Goal: Task Accomplishment & Management: Manage account settings

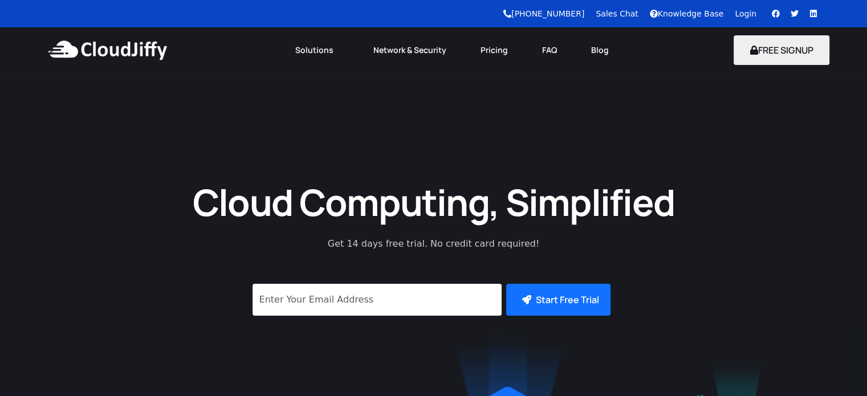
click at [739, 12] on link "Login" at bounding box center [746, 13] width 22 height 9
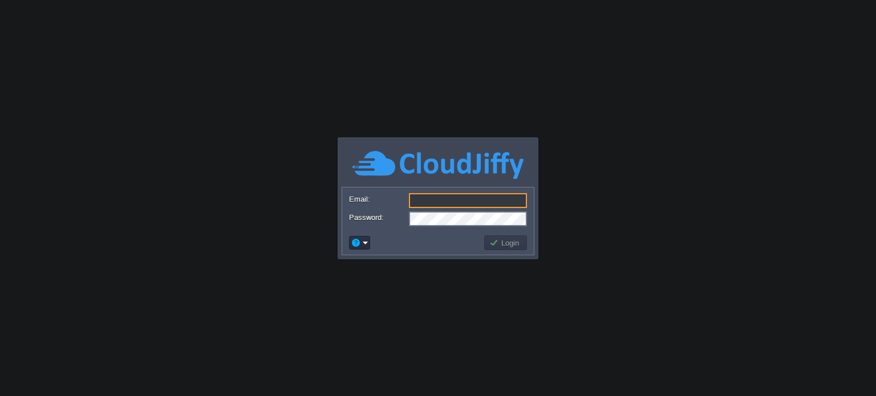
type input "[PERSON_NAME][EMAIL_ADDRESS][PERSON_NAME][DOMAIN_NAME]"
click at [506, 248] on button "Login" at bounding box center [505, 243] width 33 height 10
click at [506, 243] on button "Login" at bounding box center [505, 243] width 33 height 10
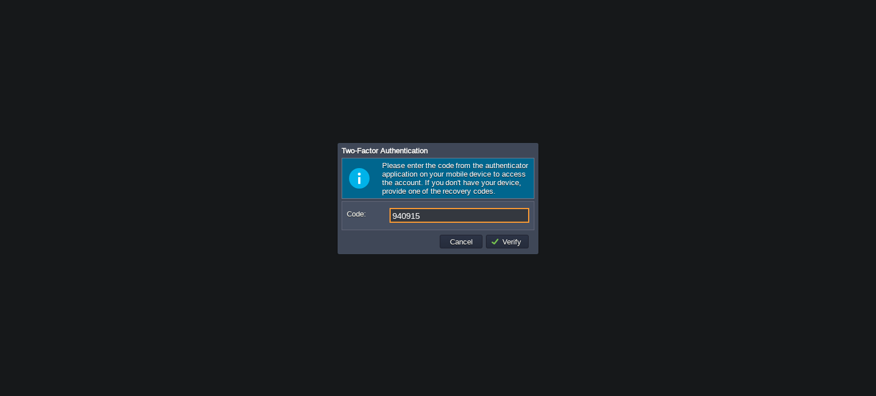
type input "940915"
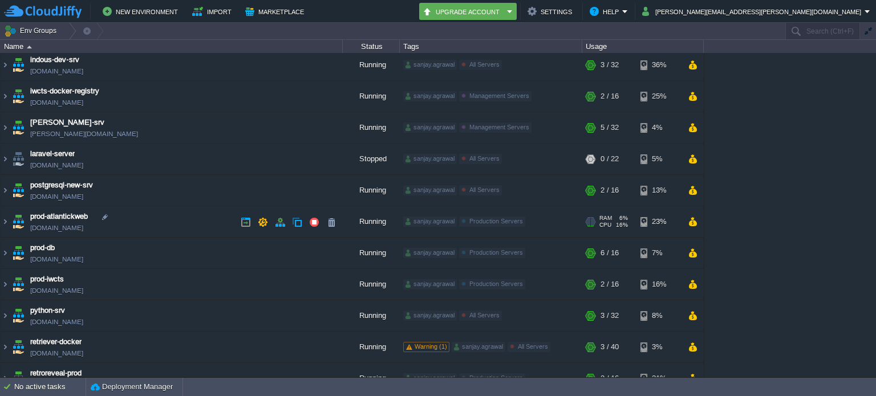
scroll to position [66, 0]
click at [5, 279] on img at bounding box center [5, 284] width 9 height 31
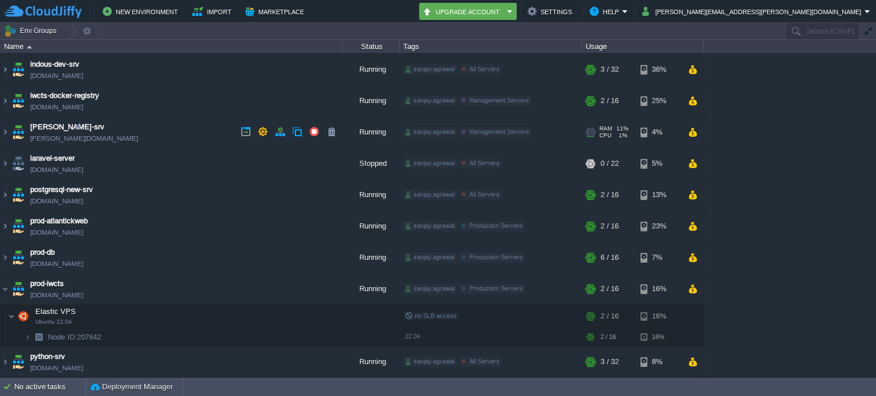
scroll to position [279, 0]
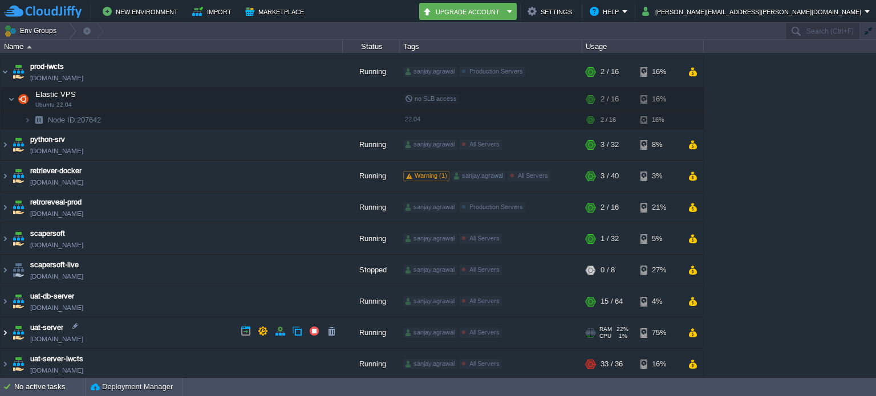
click at [8, 329] on img at bounding box center [5, 333] width 9 height 31
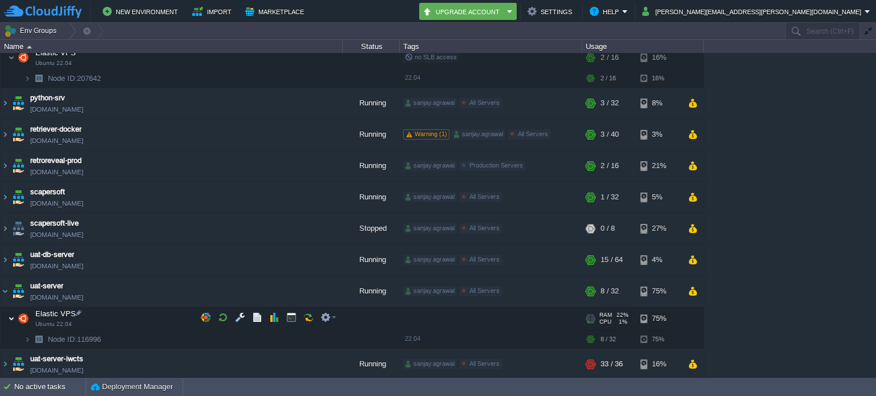
scroll to position [321, 0]
click at [7, 359] on img at bounding box center [5, 364] width 9 height 31
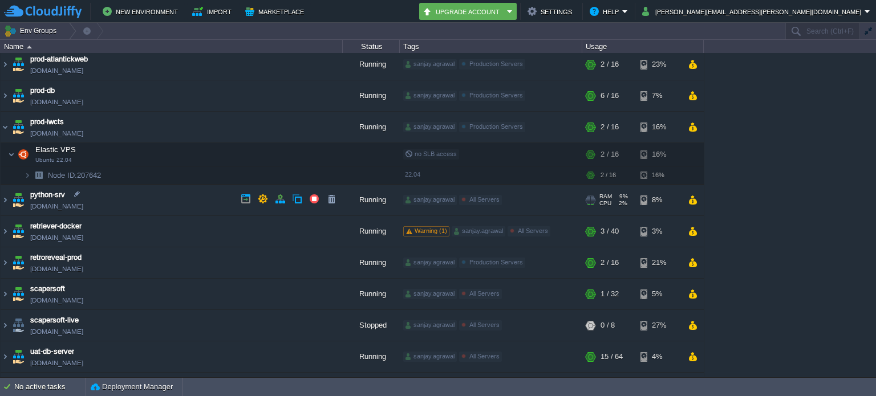
scroll to position [228, 0]
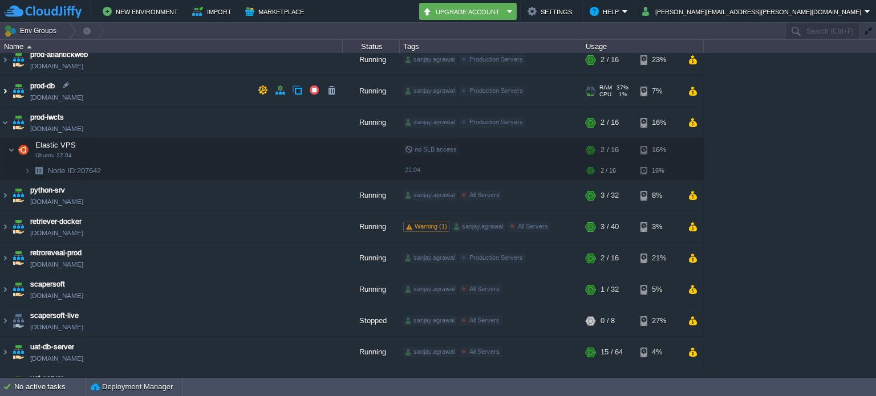
click at [7, 87] on img at bounding box center [5, 91] width 9 height 31
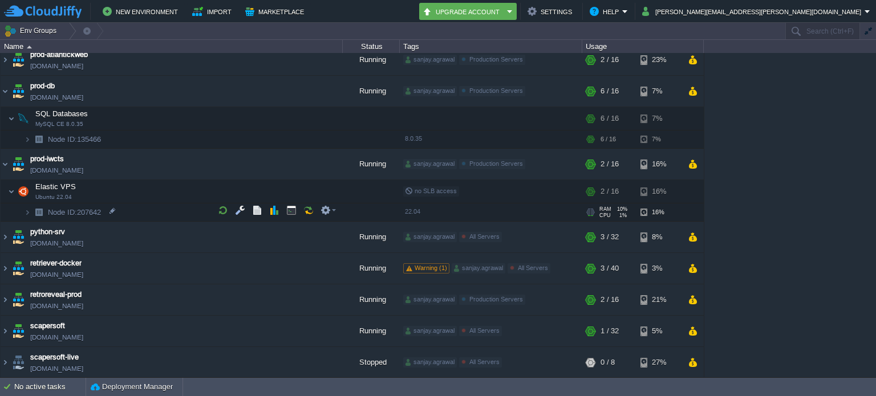
scroll to position [0, 0]
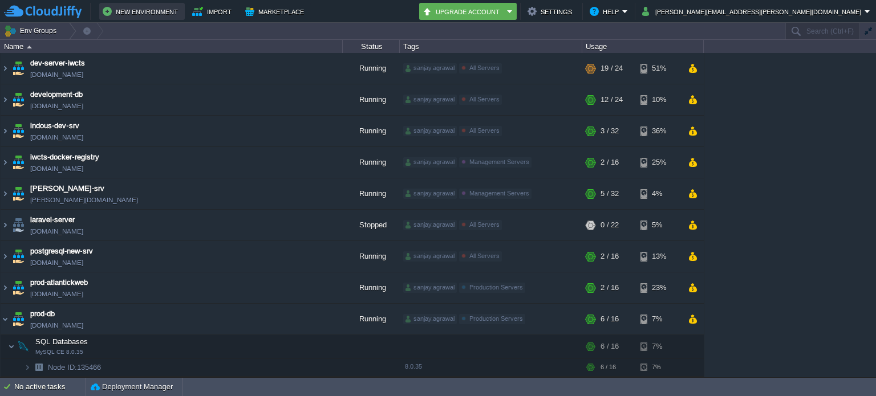
click at [146, 14] on button "New Environment" at bounding box center [142, 12] width 79 height 14
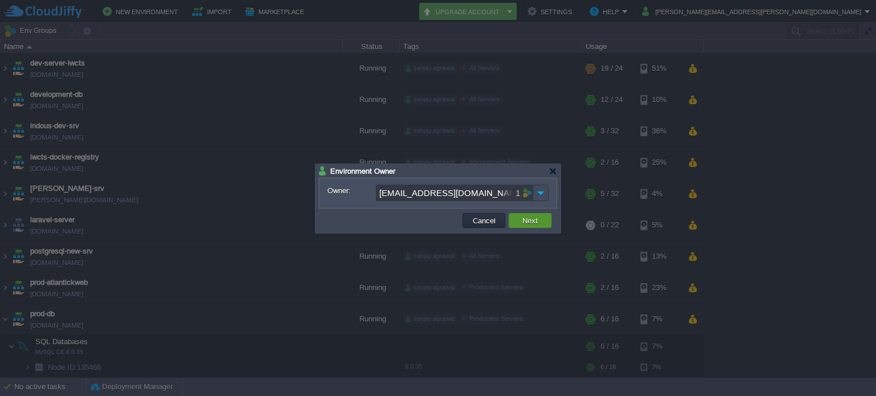
click at [529, 221] on button "Next" at bounding box center [530, 221] width 22 height 10
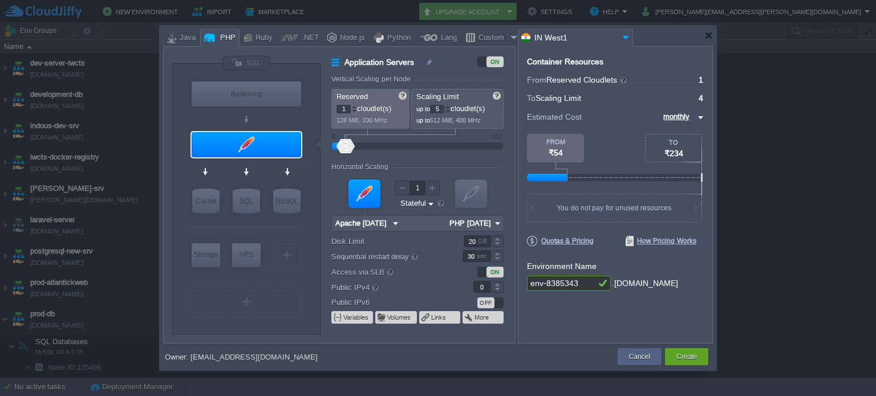
click at [450, 107] on div at bounding box center [448, 107] width 6 height 4
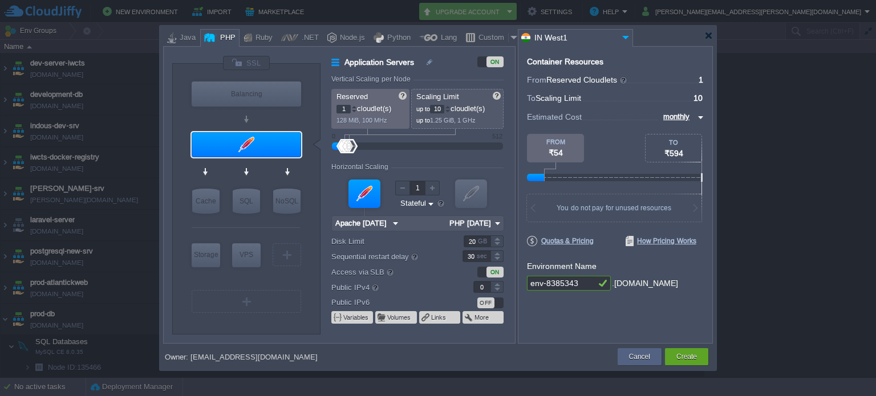
click at [450, 107] on div at bounding box center [448, 107] width 6 height 4
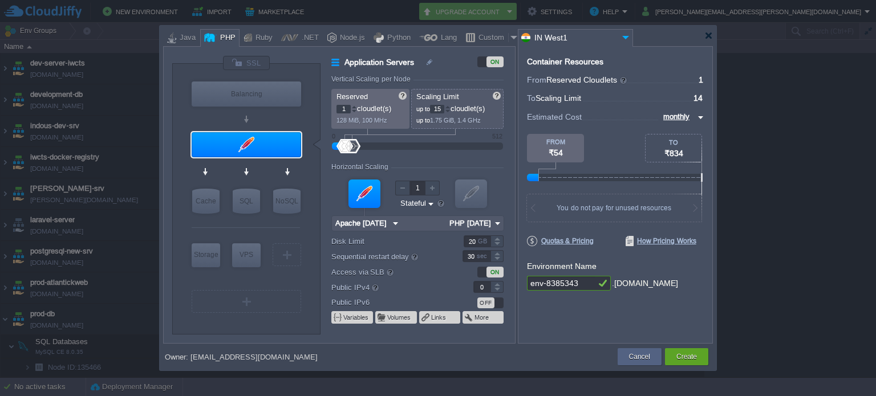
click at [450, 107] on div at bounding box center [448, 107] width 6 height 4
type input "16"
click at [451, 111] on div at bounding box center [448, 111] width 6 height 4
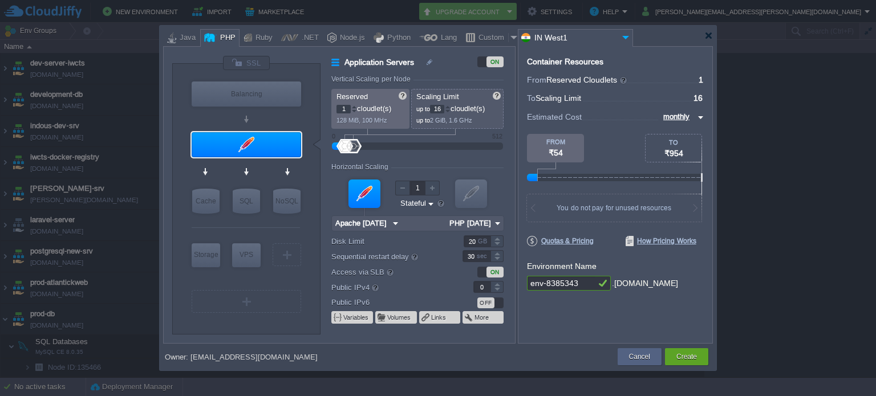
click at [340, 108] on input "1" at bounding box center [343, 109] width 14 height 9
type input "8"
drag, startPoint x: 473, startPoint y: 243, endPoint x: 479, endPoint y: 242, distance: 6.3
click at [479, 242] on div "20 GB" at bounding box center [475, 242] width 55 height 12
type input "200"
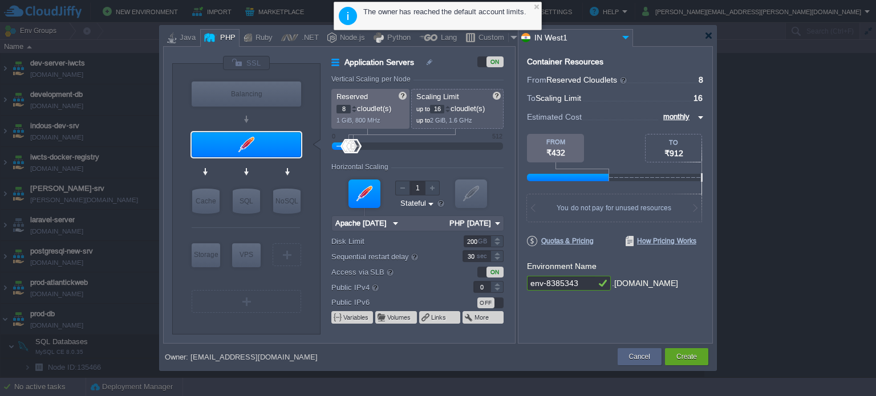
click at [423, 240] on label "Disk Limit" at bounding box center [389, 242] width 116 height 12
click at [464, 240] on input "200" at bounding box center [477, 242] width 27 height 12
click at [437, 276] on label "Access via SLB" at bounding box center [389, 272] width 116 height 13
click at [495, 286] on div at bounding box center [496, 284] width 13 height 6
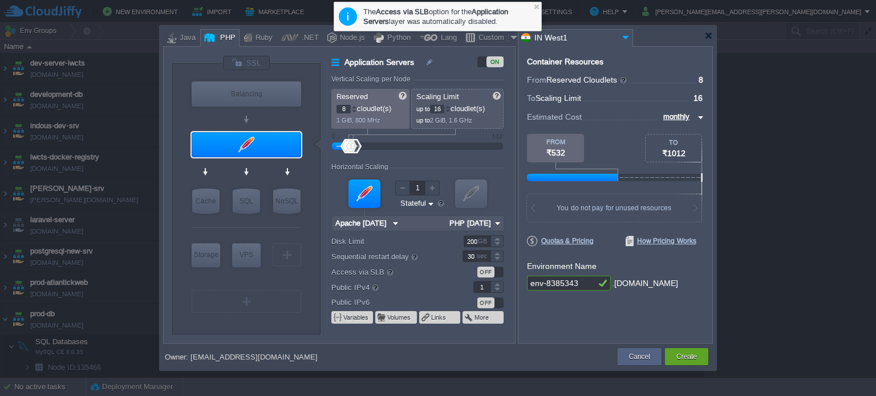
type input "0"
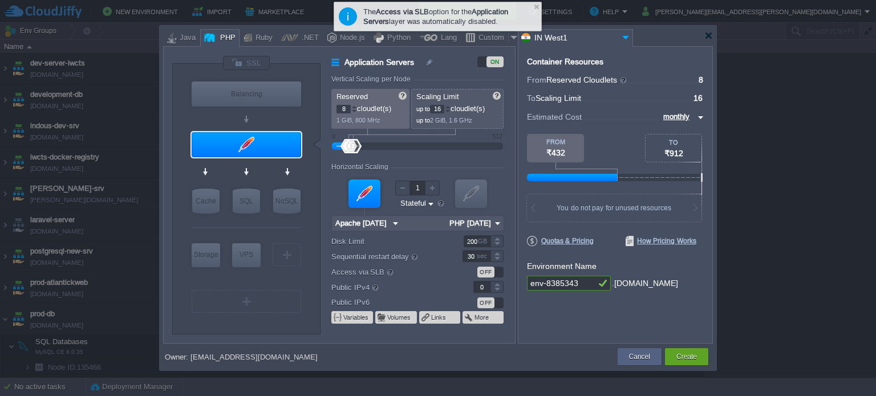
click at [497, 290] on div at bounding box center [496, 290] width 13 height 6
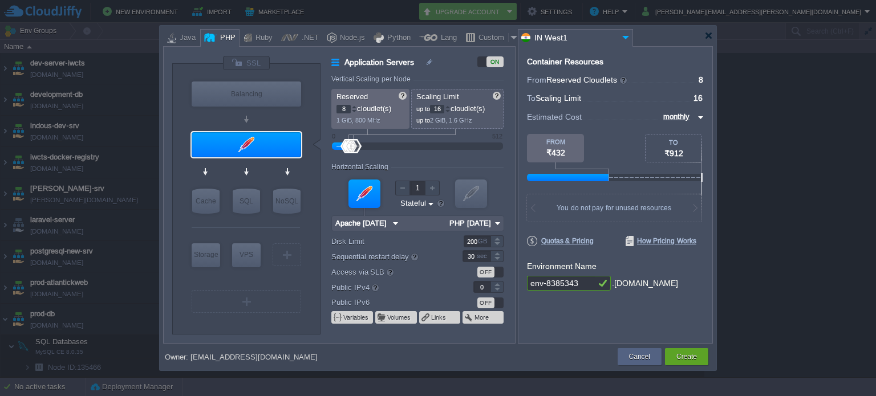
click at [580, 282] on input "env-8385343" at bounding box center [561, 283] width 68 height 15
click at [561, 285] on input "prod-apache" at bounding box center [561, 283] width 68 height 15
drag, startPoint x: 559, startPoint y: 285, endPoint x: 546, endPoint y: 282, distance: 13.9
click at [546, 282] on input "prod-apache" at bounding box center [561, 283] width 68 height 15
type input "prod-apache"
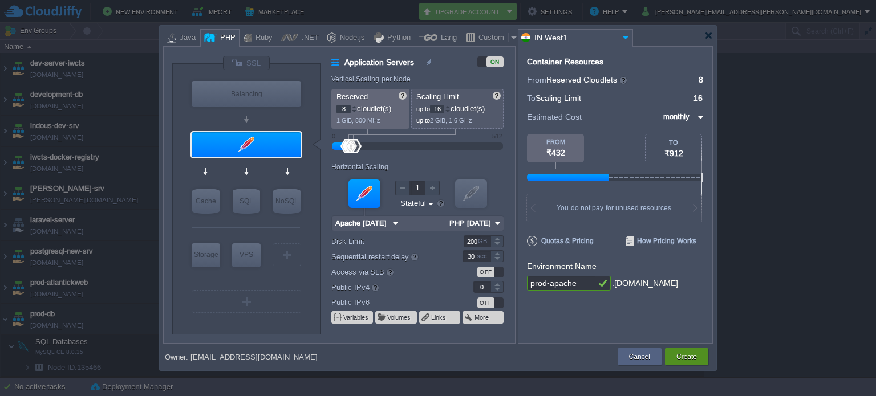
click at [685, 355] on button "Create" at bounding box center [686, 356] width 21 height 11
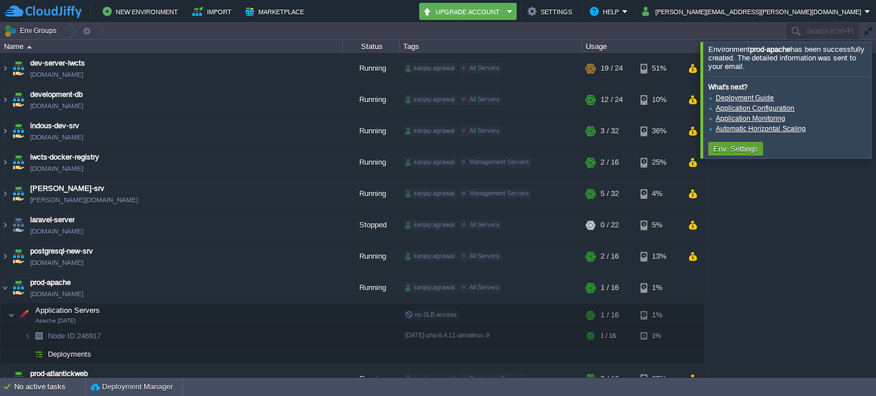
click at [875, 95] on div at bounding box center [890, 100] width 0 height 116
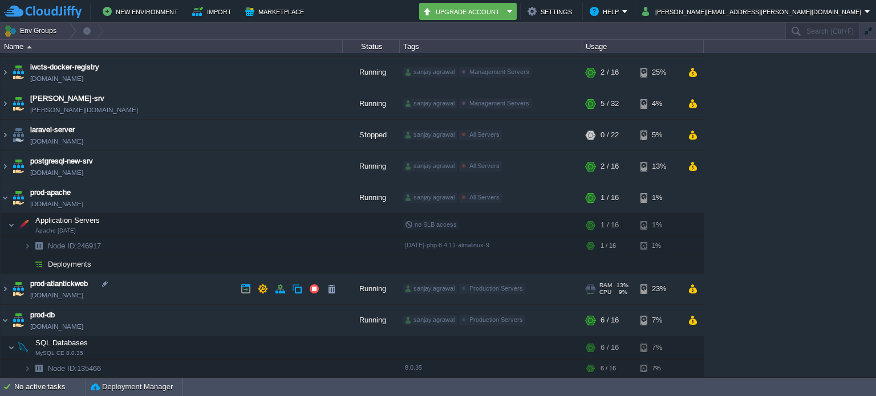
scroll to position [114, 0]
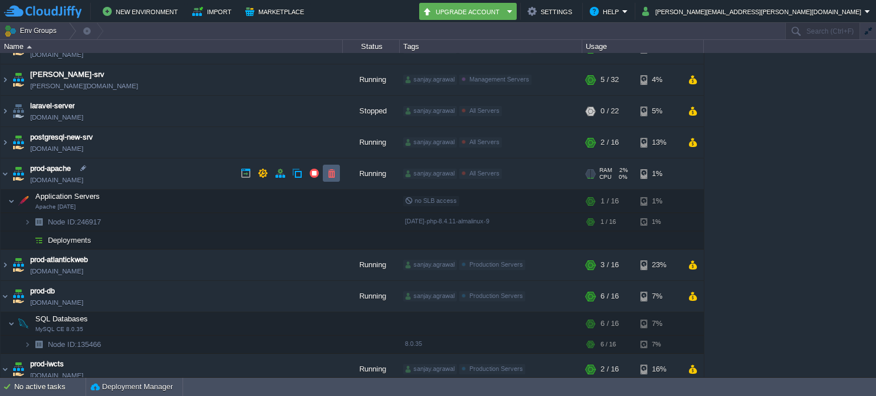
click at [332, 171] on button "button" at bounding box center [331, 173] width 10 height 10
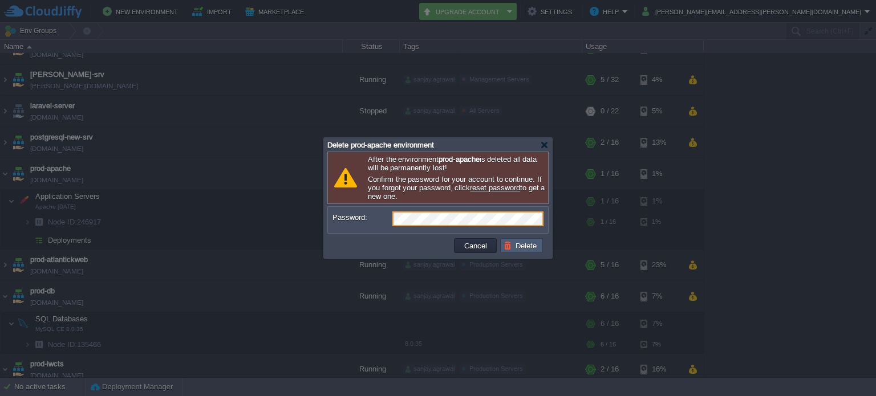
click at [516, 247] on button "Delete" at bounding box center [522, 246] width 36 height 10
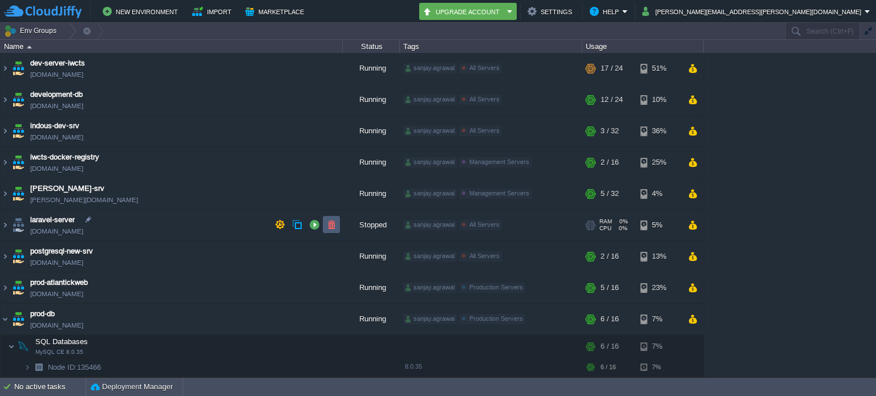
scroll to position [0, 0]
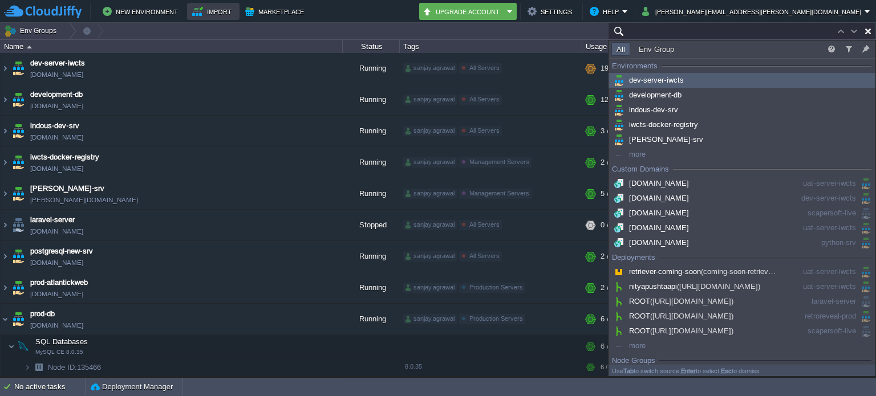
paste input "[TECHNICAL_ID]"
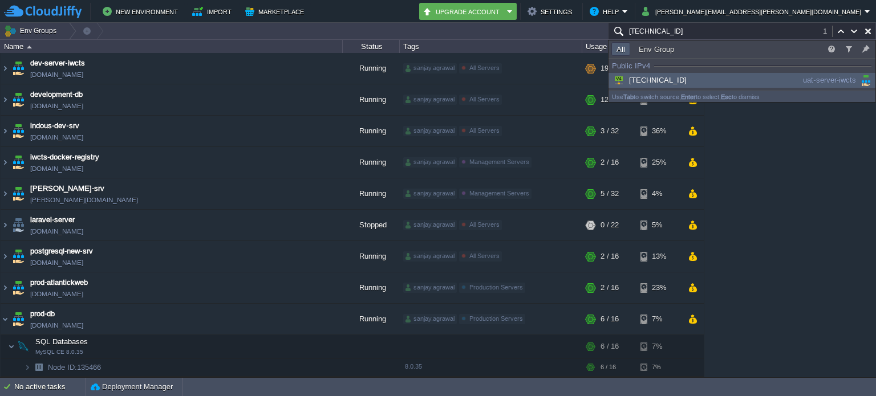
type input "[TECHNICAL_ID]"
click at [705, 79] on div "[TECHNICAL_ID]" at bounding box center [697, 80] width 172 height 13
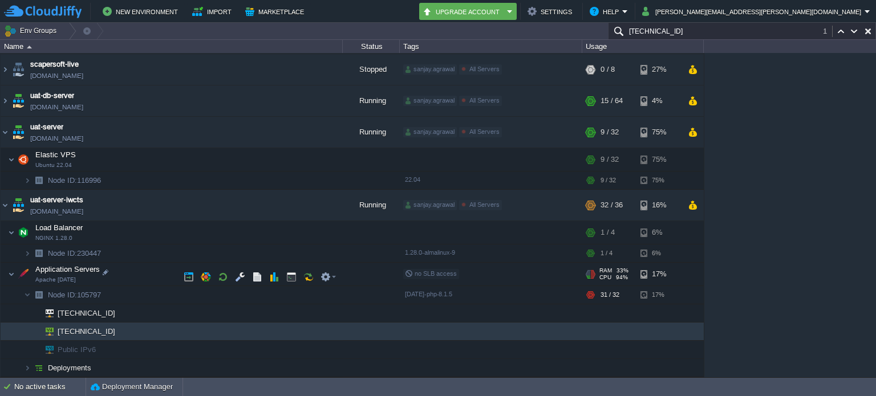
scroll to position [517, 0]
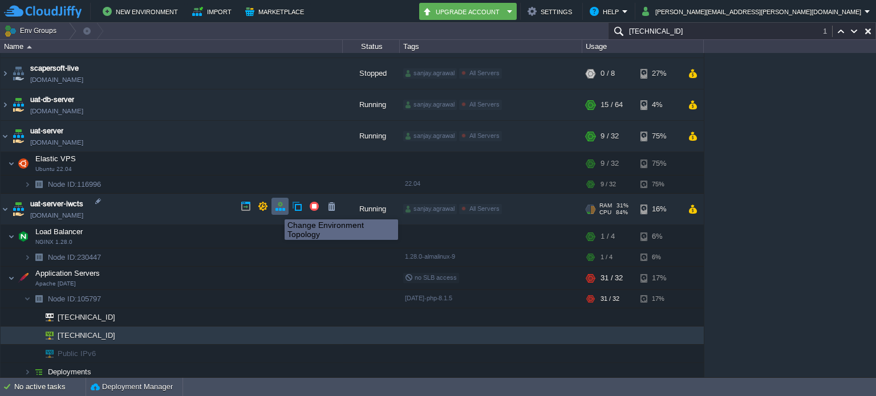
click at [276, 209] on button "button" at bounding box center [280, 206] width 10 height 10
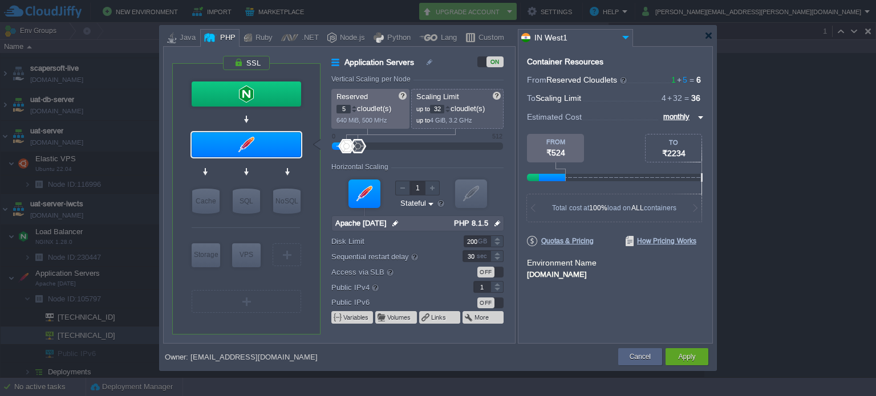
click at [354, 106] on div at bounding box center [354, 107] width 6 height 4
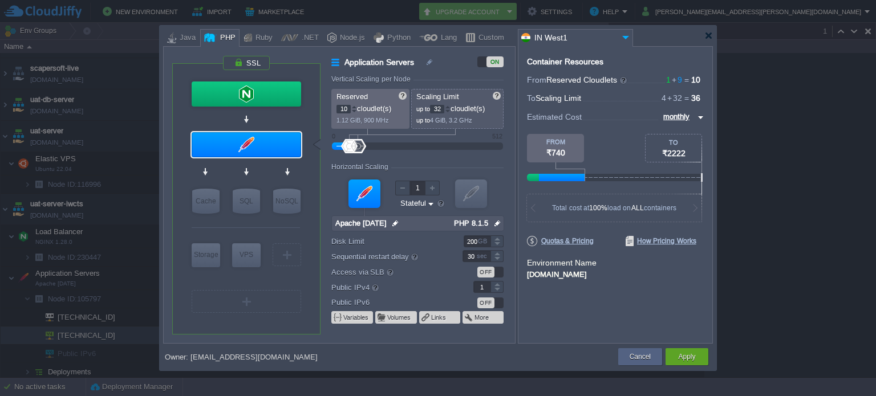
click at [354, 106] on div at bounding box center [354, 107] width 6 height 4
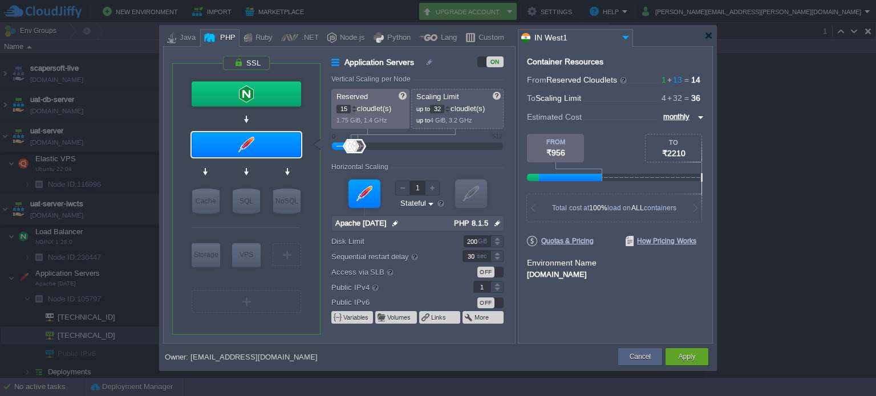
click at [354, 106] on div at bounding box center [354, 107] width 6 height 4
type input "16"
click at [354, 111] on div at bounding box center [354, 111] width 6 height 4
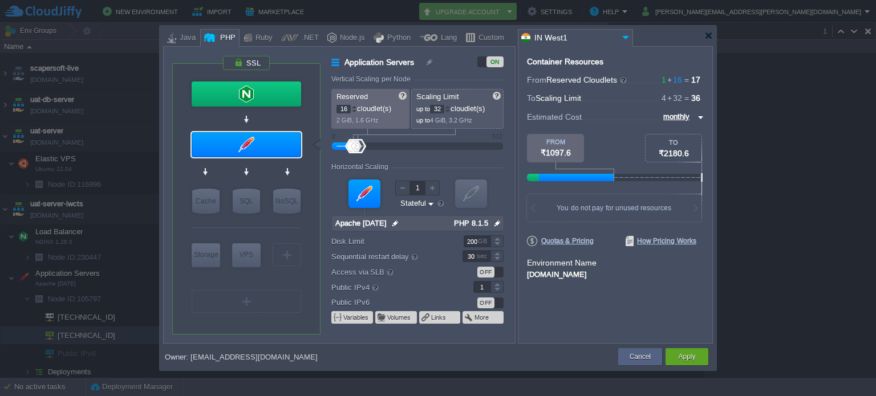
drag, startPoint x: 443, startPoint y: 109, endPoint x: 436, endPoint y: 109, distance: 6.8
click at [436, 109] on input "32" at bounding box center [437, 109] width 14 height 9
type input "64"
type input "32"
click at [467, 245] on input "200" at bounding box center [477, 242] width 27 height 12
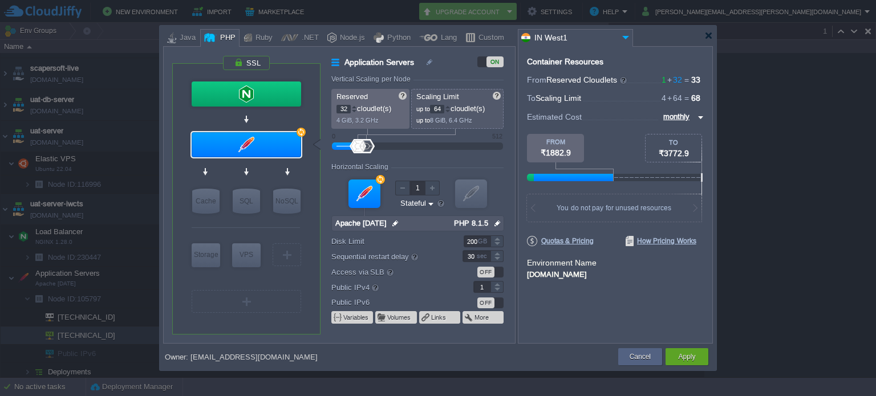
click at [445, 286] on label "Public IPv4" at bounding box center [389, 287] width 116 height 13
click at [473, 286] on input "1" at bounding box center [481, 287] width 17 height 12
click at [684, 358] on button "Apply" at bounding box center [686, 356] width 17 height 11
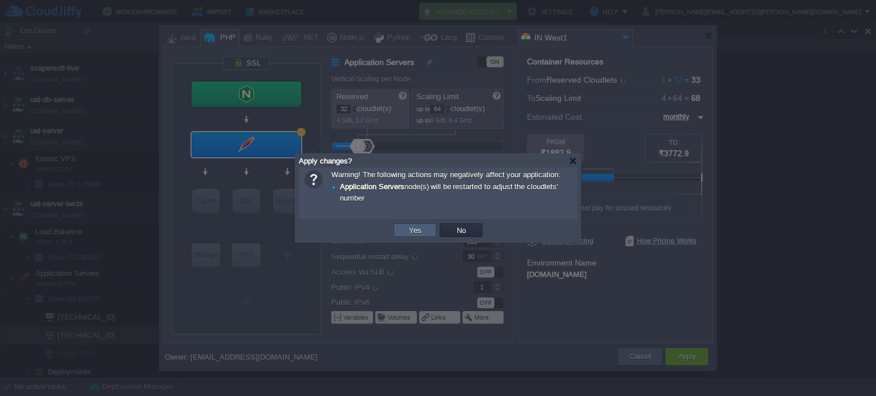
click at [423, 230] on button "Yes" at bounding box center [414, 230] width 19 height 10
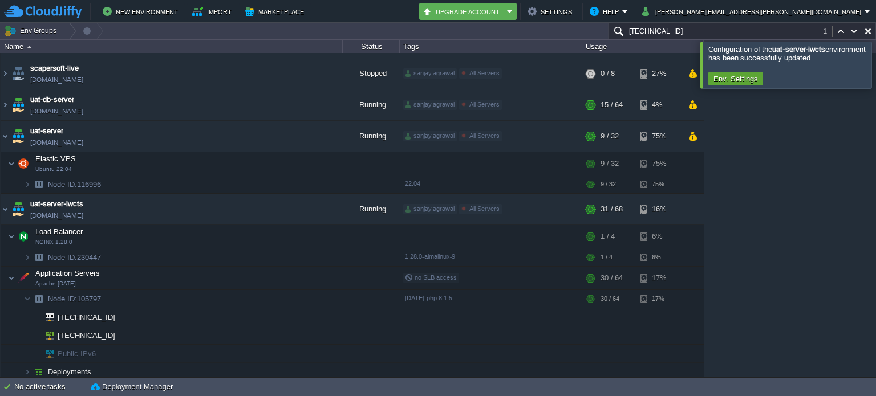
click at [875, 59] on div at bounding box center [890, 65] width 0 height 46
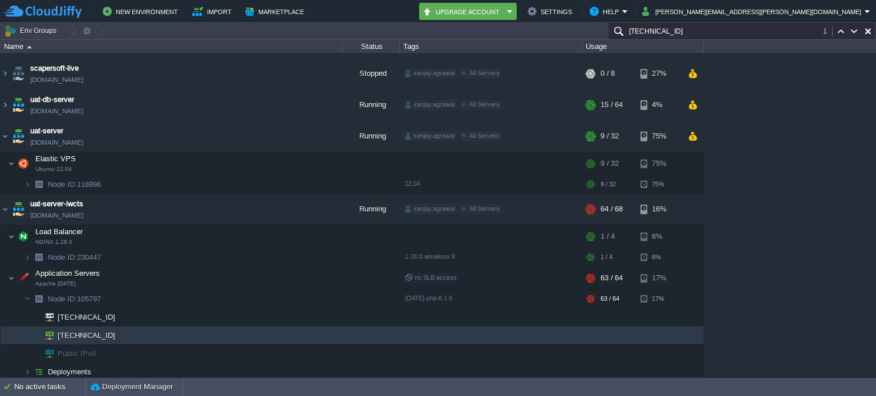
click at [692, 24] on input "[TECHNICAL_ID]" at bounding box center [742, 31] width 268 height 17
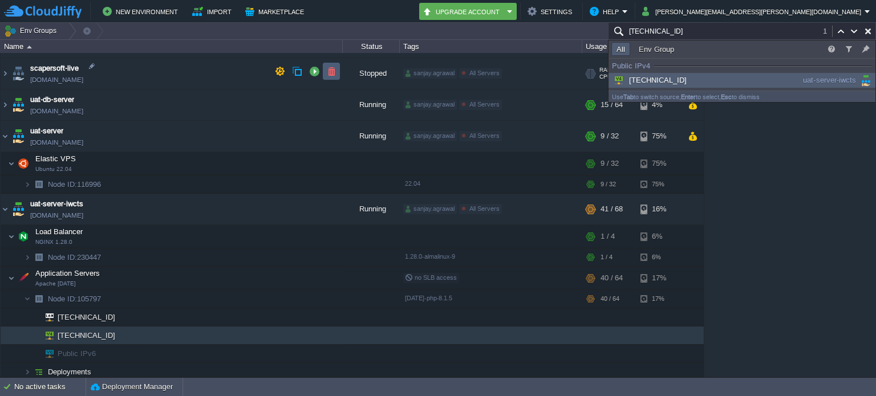
paste input "3.204.8.178"
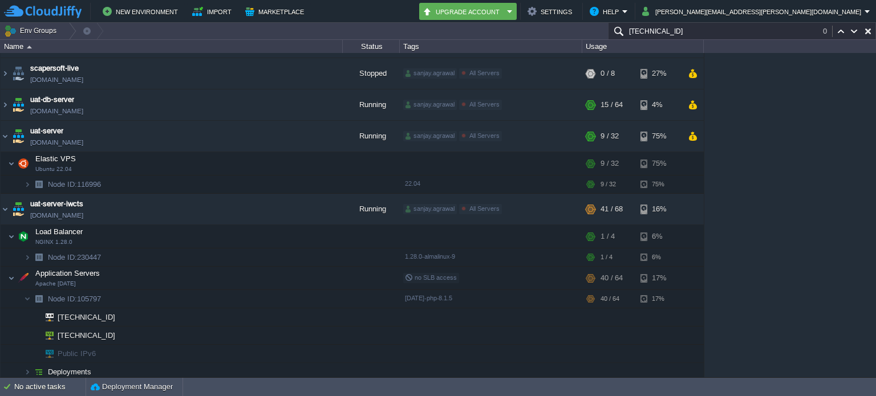
type input "43.204.8.178"
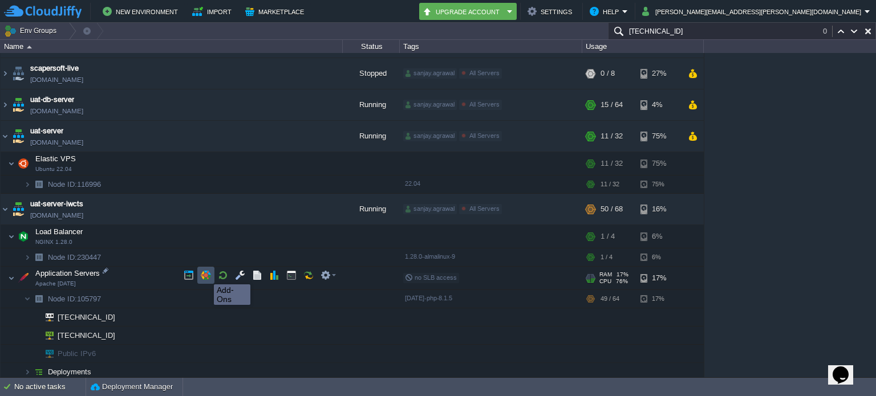
click at [205, 274] on button "button" at bounding box center [206, 275] width 10 height 10
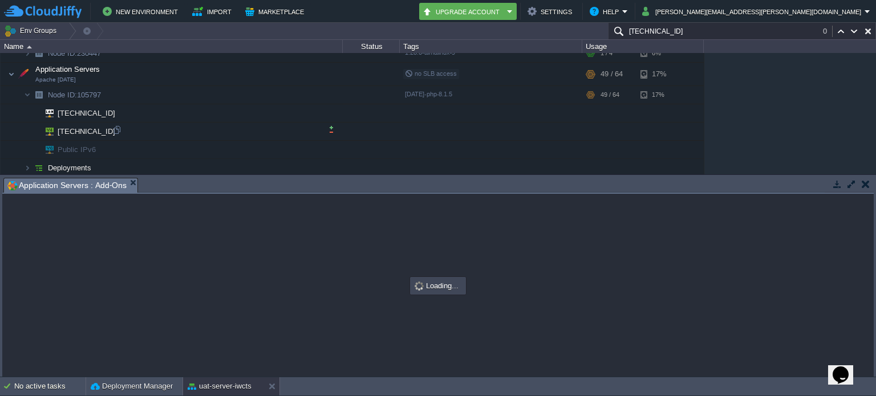
scroll to position [719, 0]
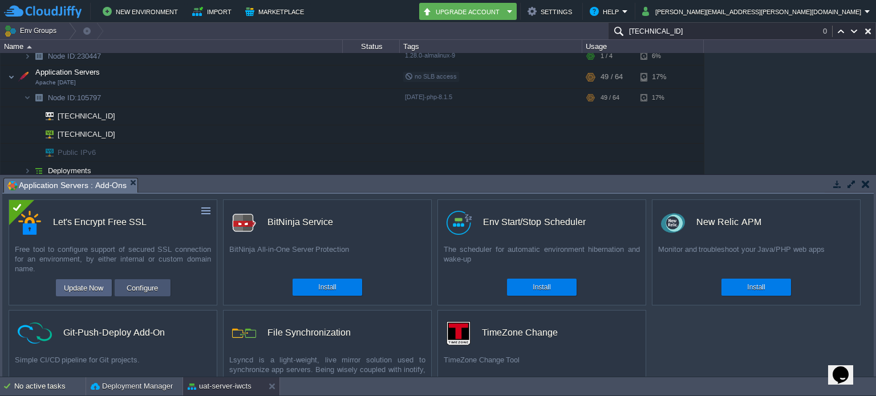
click at [146, 285] on button "Configure" at bounding box center [142, 288] width 38 height 14
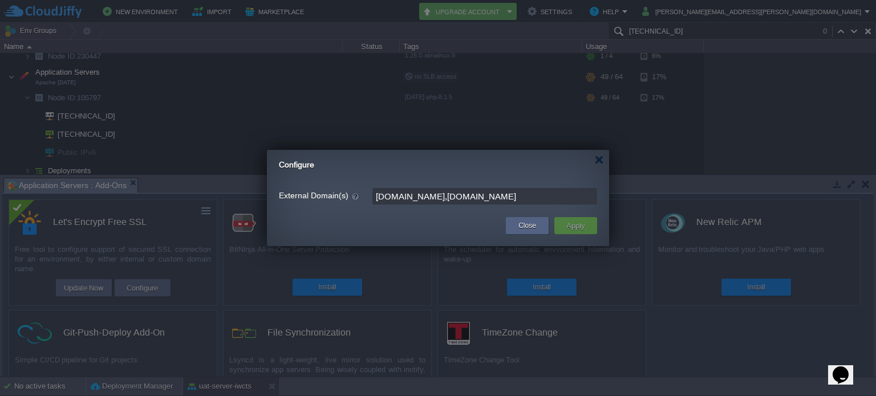
click at [503, 196] on input "[DOMAIN_NAME],[DOMAIN_NAME]" at bounding box center [484, 196] width 225 height 17
paste input "[DOMAIN_NAME]"
type input "[DOMAIN_NAME],[DOMAIN_NAME],[DOMAIN_NAME]"
click at [581, 228] on button "Apply" at bounding box center [576, 226] width 26 height 14
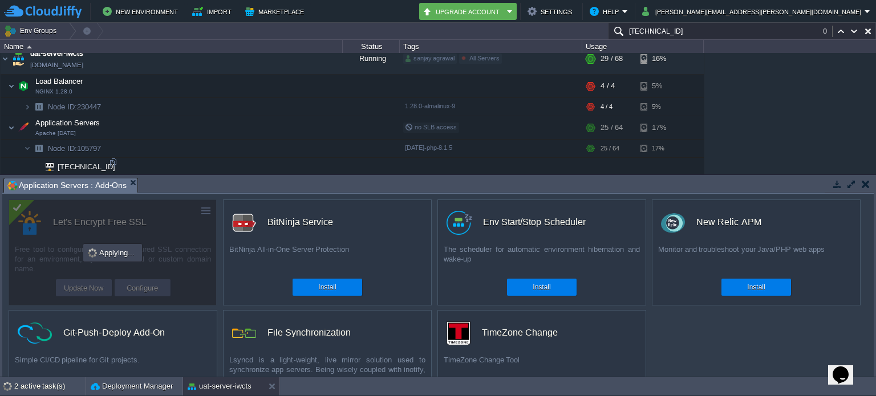
scroll to position [662, 0]
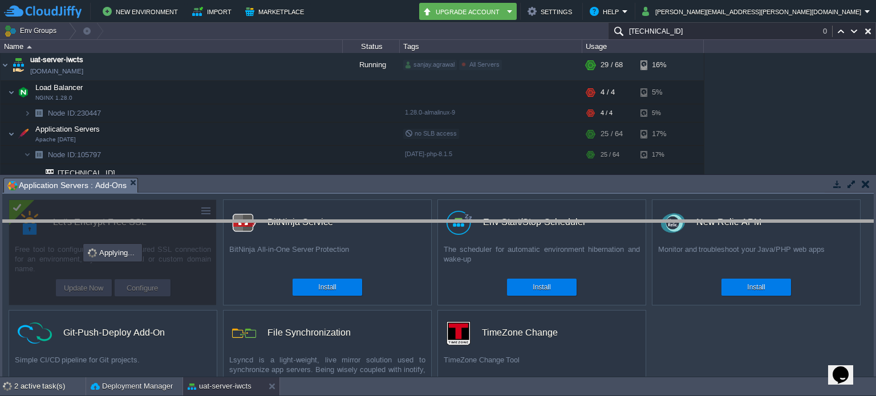
drag, startPoint x: 759, startPoint y: 191, endPoint x: 764, endPoint y: 244, distance: 53.3
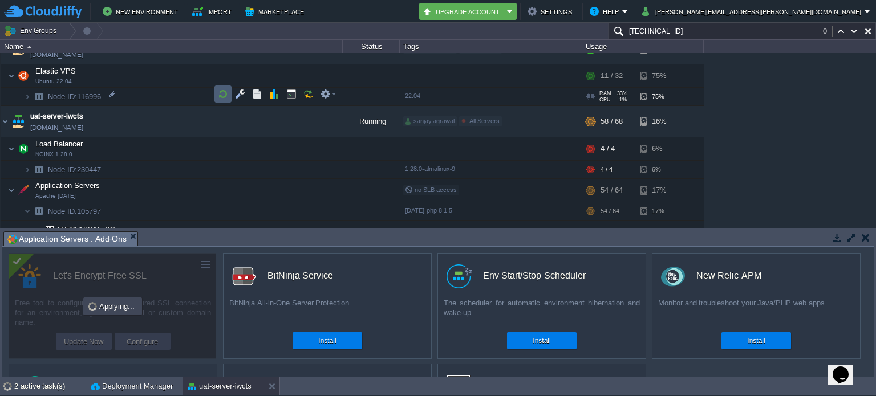
scroll to position [605, 0]
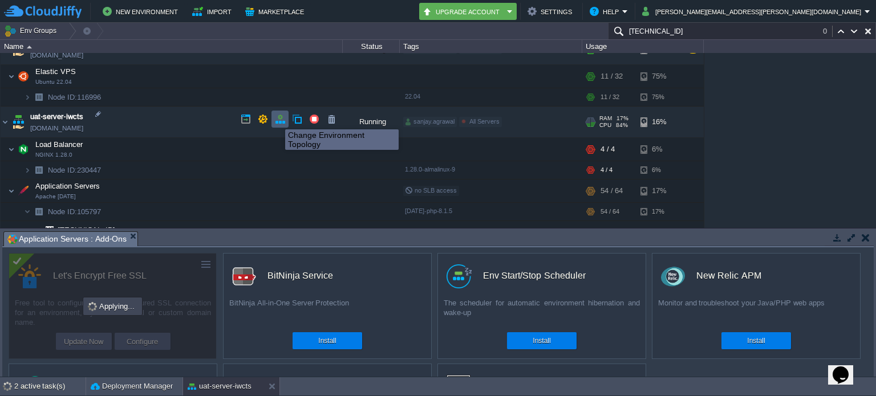
click at [278, 120] on button "button" at bounding box center [280, 119] width 10 height 10
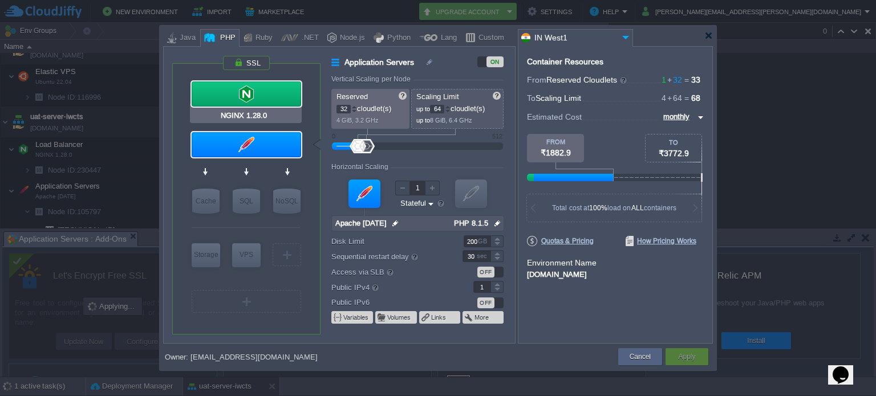
click at [271, 96] on div at bounding box center [246, 94] width 109 height 25
type input "Load Balancer"
type input "1"
type input "4"
type input "NGINX 1.28.0"
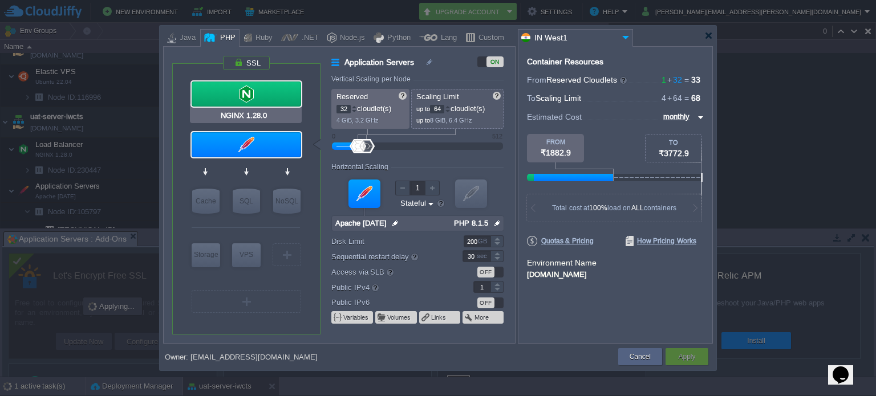
type input "null"
type input "1.28.0-almalin..."
type input "20"
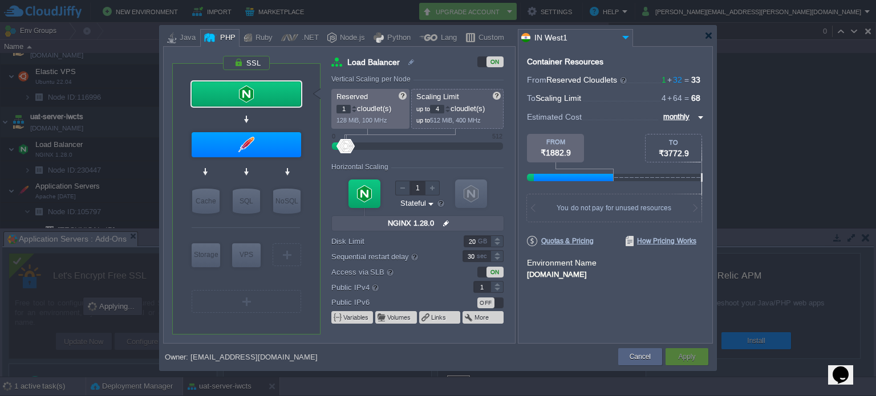
drag, startPoint x: 346, startPoint y: 107, endPoint x: 340, endPoint y: 107, distance: 5.7
click at [340, 107] on input "1" at bounding box center [343, 109] width 14 height 9
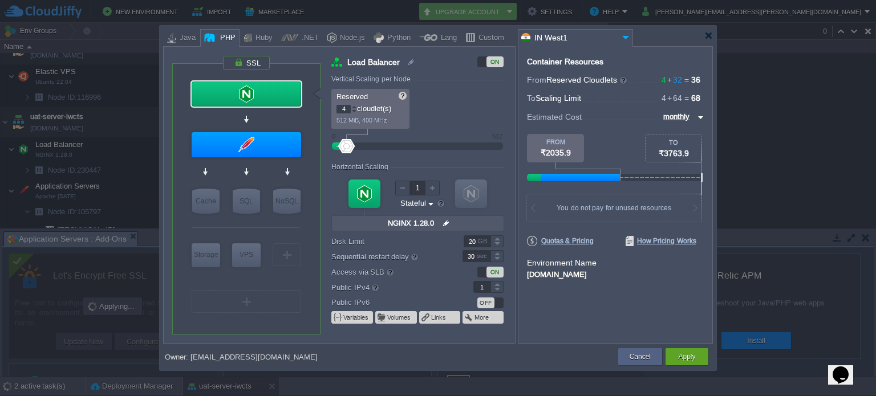
type input "5"
click at [354, 106] on div at bounding box center [354, 107] width 6 height 4
click at [354, 109] on div at bounding box center [354, 109] width 5 height 1
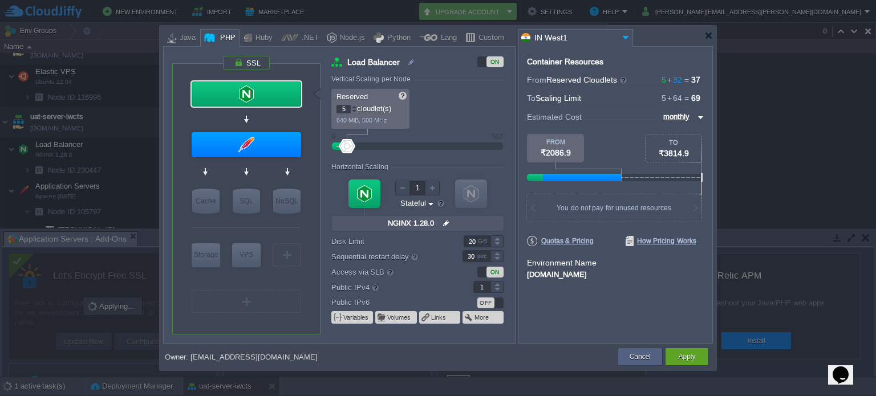
type input "4"
click at [354, 110] on div at bounding box center [354, 111] width 6 height 4
drag, startPoint x: 441, startPoint y: 107, endPoint x: 431, endPoint y: 106, distance: 10.3
click at [431, 106] on p "up to 5 cloudlet(s)" at bounding box center [457, 108] width 83 height 12
type input "8"
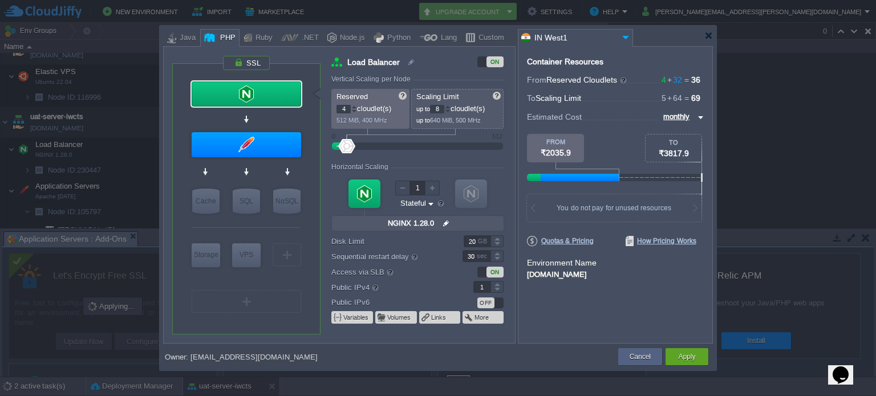
click at [455, 156] on form "Vertical Scaling per Node Reserved 4 cloudlet(s) 512 MiB, 400 MHz Scaling Limit…" at bounding box center [422, 209] width 183 height 268
click at [468, 241] on input "20" at bounding box center [477, 242] width 27 height 12
drag, startPoint x: 378, startPoint y: 253, endPoint x: 484, endPoint y: 255, distance: 105.5
click at [484, 255] on div "1 GB 200 GB" at bounding box center [423, 255] width 159 height 15
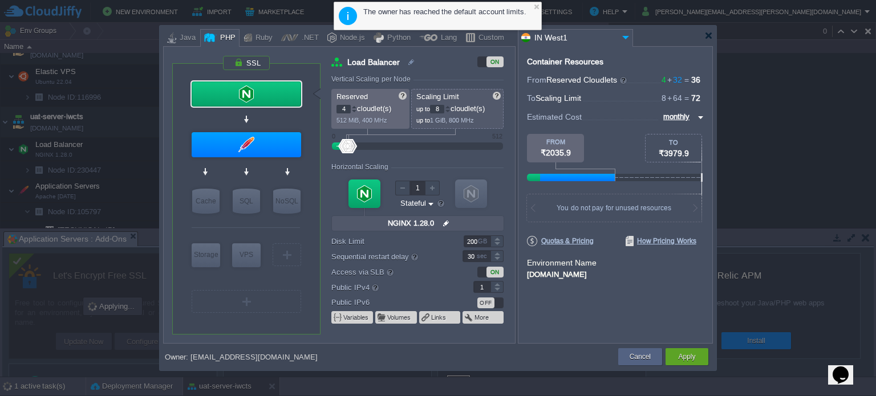
click at [435, 274] on label "Access via SLB" at bounding box center [389, 272] width 116 height 13
click at [479, 244] on div "GB" at bounding box center [483, 241] width 11 height 11
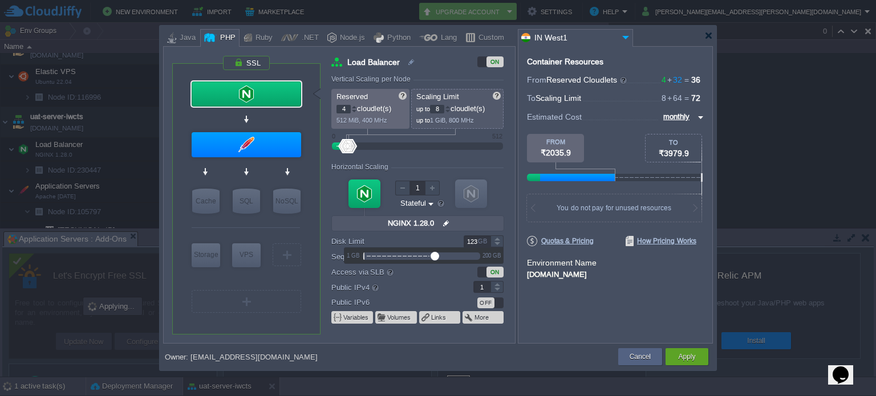
drag, startPoint x: 475, startPoint y: 257, endPoint x: 433, endPoint y: 259, distance: 41.7
click at [433, 259] on div at bounding box center [435, 256] width 9 height 9
click at [610, 309] on div "Container Resources From Reserved Cloudlets 4 + 32 ... = 36 not added To Scalin…" at bounding box center [615, 195] width 195 height 298
drag, startPoint x: 488, startPoint y: 240, endPoint x: 471, endPoint y: 239, distance: 17.7
click at [471, 239] on div "123 GB" at bounding box center [475, 242] width 55 height 12
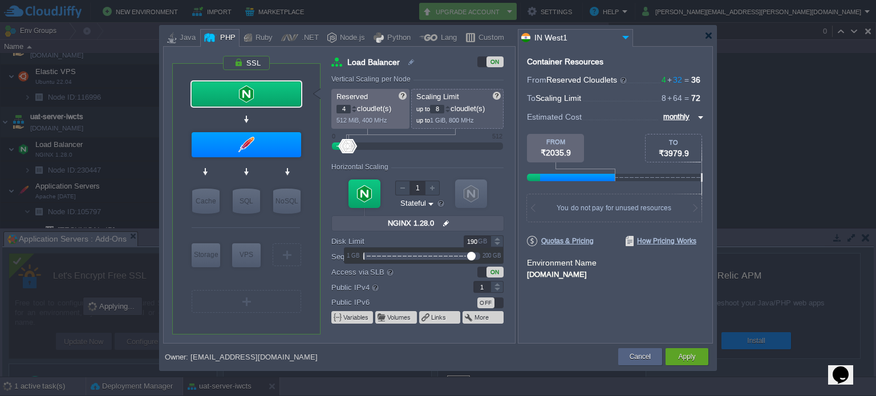
type input "200"
drag, startPoint x: 435, startPoint y: 255, endPoint x: 508, endPoint y: 257, distance: 73.0
click at [508, 257] on body "New Environment Import Marketplace Bonus ₹0.00 Upgrade Account Settings Help bh…" at bounding box center [438, 198] width 876 height 396
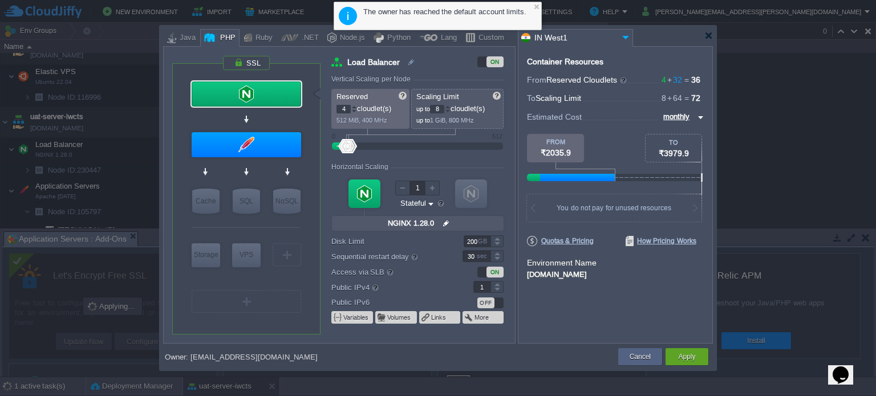
click at [579, 297] on div "Container Resources From Reserved Cloudlets 4 + 32 ... = 36 not added To Scalin…" at bounding box center [615, 195] width 195 height 298
click at [684, 355] on button "Apply" at bounding box center [686, 356] width 17 height 11
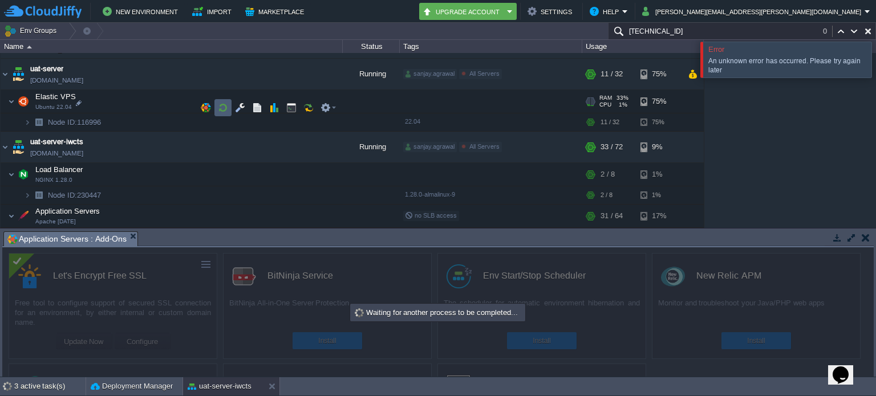
scroll to position [648, 0]
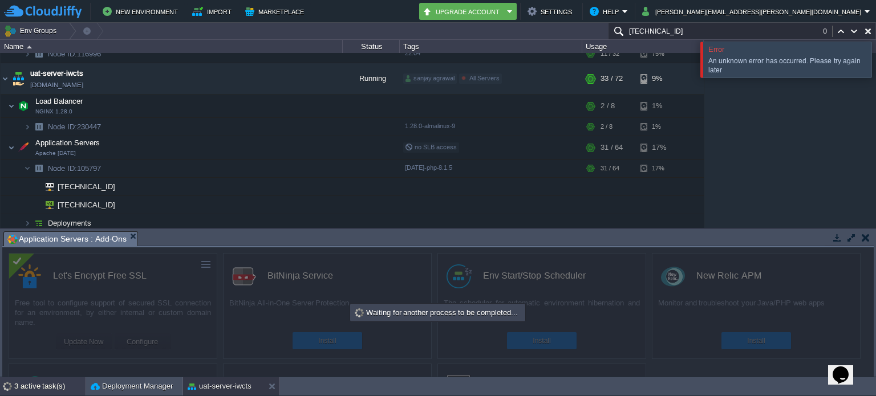
click at [53, 384] on div "3 active task(s)" at bounding box center [49, 387] width 71 height 18
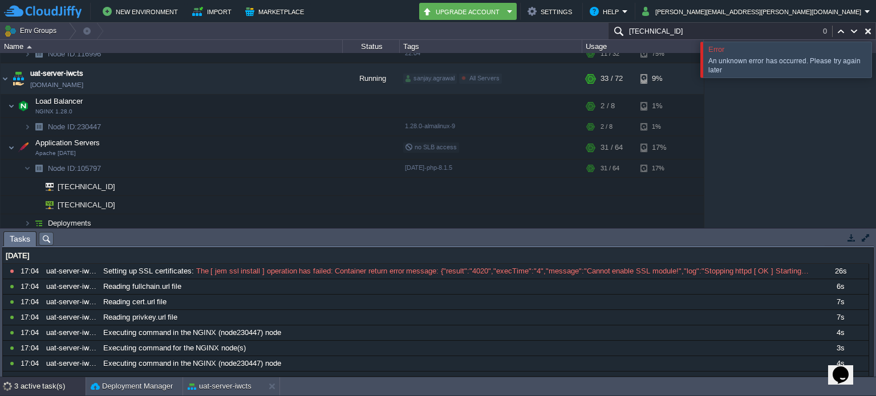
click at [53, 384] on div "3 active task(s)" at bounding box center [49, 387] width 71 height 18
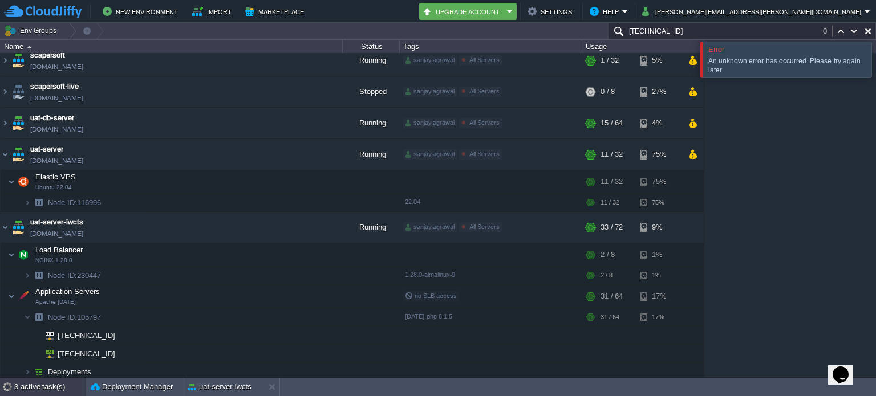
click at [53, 384] on div "3 active task(s)" at bounding box center [49, 387] width 71 height 18
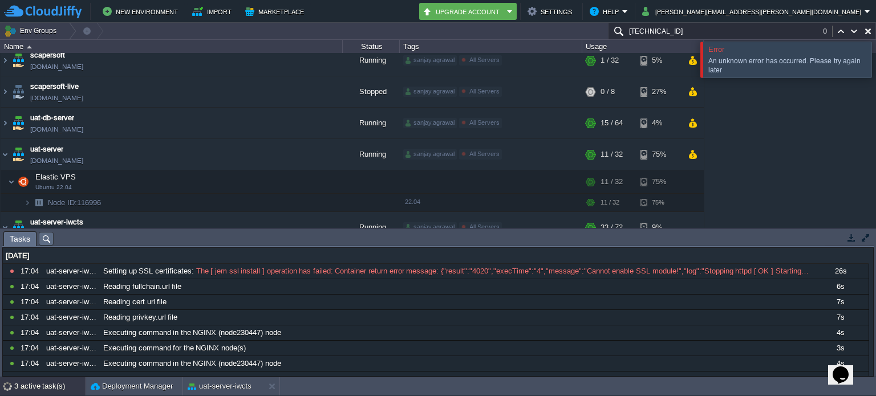
click at [53, 384] on div "3 active task(s)" at bounding box center [49, 387] width 71 height 18
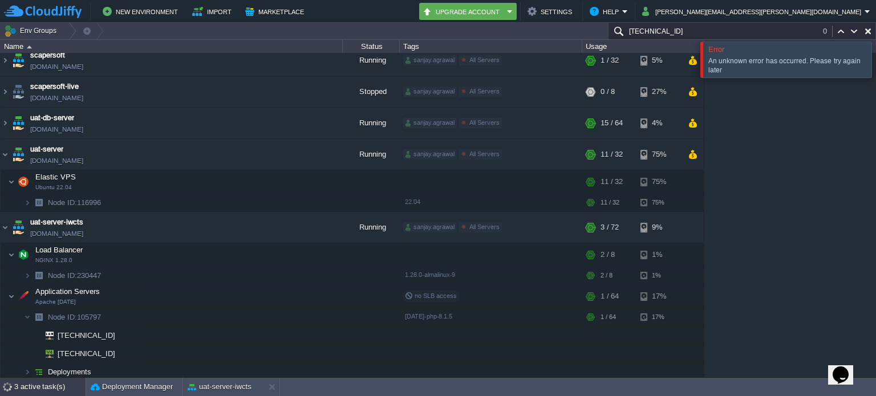
click at [53, 384] on div "3 active task(s)" at bounding box center [49, 387] width 71 height 18
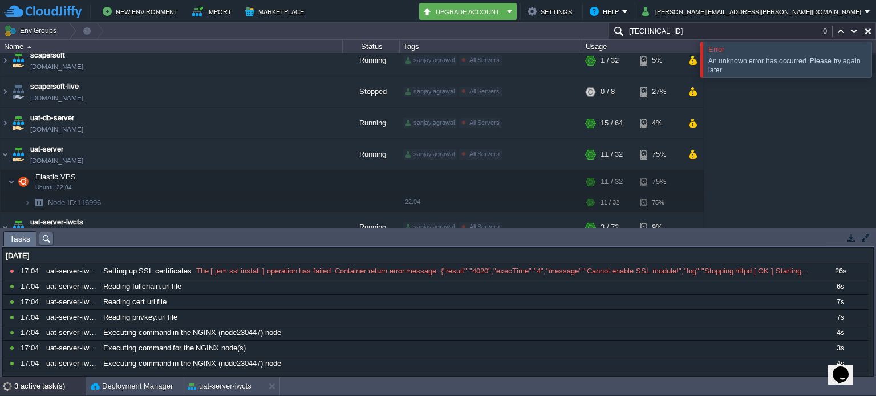
click at [53, 384] on div "3 active task(s)" at bounding box center [49, 387] width 71 height 18
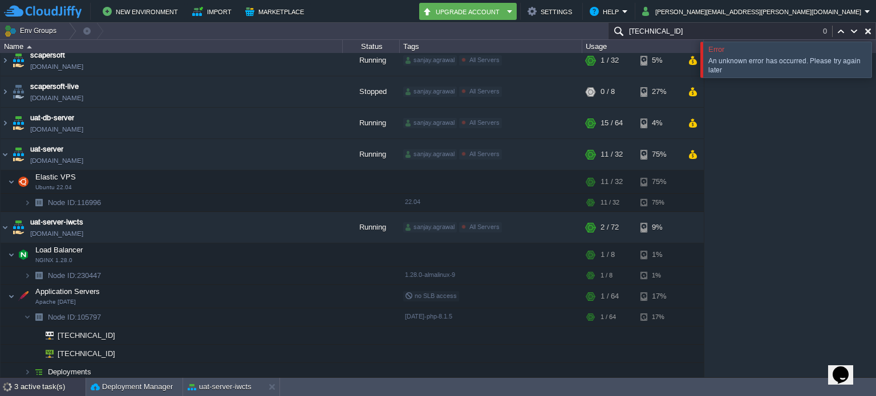
click at [53, 384] on div "3 active task(s)" at bounding box center [49, 387] width 71 height 18
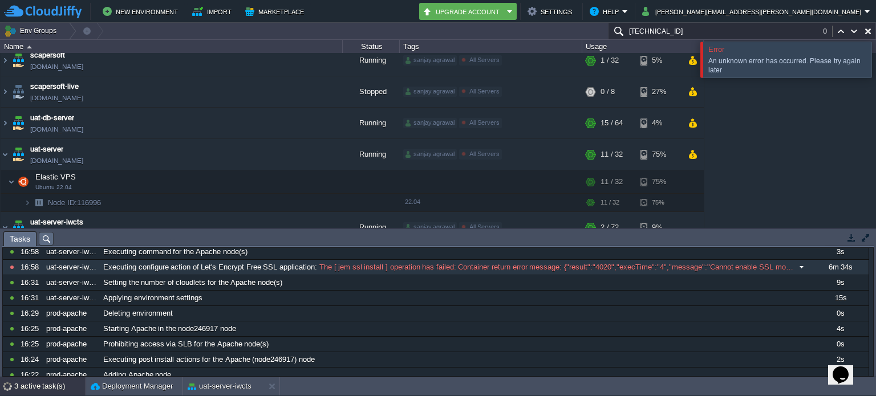
scroll to position [590, 0]
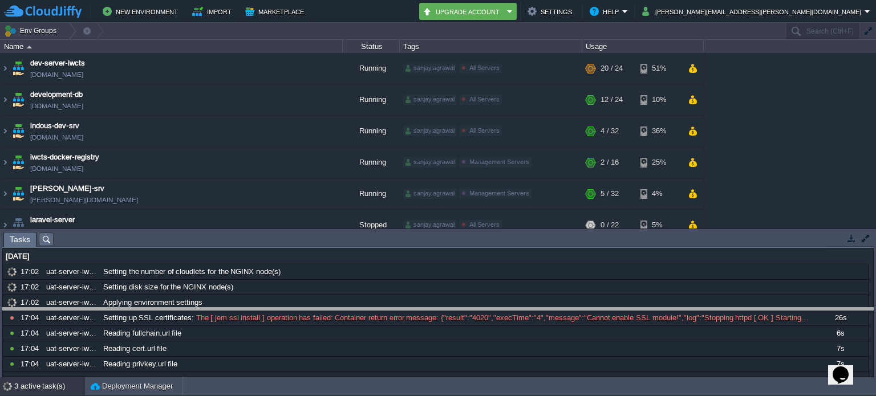
drag, startPoint x: 464, startPoint y: 236, endPoint x: 461, endPoint y: 314, distance: 78.2
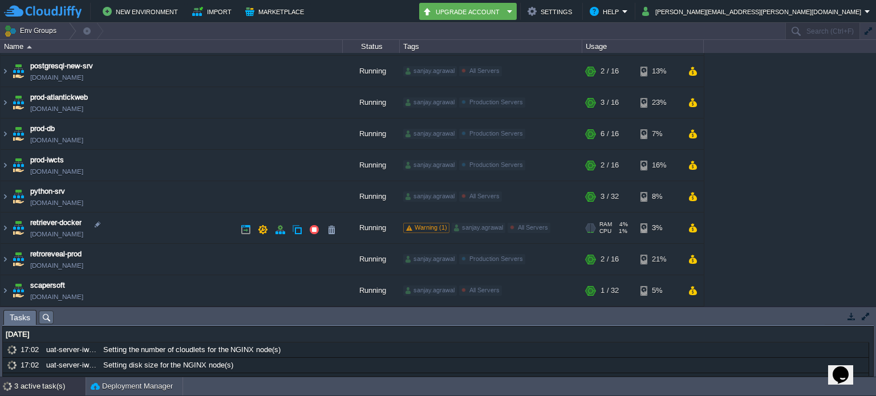
scroll to position [308, 0]
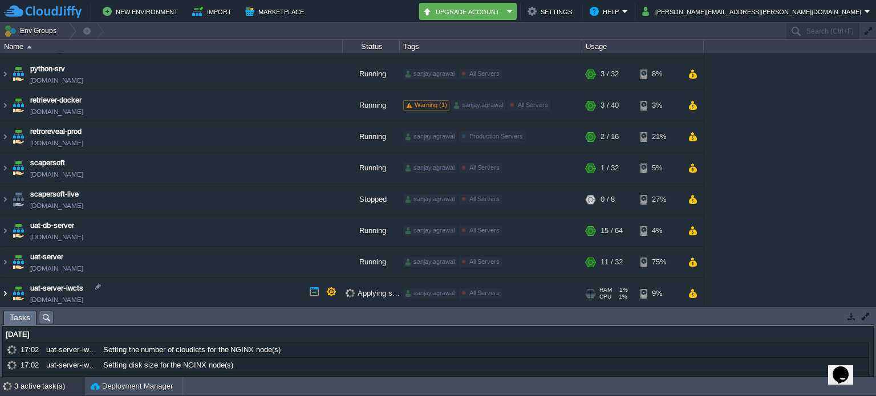
click at [5, 289] on img at bounding box center [5, 293] width 9 height 31
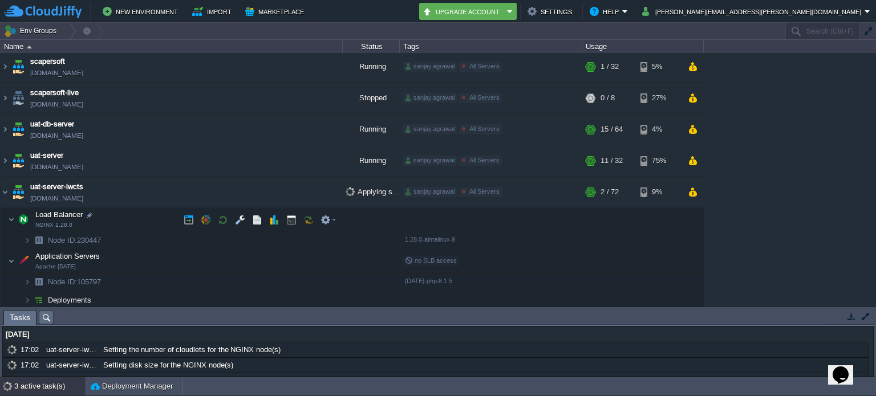
scroll to position [409, 0]
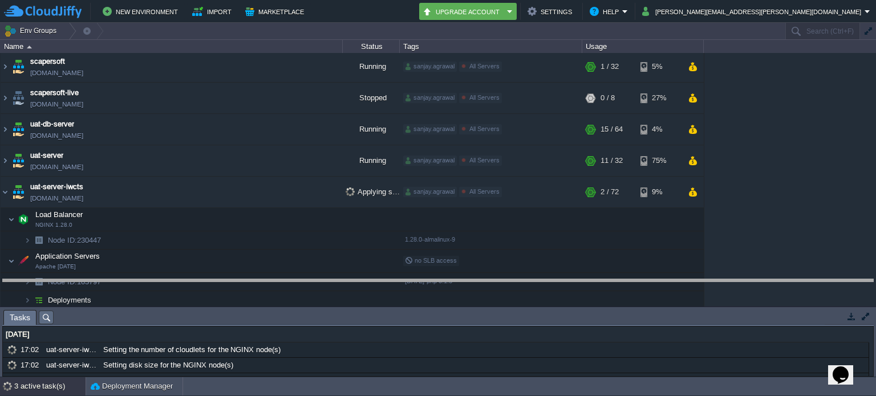
drag, startPoint x: 538, startPoint y: 315, endPoint x: 538, endPoint y: 292, distance: 22.8
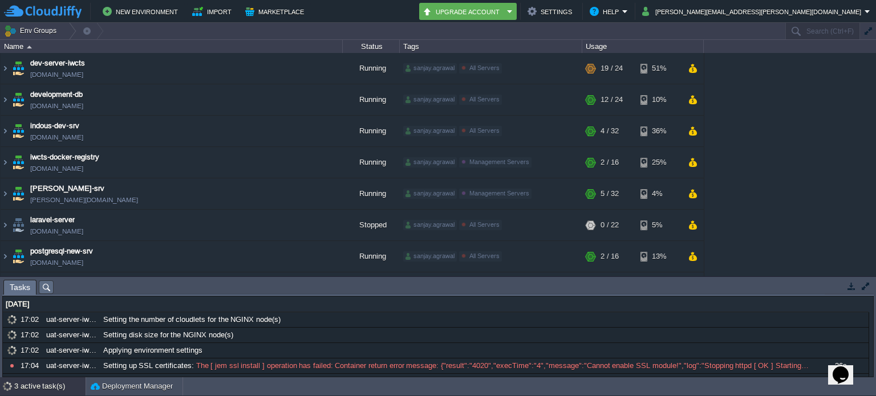
click at [52, 388] on div "3 active task(s)" at bounding box center [49, 387] width 71 height 18
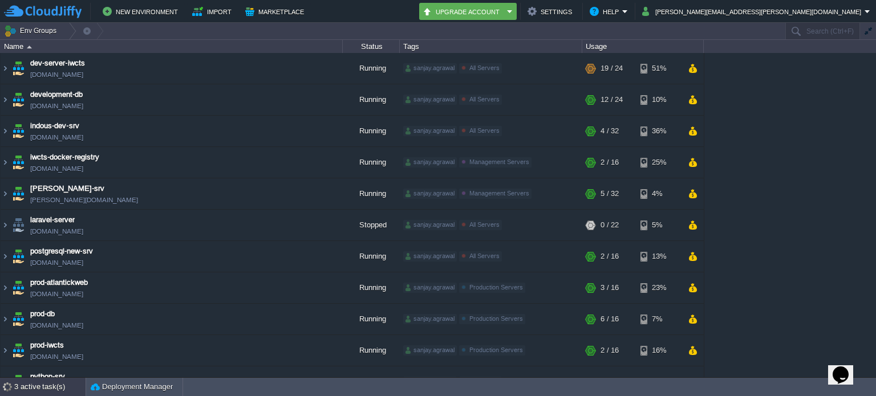
drag, startPoint x: 52, startPoint y: 388, endPoint x: 36, endPoint y: 388, distance: 16.0
click at [36, 388] on div "3 active task(s)" at bounding box center [49, 387] width 71 height 18
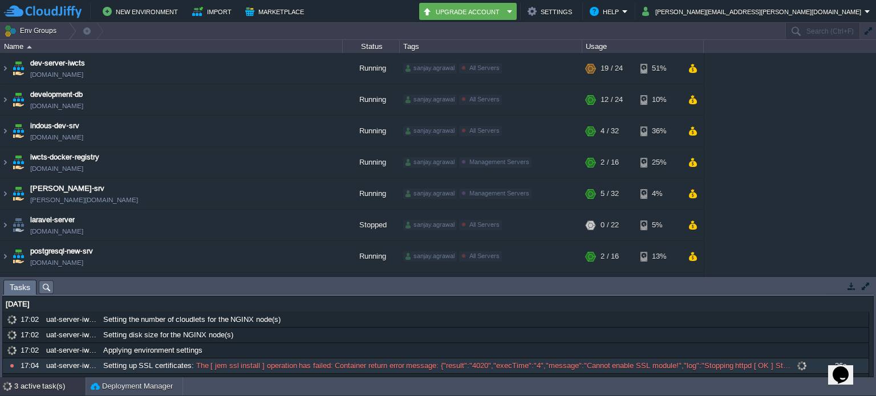
click at [181, 362] on span "Setting up SSL certificates" at bounding box center [147, 366] width 88 height 10
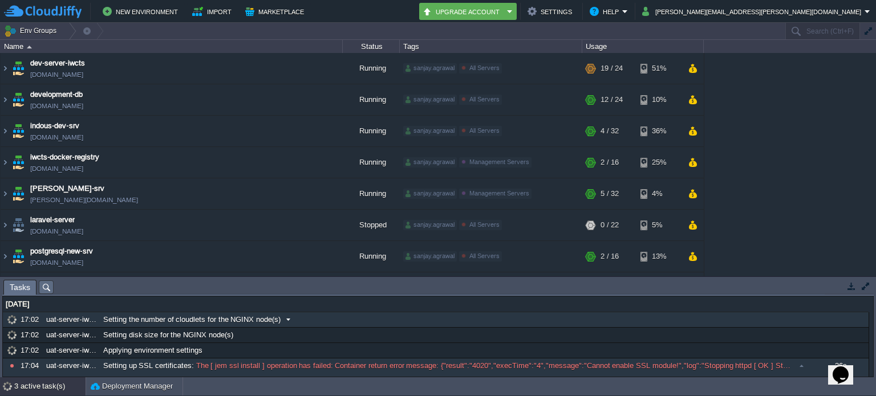
click at [173, 320] on span "Setting the number of cloudlets for the NGINX node(s)" at bounding box center [191, 320] width 177 height 10
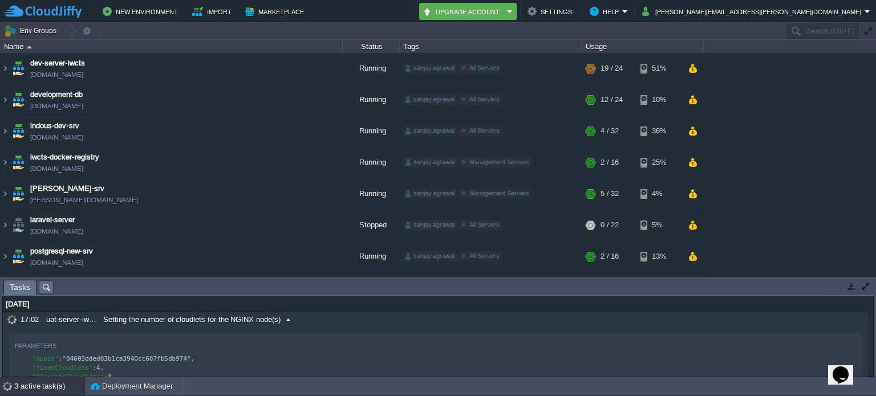
click at [173, 320] on span "Setting the number of cloudlets for the NGINX node(s)" at bounding box center [191, 320] width 177 height 10
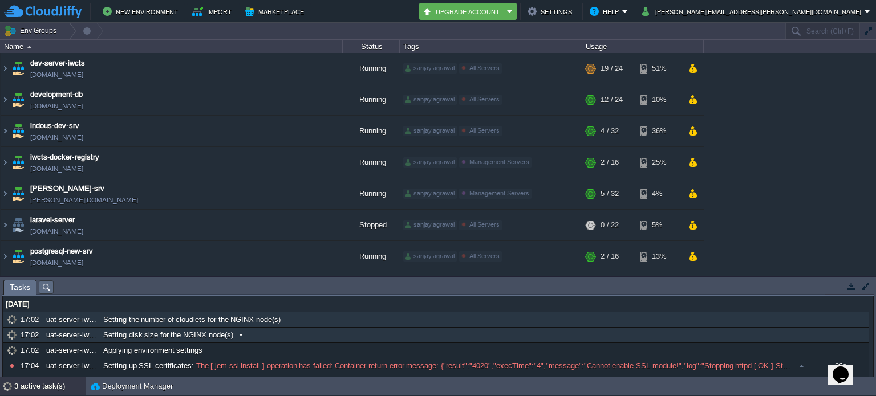
click at [173, 332] on span "Setting disk size for the NGINX node(s)" at bounding box center [168, 335] width 130 height 10
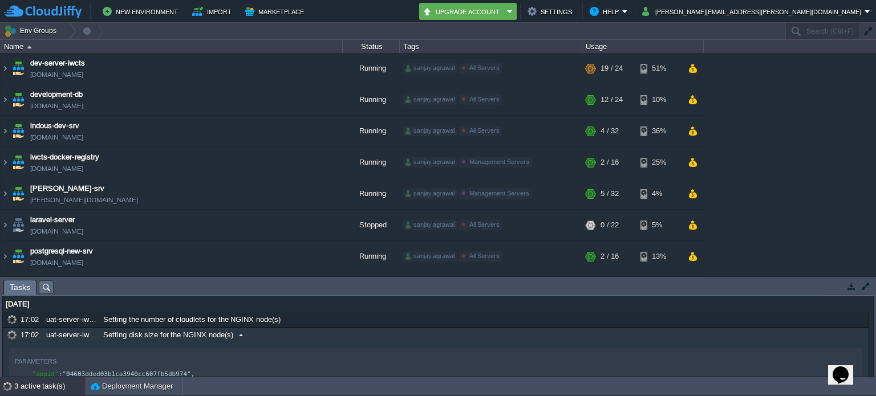
click at [173, 332] on span "Setting disk size for the NGINX node(s)" at bounding box center [168, 335] width 130 height 10
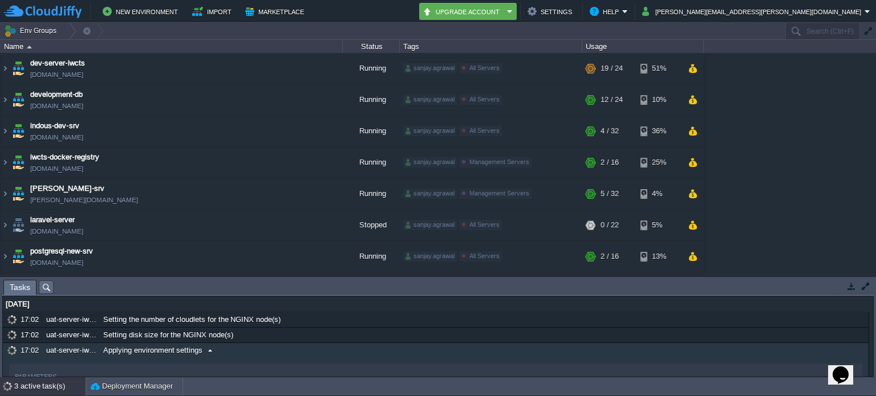
click at [173, 347] on span "Applying environment settings" at bounding box center [152, 351] width 99 height 10
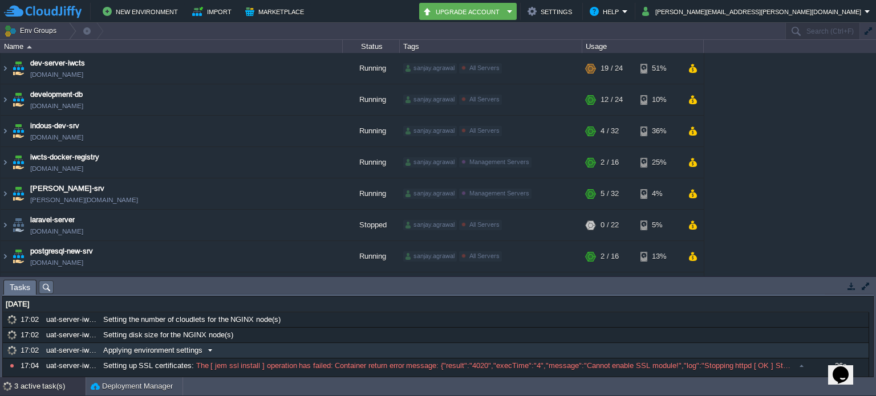
click at [173, 347] on span "Applying environment settings" at bounding box center [152, 351] width 99 height 10
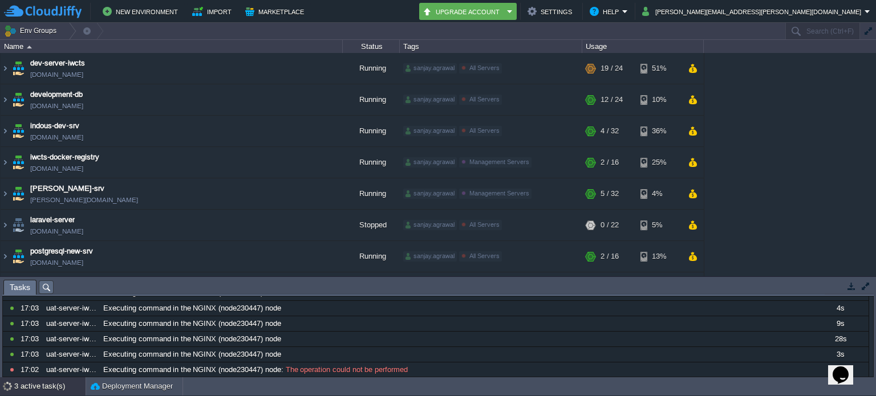
scroll to position [398, 0]
click at [50, 388] on div "3 active task(s)" at bounding box center [49, 387] width 71 height 18
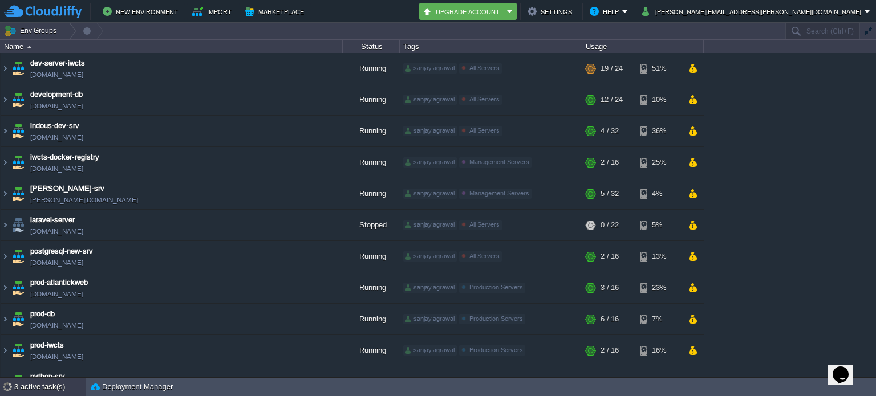
click at [50, 388] on div "3 active task(s)" at bounding box center [49, 387] width 71 height 18
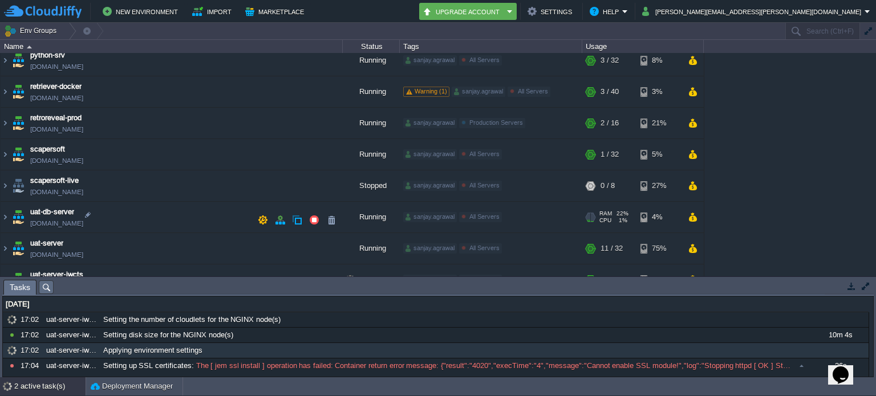
scroll to position [339, 0]
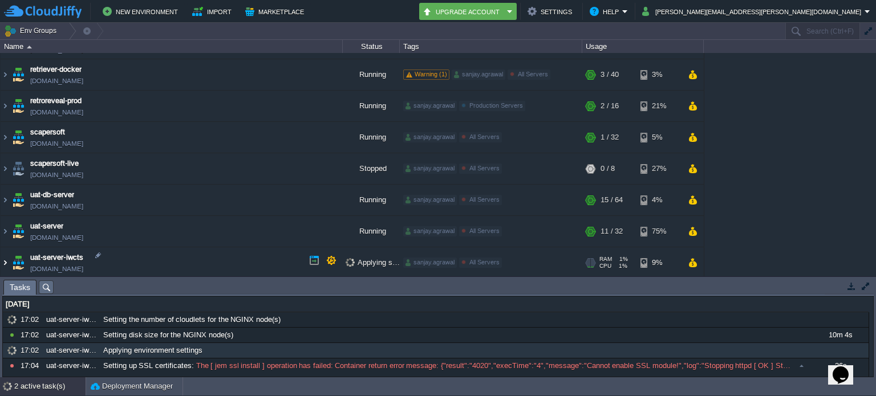
click at [7, 257] on img at bounding box center [5, 263] width 9 height 31
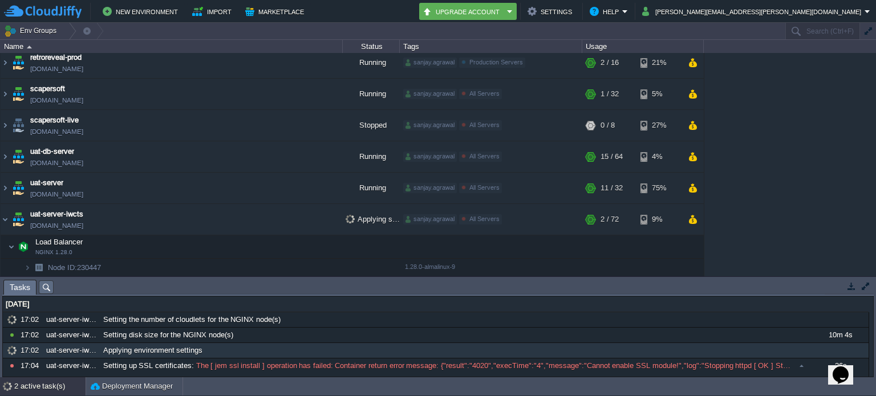
scroll to position [440, 0]
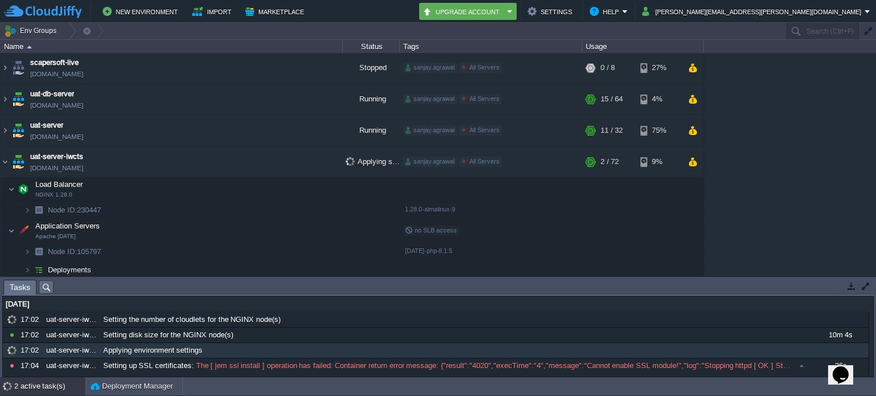
click at [513, 277] on div "Tasks Activity Log Archive Git / SVN No items to display id Date Environment Na…" at bounding box center [438, 327] width 876 height 100
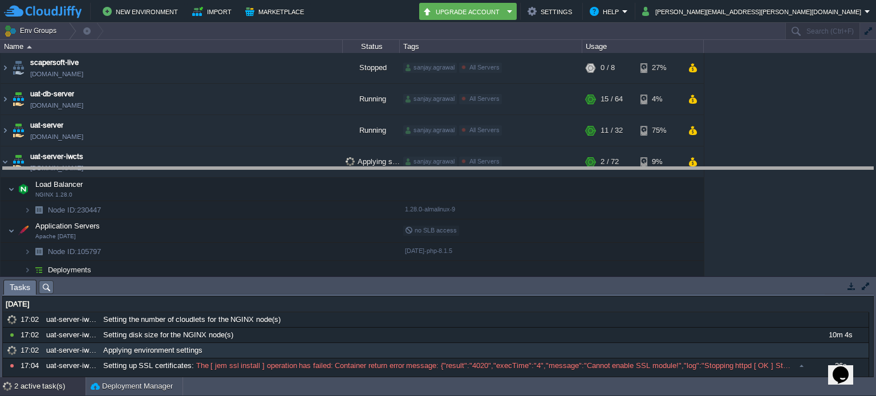
drag, startPoint x: 512, startPoint y: 287, endPoint x: 505, endPoint y: 160, distance: 126.8
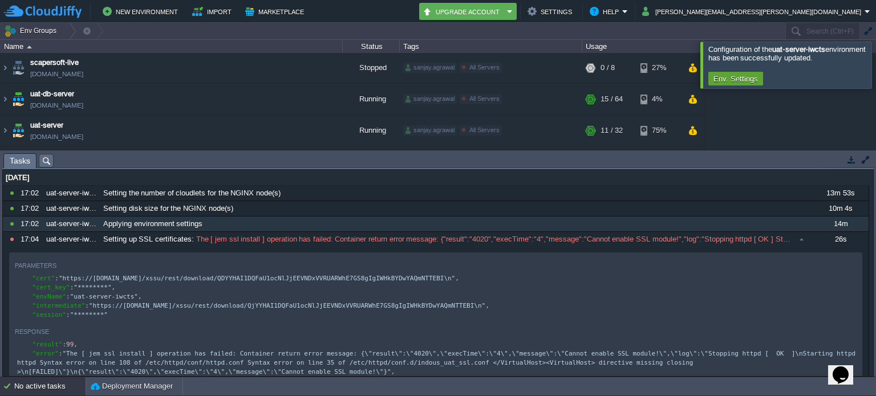
click at [853, 161] on button "button" at bounding box center [851, 160] width 10 height 10
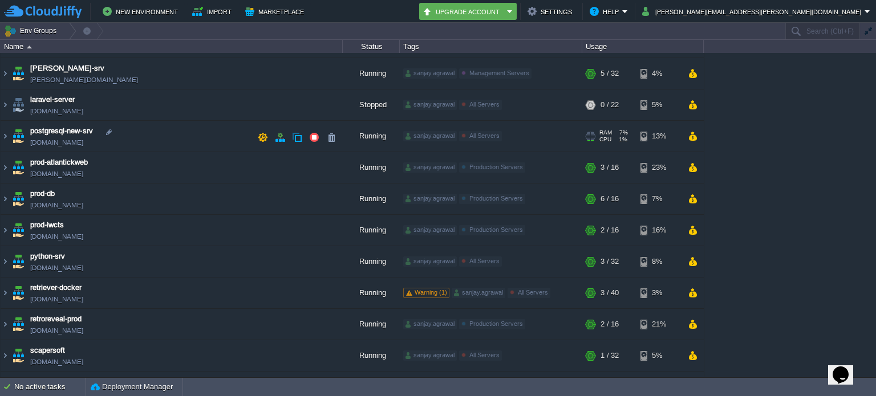
scroll to position [237, 0]
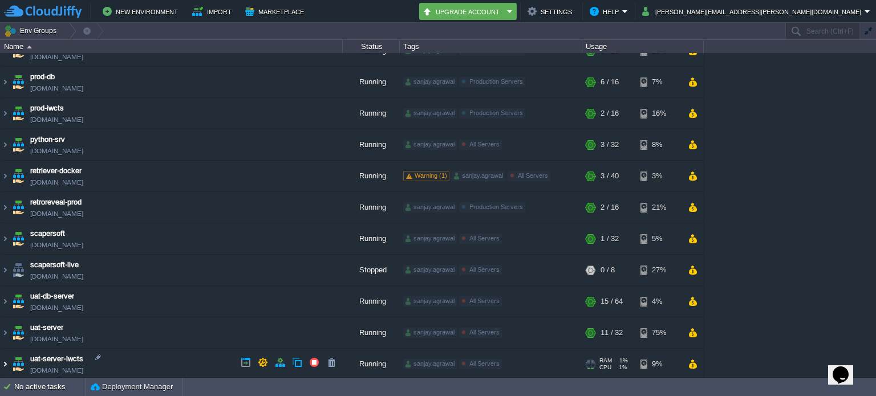
drag, startPoint x: 3, startPoint y: 362, endPoint x: 15, endPoint y: 332, distance: 32.0
click at [3, 362] on img at bounding box center [5, 364] width 9 height 31
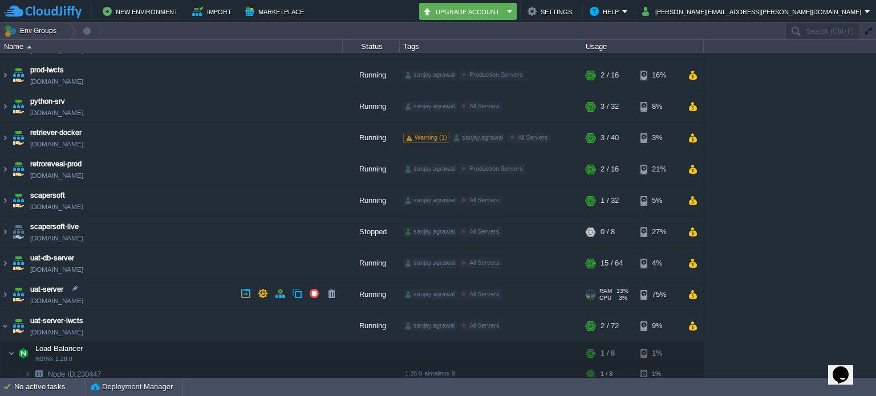
scroll to position [339, 0]
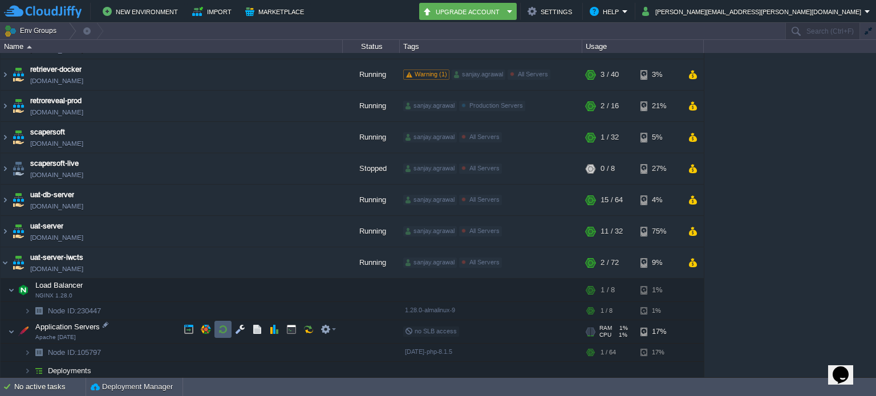
click at [221, 328] on button "button" at bounding box center [223, 330] width 10 height 10
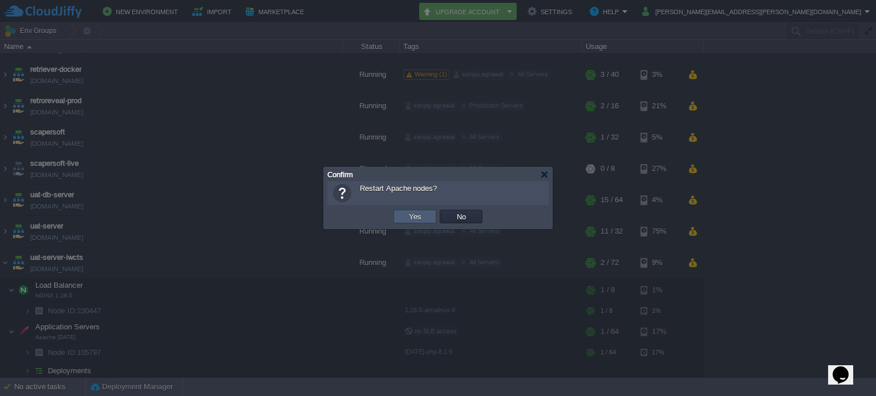
click at [412, 212] on button "Yes" at bounding box center [414, 217] width 19 height 10
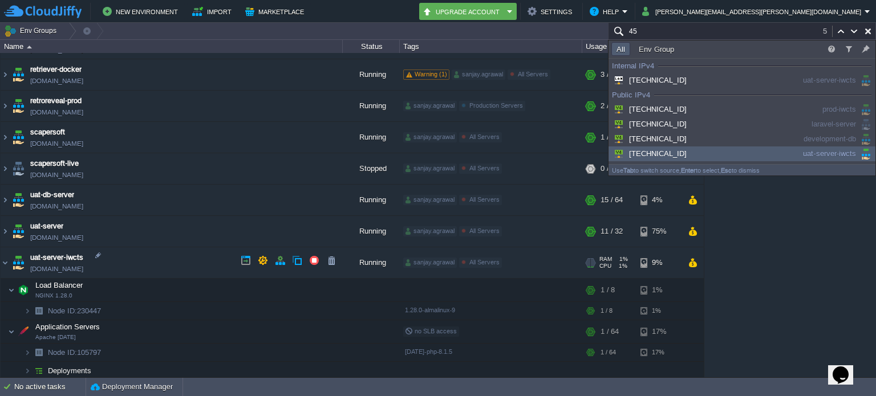
scroll to position [394, 0]
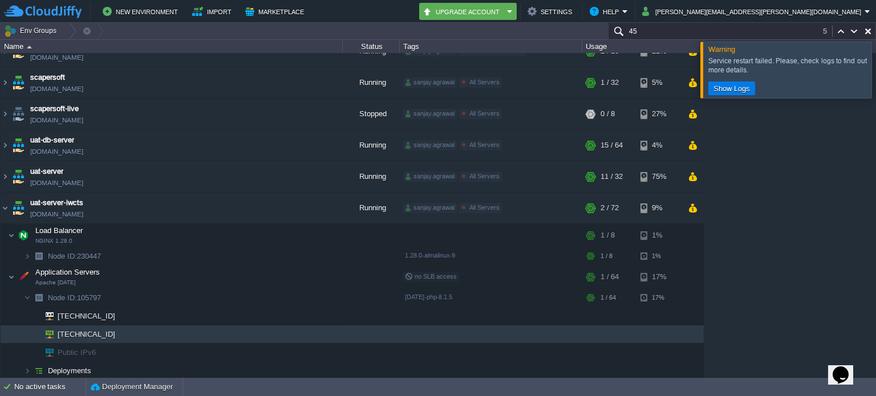
type input "45"
click at [875, 71] on div at bounding box center [890, 70] width 0 height 56
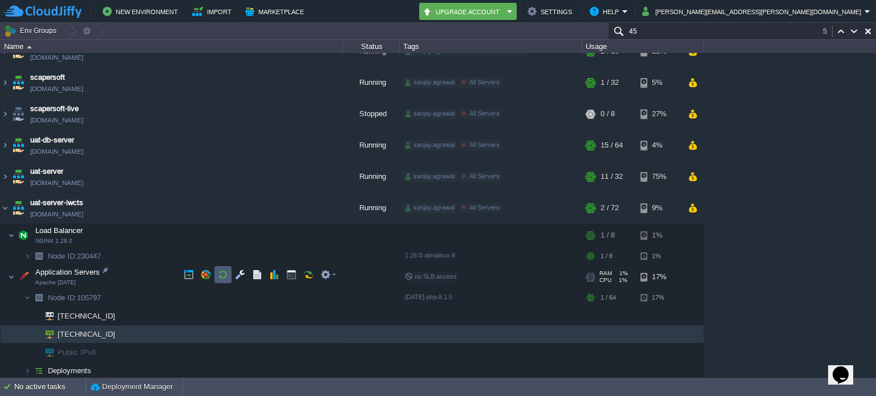
click at [220, 275] on button "button" at bounding box center [223, 275] width 10 height 10
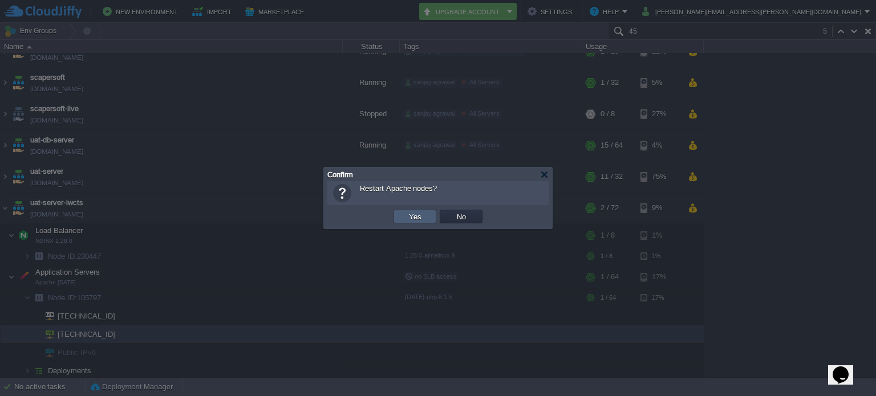
click at [415, 217] on button "Yes" at bounding box center [414, 217] width 19 height 10
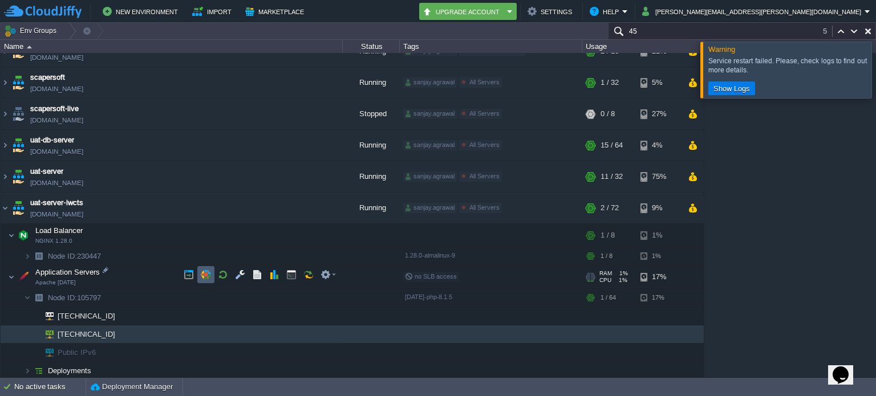
click at [202, 273] on button "button" at bounding box center [206, 275] width 10 height 10
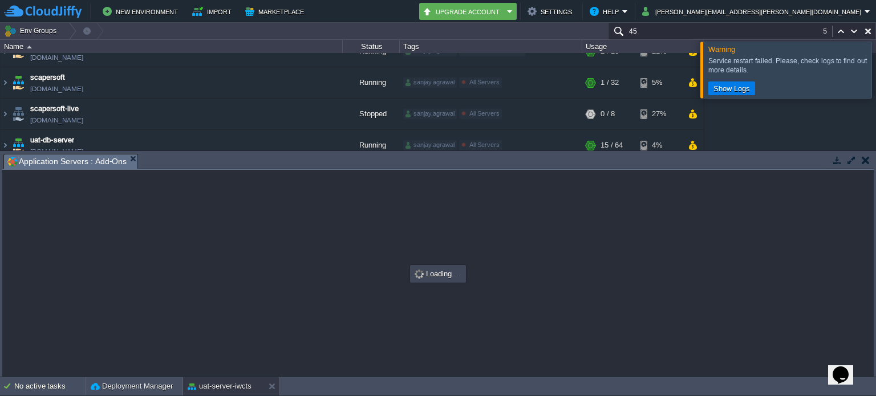
click at [875, 59] on div at bounding box center [890, 70] width 0 height 56
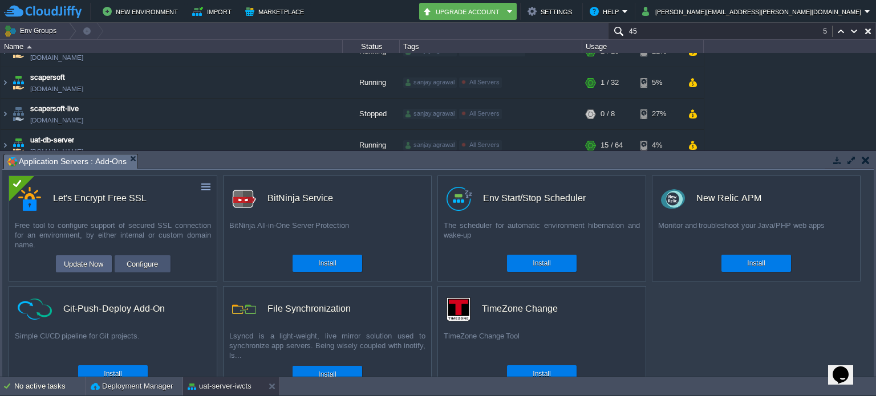
click at [140, 262] on button "Configure" at bounding box center [142, 264] width 38 height 14
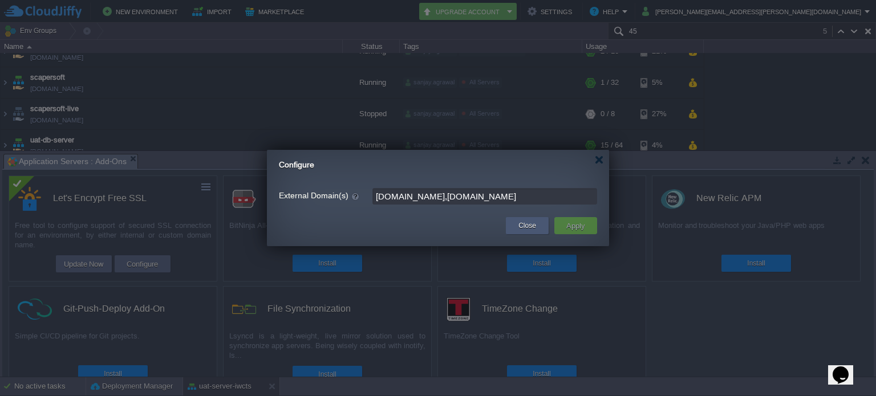
click at [525, 223] on button "Close" at bounding box center [527, 225] width 18 height 11
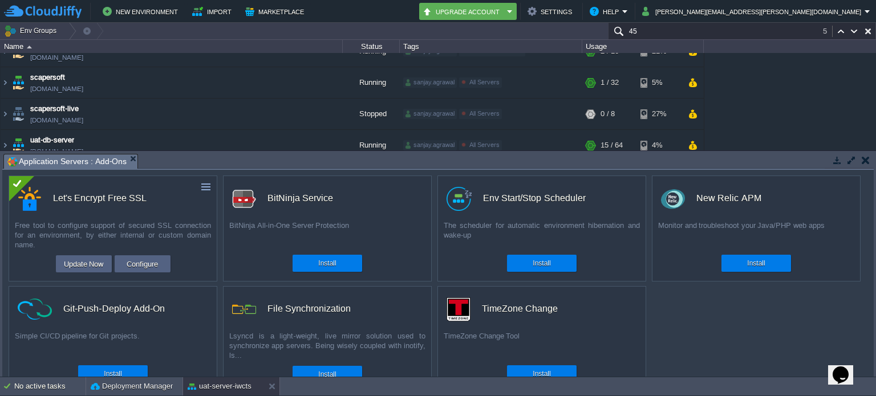
click at [865, 158] on button "button" at bounding box center [866, 160] width 8 height 10
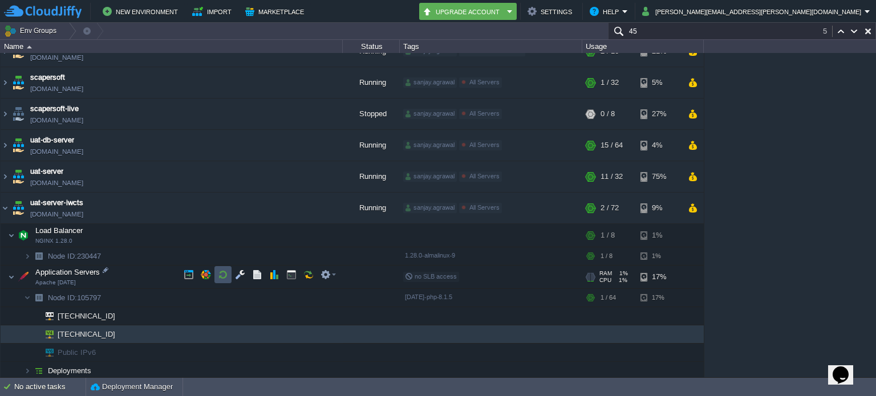
click at [219, 273] on button "button" at bounding box center [223, 275] width 10 height 10
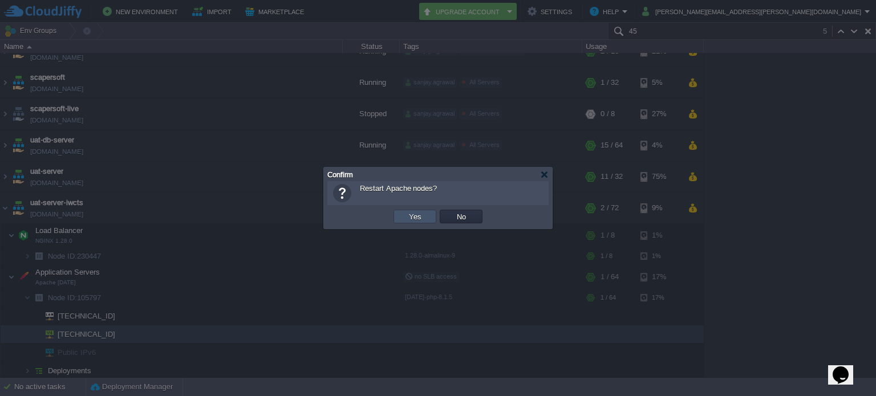
click at [415, 215] on button "Yes" at bounding box center [414, 217] width 19 height 10
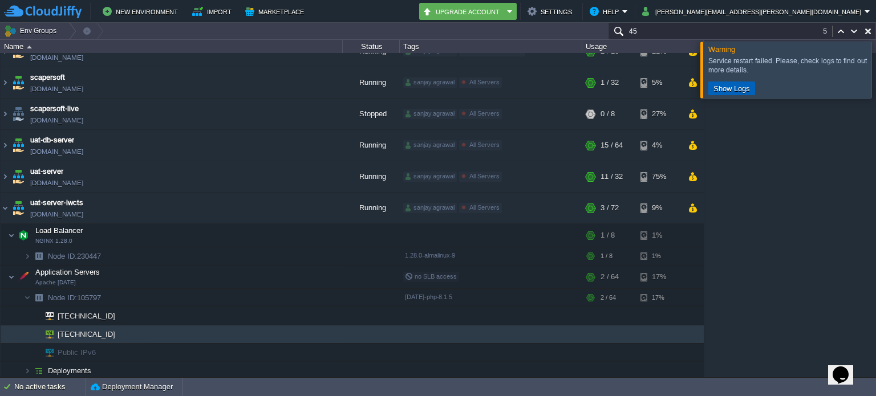
click at [726, 91] on button "Show Logs" at bounding box center [731, 88] width 43 height 10
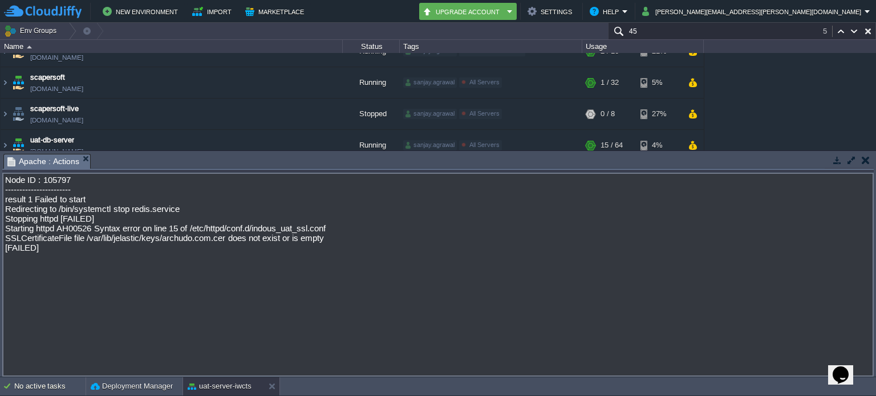
click at [865, 157] on button "button" at bounding box center [866, 160] width 8 height 10
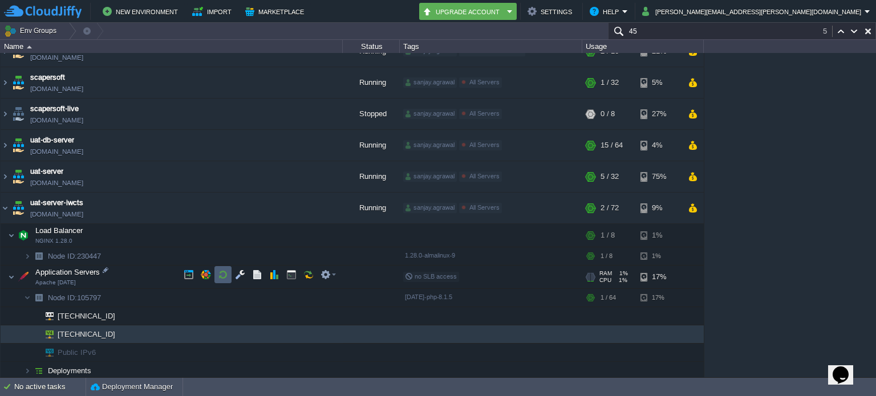
click at [226, 267] on td at bounding box center [222, 274] width 17 height 17
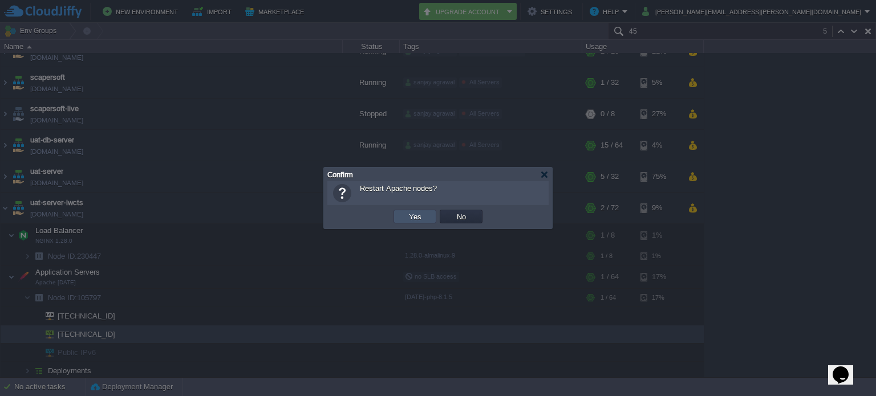
click at [415, 219] on button "Yes" at bounding box center [414, 217] width 19 height 10
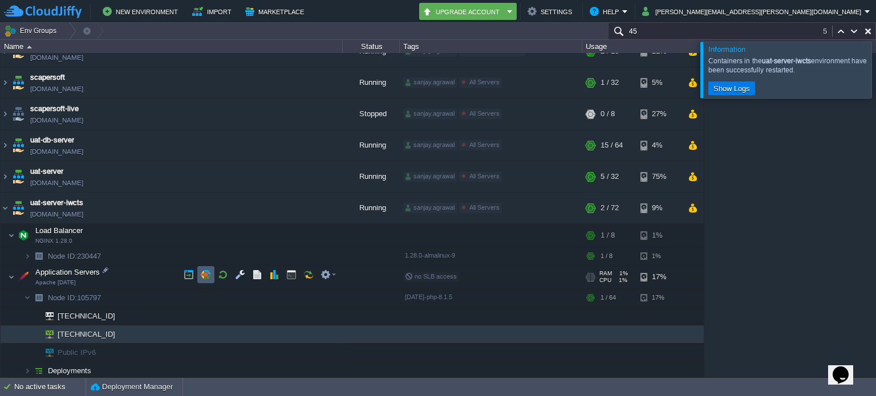
click at [205, 271] on button "button" at bounding box center [206, 275] width 10 height 10
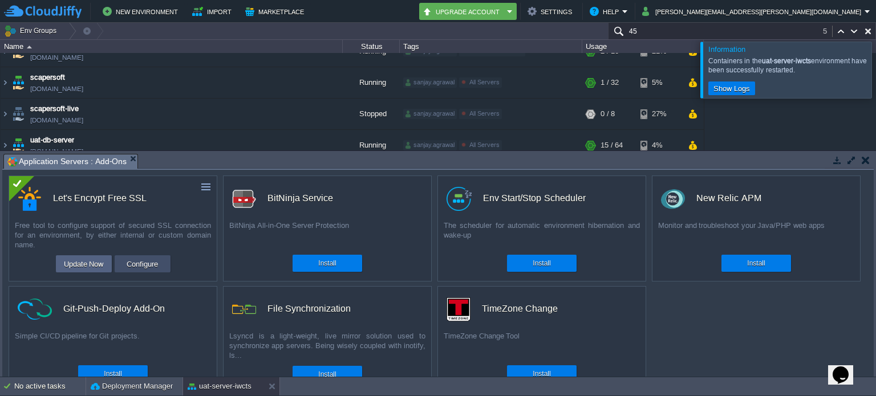
click at [137, 262] on button "Configure" at bounding box center [142, 264] width 38 height 14
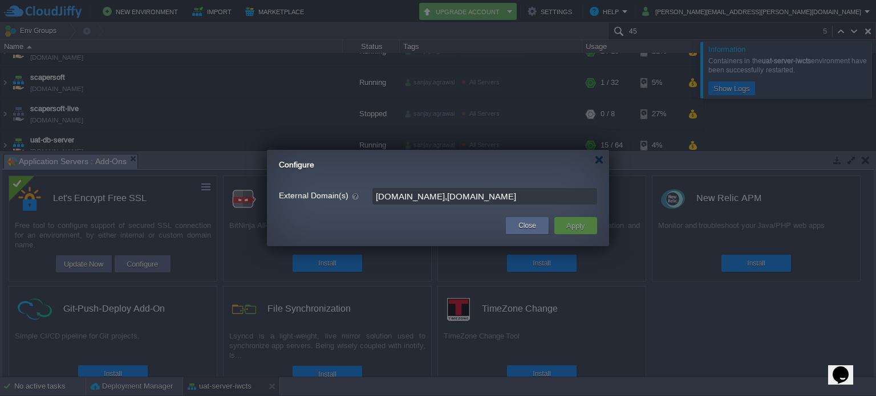
click at [506, 197] on input "[DOMAIN_NAME],[DOMAIN_NAME]" at bounding box center [484, 196] width 225 height 17
type input "[DOMAIN_NAME],[DOMAIN_NAME],[DOMAIN_NAME]"
click at [597, 228] on td "Apply" at bounding box center [575, 225] width 43 height 17
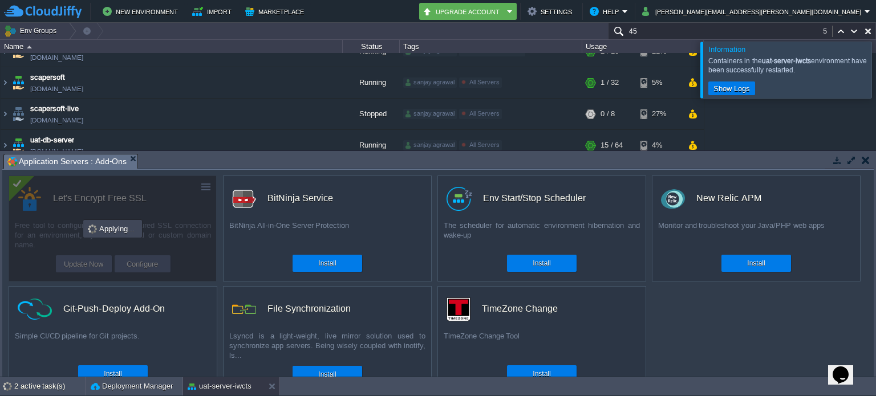
click at [875, 71] on div at bounding box center [890, 70] width 0 height 56
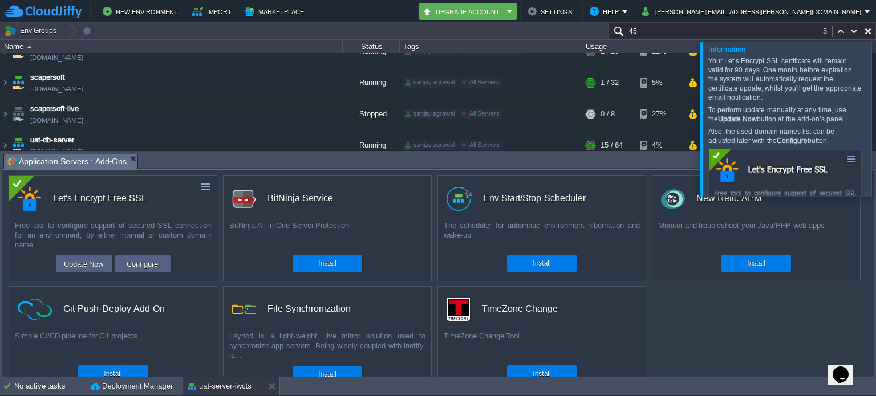
click at [875, 122] on div at bounding box center [890, 119] width 0 height 155
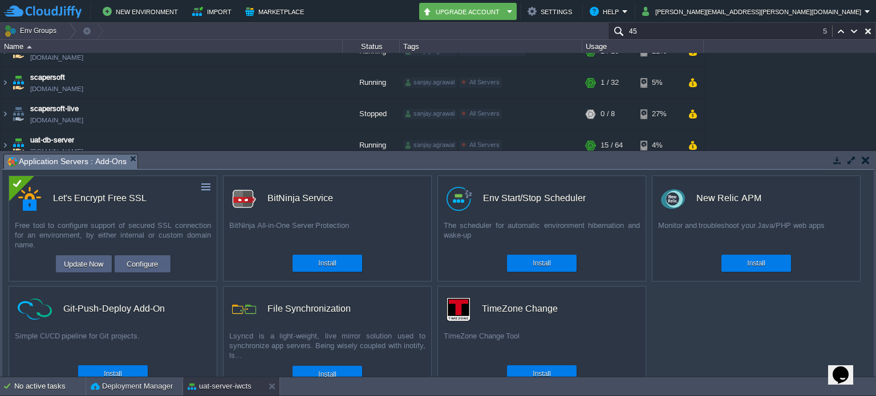
click at [862, 164] on button "button" at bounding box center [866, 160] width 8 height 10
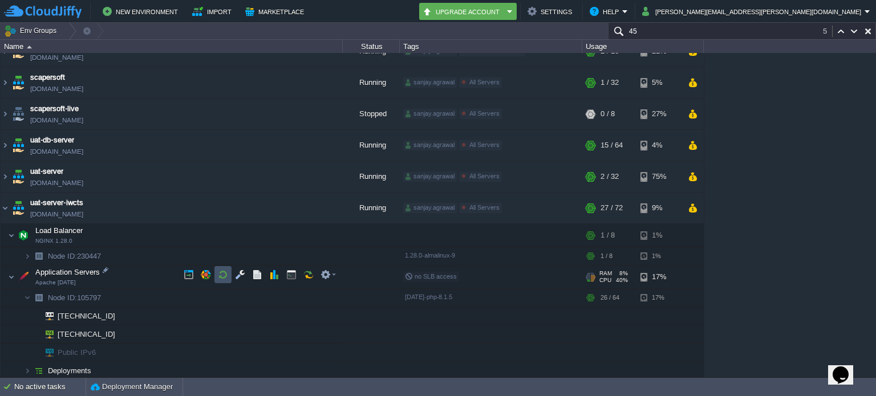
click at [219, 271] on button "button" at bounding box center [223, 275] width 10 height 10
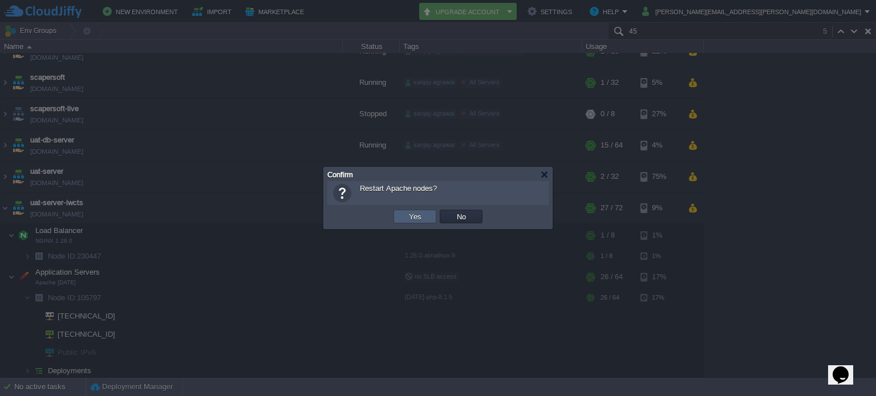
click at [404, 212] on td "Yes" at bounding box center [415, 217] width 43 height 14
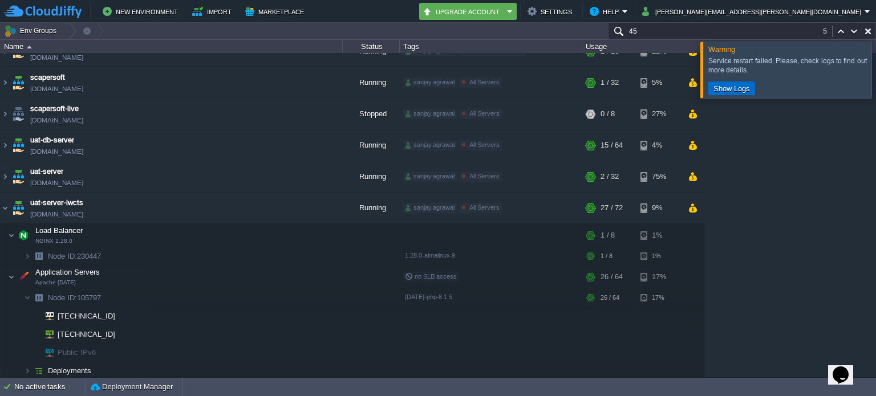
click at [731, 87] on button "Show Logs" at bounding box center [731, 88] width 43 height 10
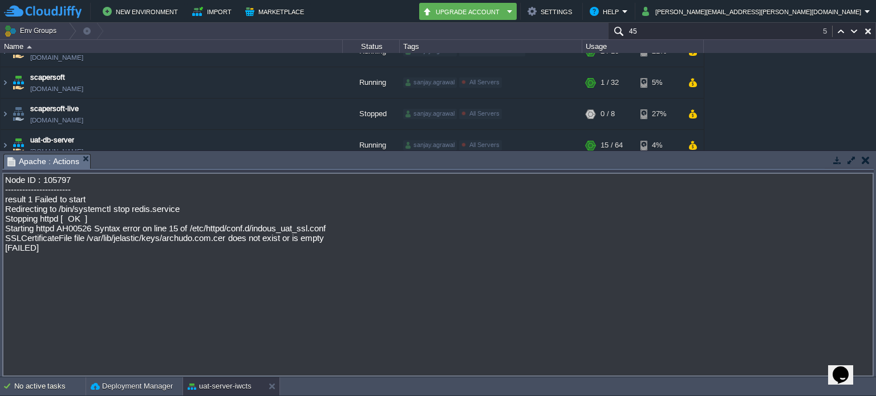
click at [867, 159] on button "button" at bounding box center [866, 160] width 8 height 10
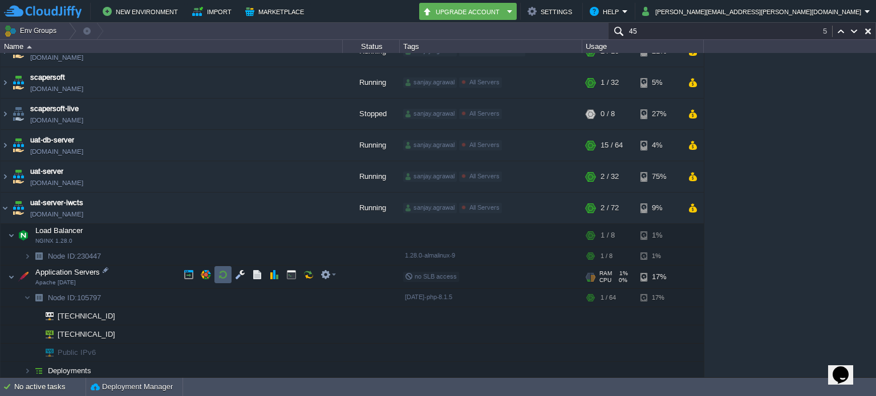
click at [224, 274] on button "button" at bounding box center [223, 275] width 10 height 10
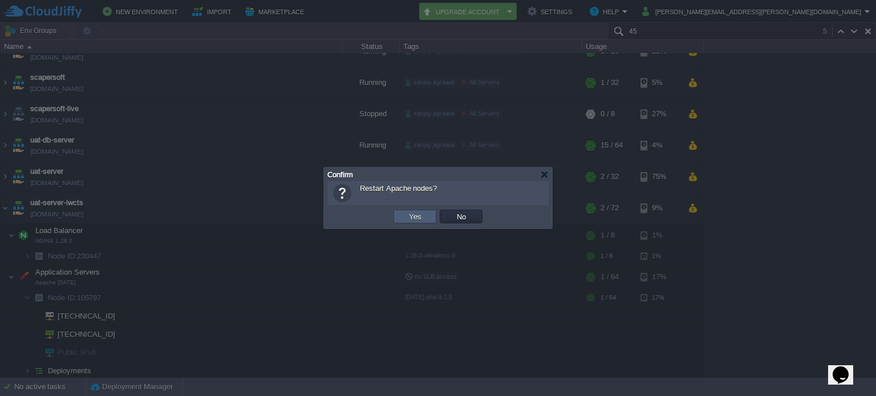
click at [404, 218] on td "Yes" at bounding box center [415, 217] width 43 height 14
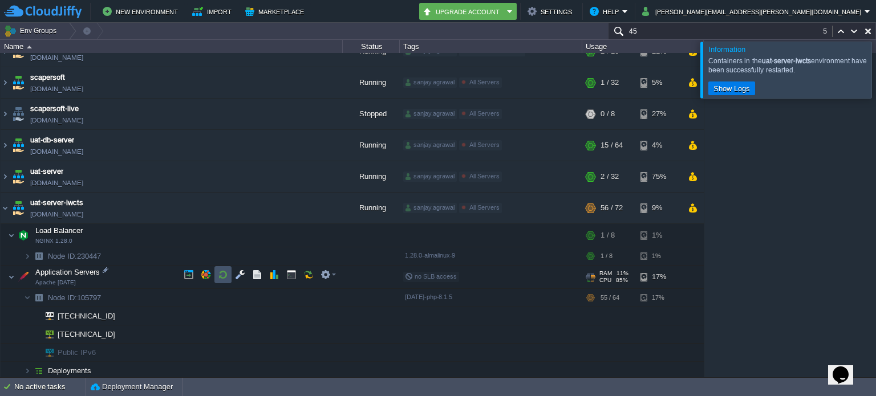
click at [226, 274] on button "button" at bounding box center [223, 275] width 10 height 10
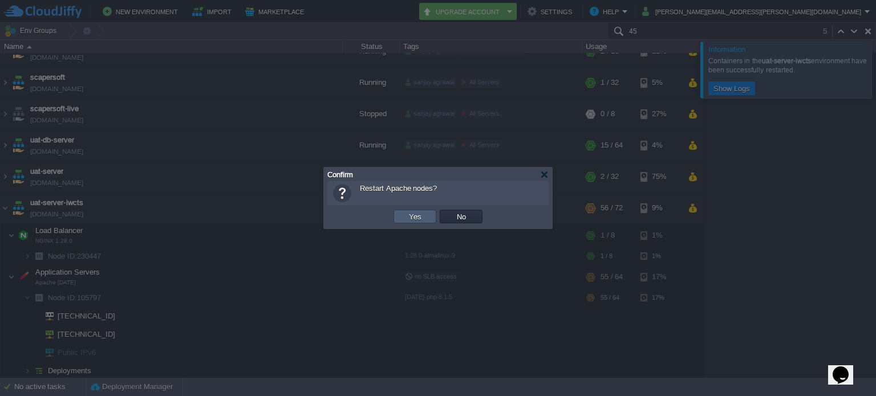
click at [425, 216] on td "Yes" at bounding box center [415, 217] width 43 height 14
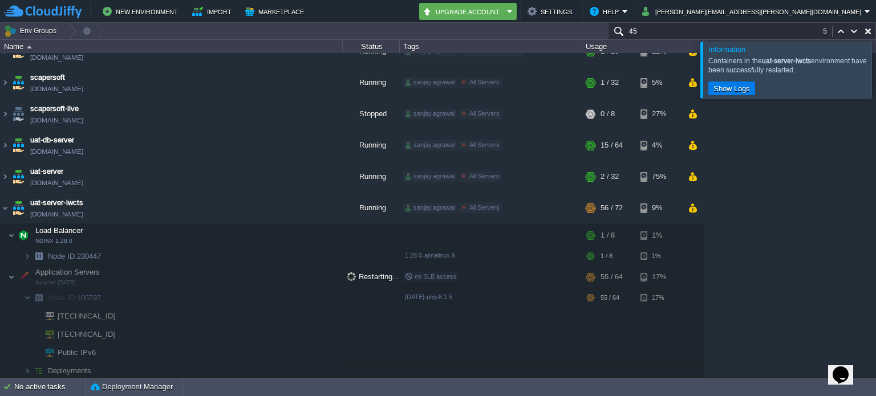
click at [875, 72] on div at bounding box center [890, 70] width 0 height 56
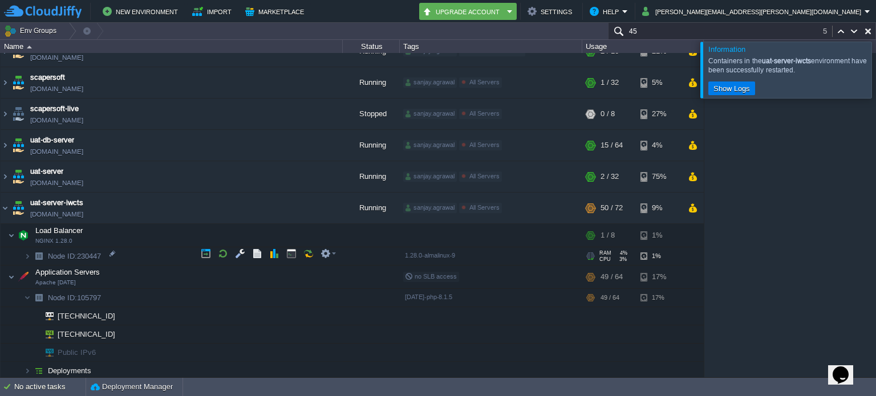
scroll to position [393, 0]
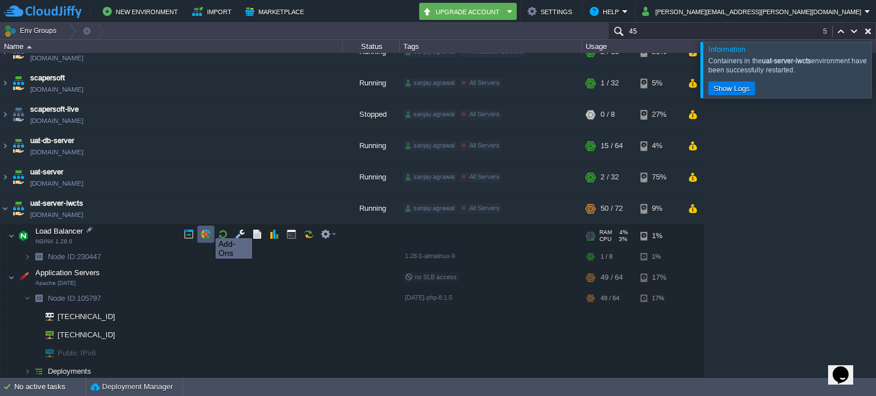
click at [207, 229] on button "button" at bounding box center [206, 234] width 10 height 10
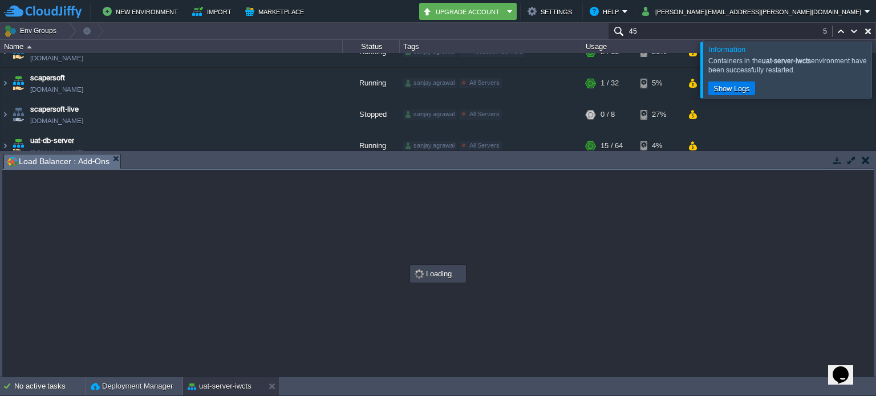
click at [865, 161] on button "button" at bounding box center [866, 160] width 8 height 10
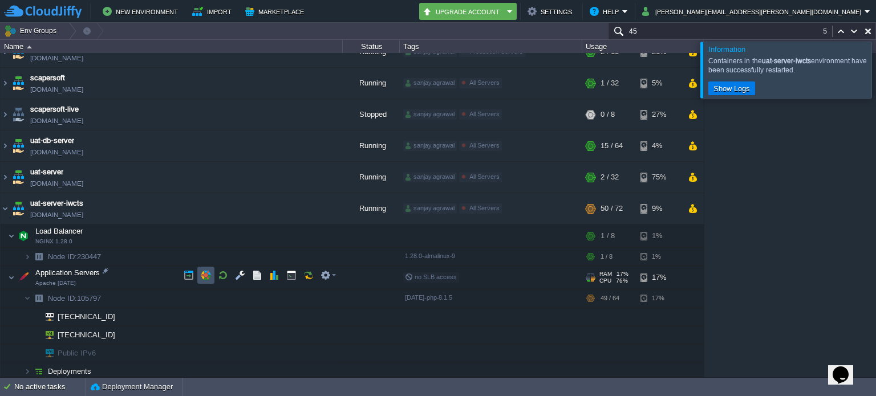
click at [206, 272] on button "button" at bounding box center [206, 275] width 10 height 10
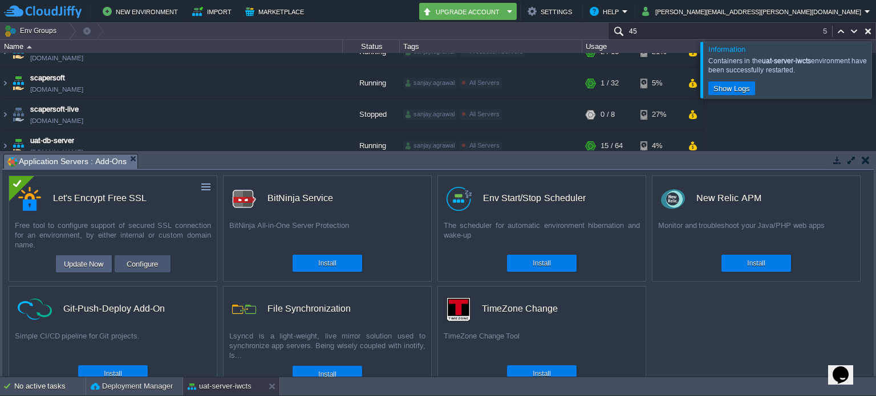
click at [154, 267] on button "Configure" at bounding box center [142, 264] width 38 height 14
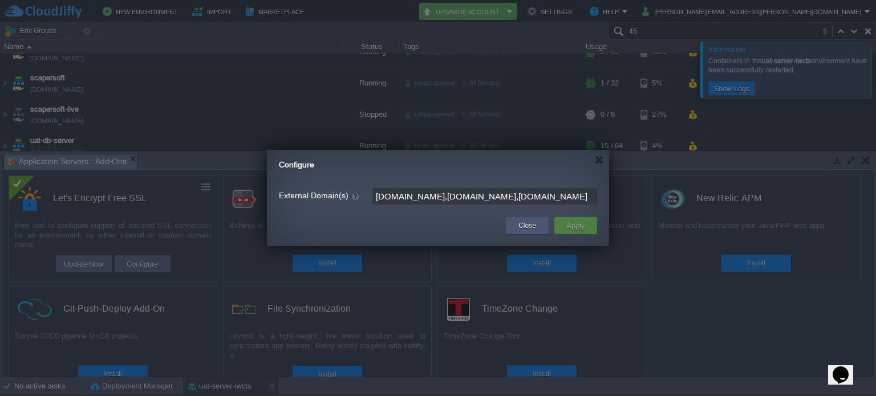
click at [520, 227] on button "Close" at bounding box center [527, 225] width 18 height 11
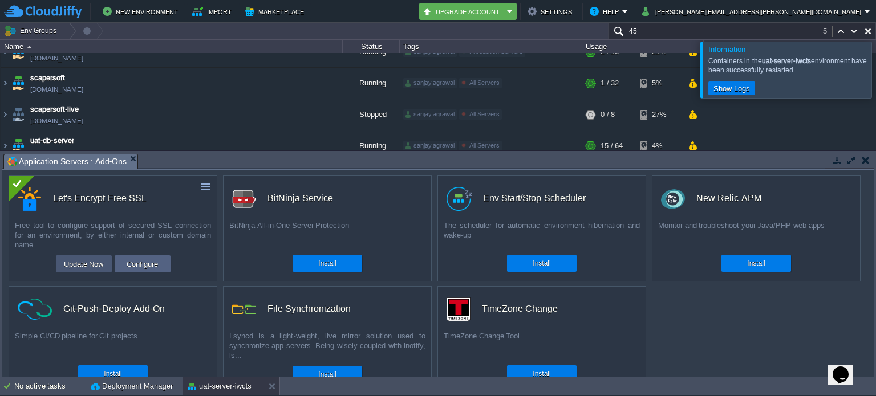
click at [103, 263] on button "Update Now" at bounding box center [83, 264] width 47 height 14
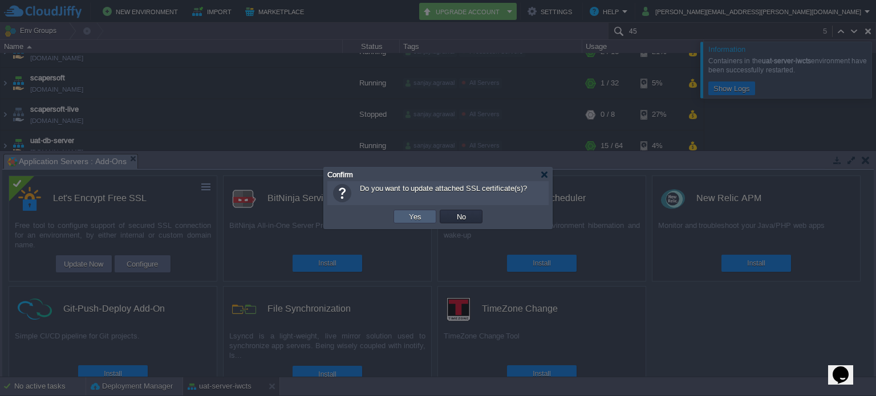
click at [415, 214] on button "Yes" at bounding box center [414, 217] width 19 height 10
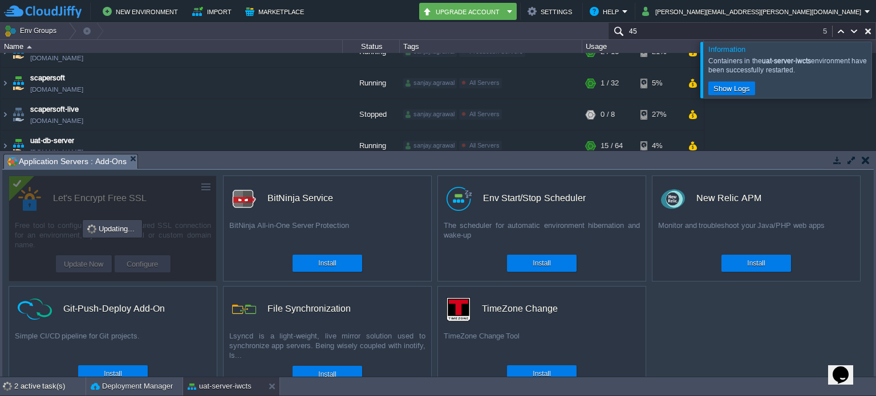
click at [865, 160] on button "button" at bounding box center [866, 160] width 8 height 10
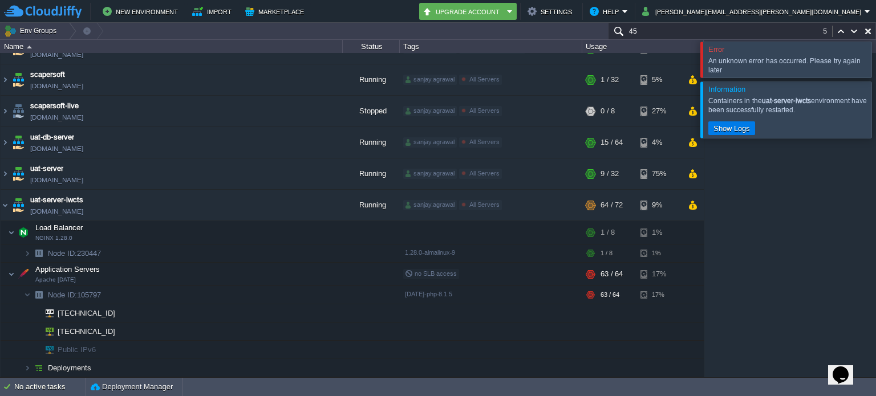
scroll to position [238, 0]
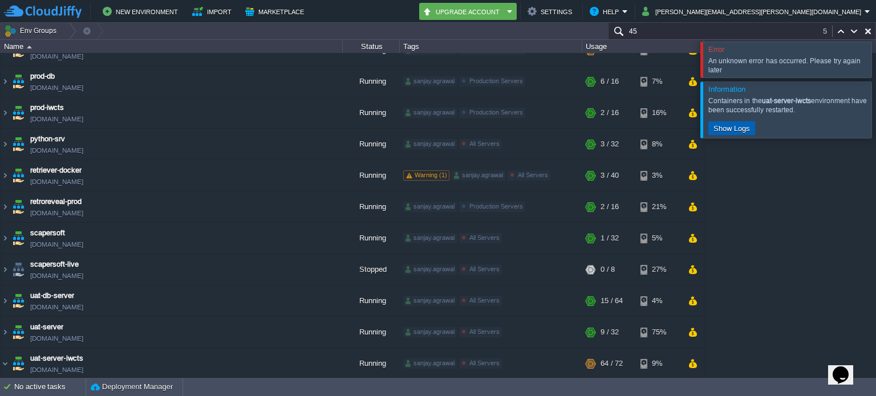
click at [740, 128] on button "Show Logs" at bounding box center [731, 128] width 43 height 10
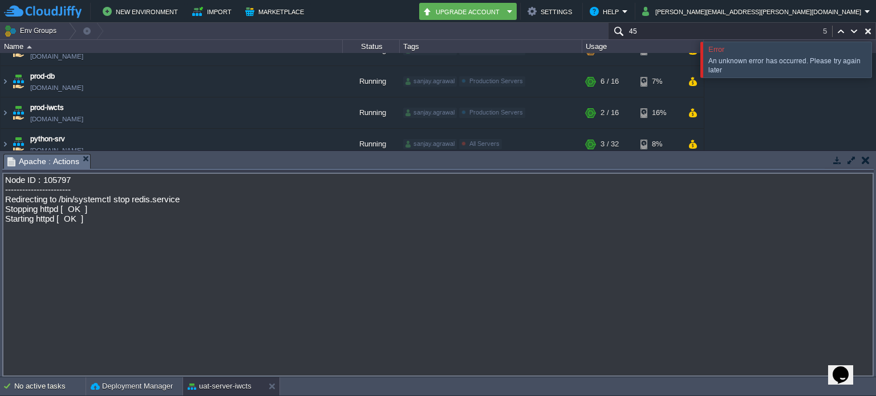
click at [867, 157] on button "button" at bounding box center [866, 160] width 8 height 10
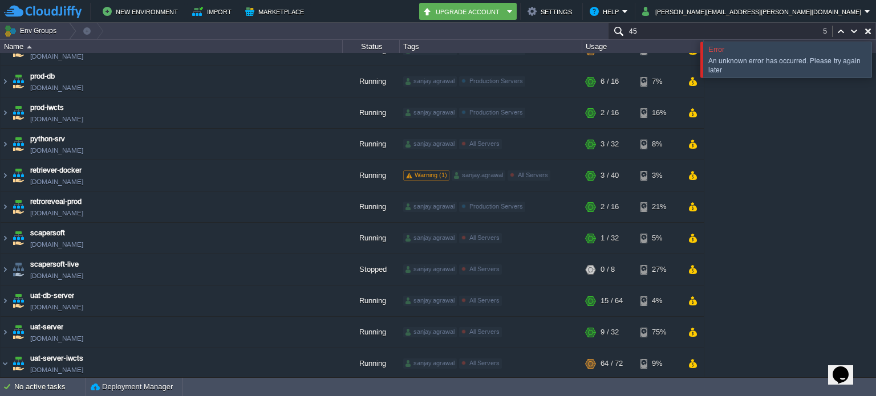
click at [875, 56] on div at bounding box center [890, 59] width 0 height 35
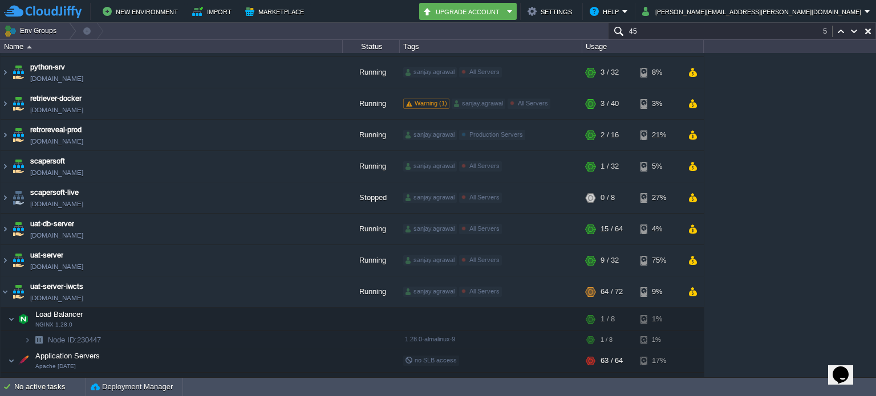
scroll to position [393, 0]
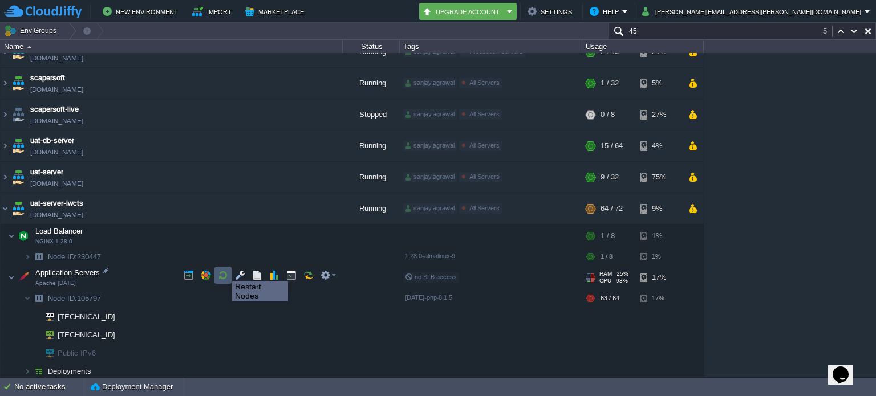
click at [224, 271] on button "button" at bounding box center [223, 275] width 10 height 10
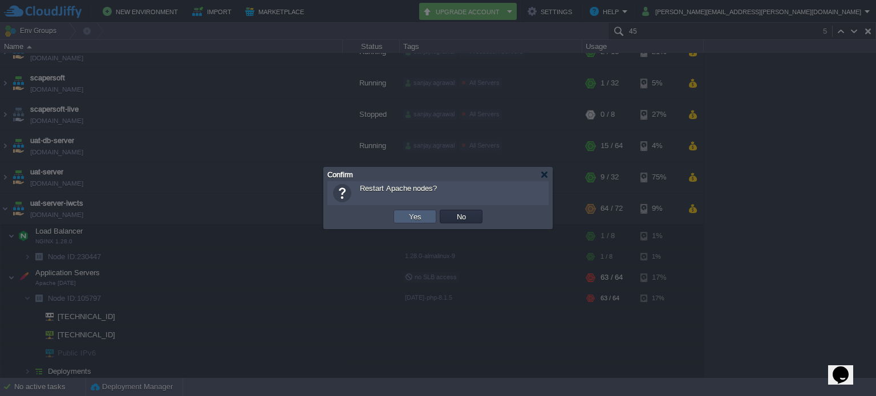
click at [403, 219] on td "Yes" at bounding box center [415, 217] width 43 height 14
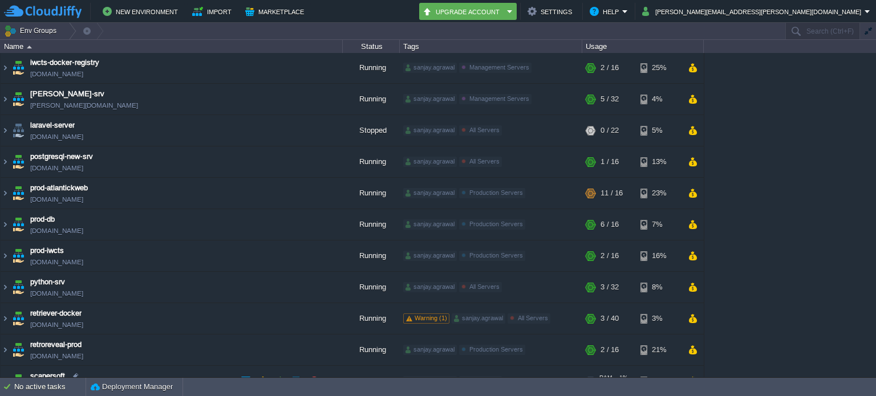
scroll to position [237, 0]
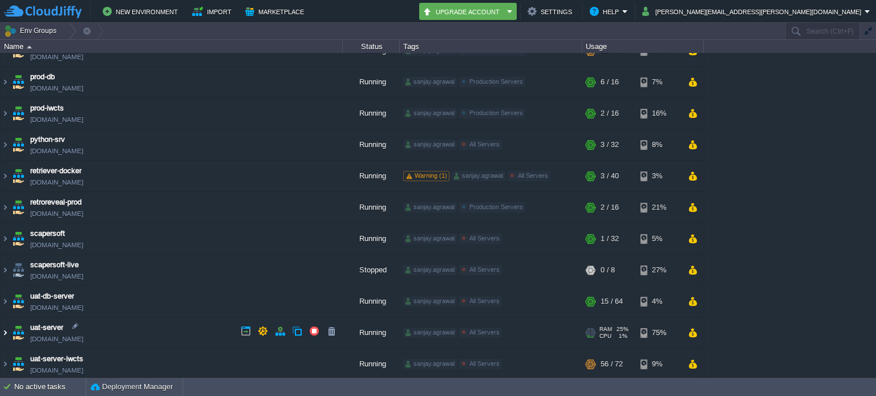
click at [8, 334] on img at bounding box center [5, 333] width 9 height 31
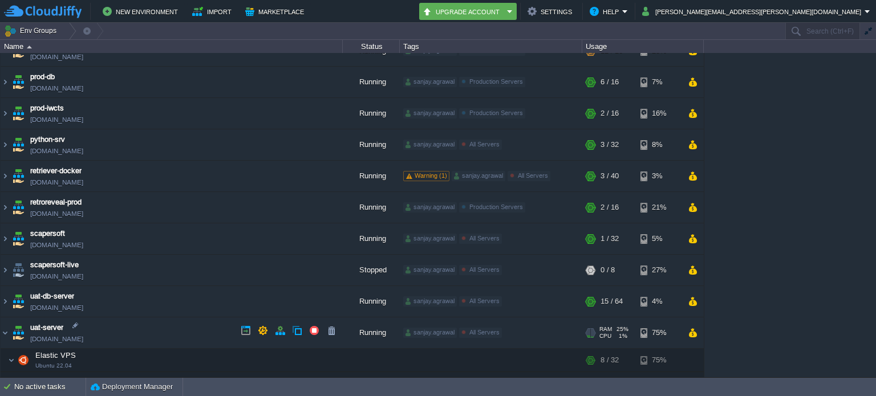
scroll to position [279, 0]
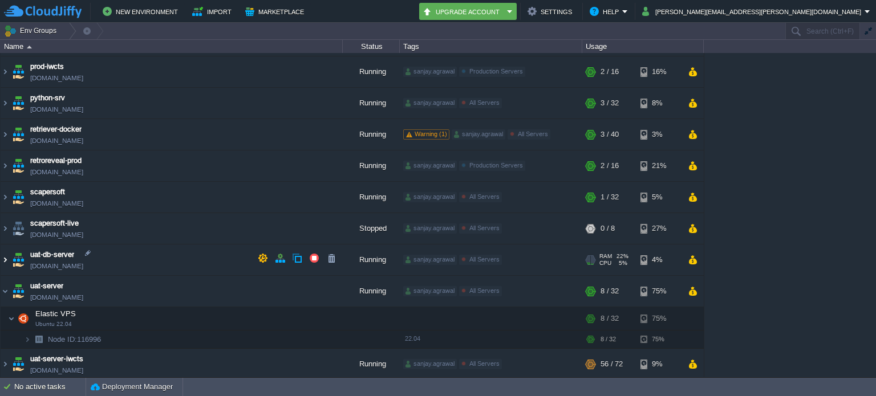
click at [7, 253] on img at bounding box center [5, 260] width 9 height 31
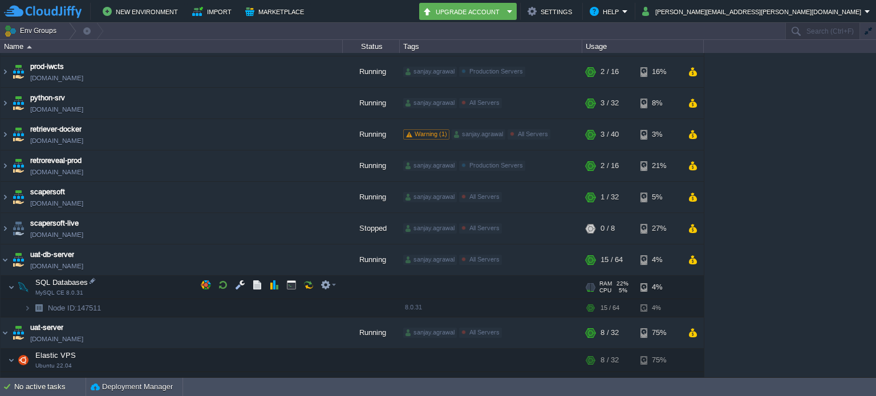
scroll to position [321, 0]
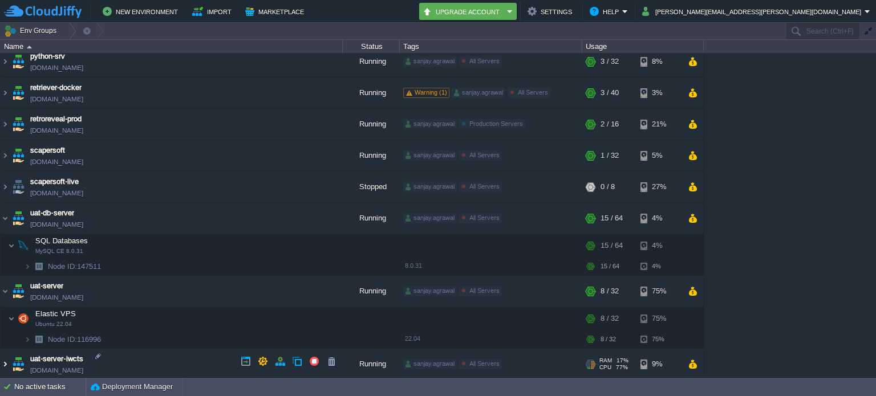
click at [9, 363] on img at bounding box center [5, 364] width 9 height 31
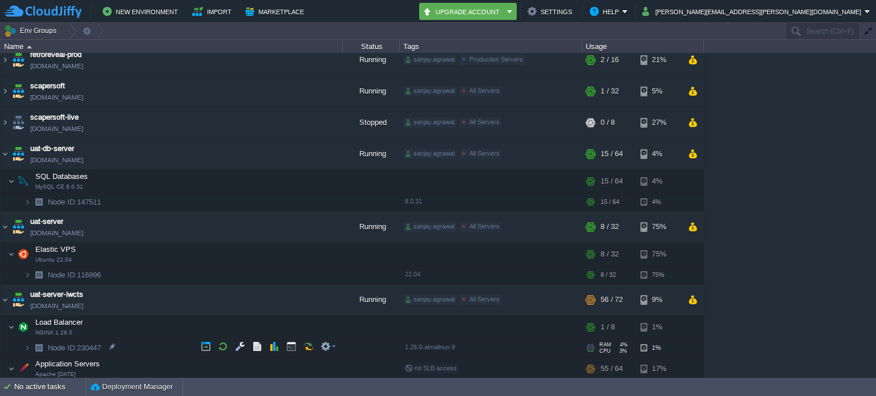
scroll to position [421, 0]
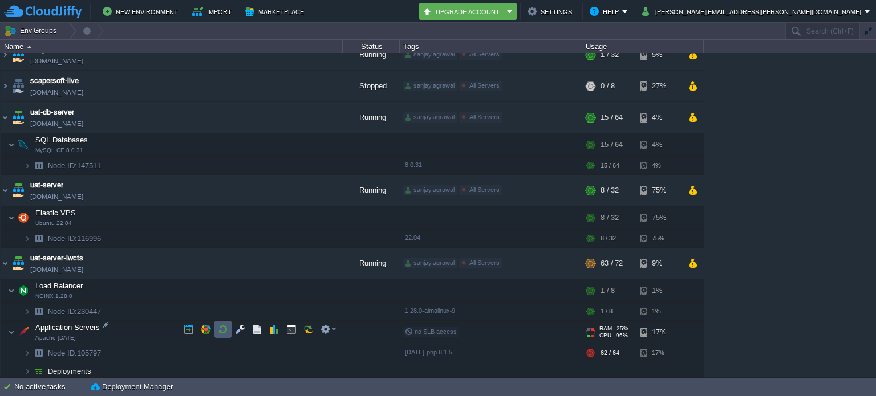
click at [219, 331] on button "button" at bounding box center [223, 330] width 10 height 10
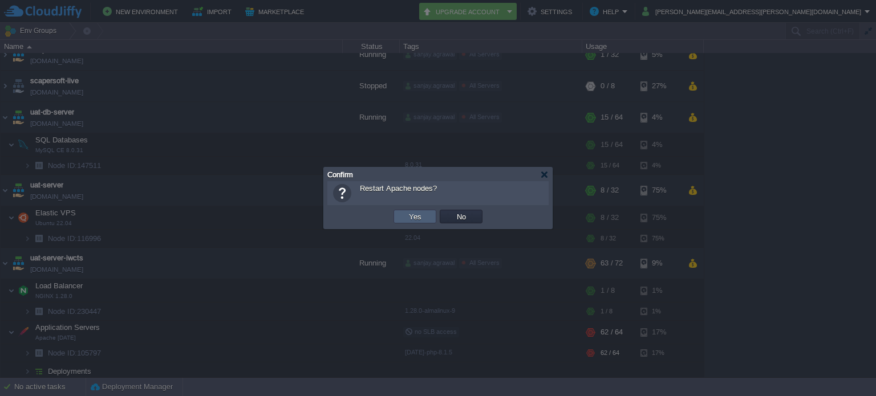
click at [401, 218] on td "Yes" at bounding box center [415, 217] width 43 height 14
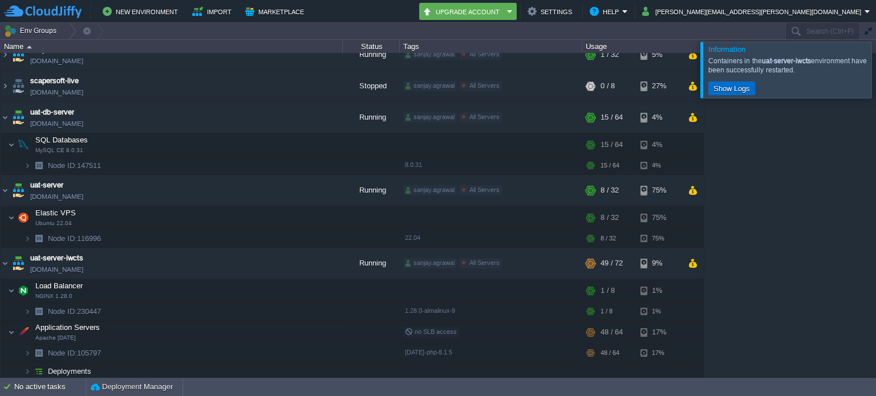
click at [737, 86] on button "Show Logs" at bounding box center [731, 88] width 43 height 10
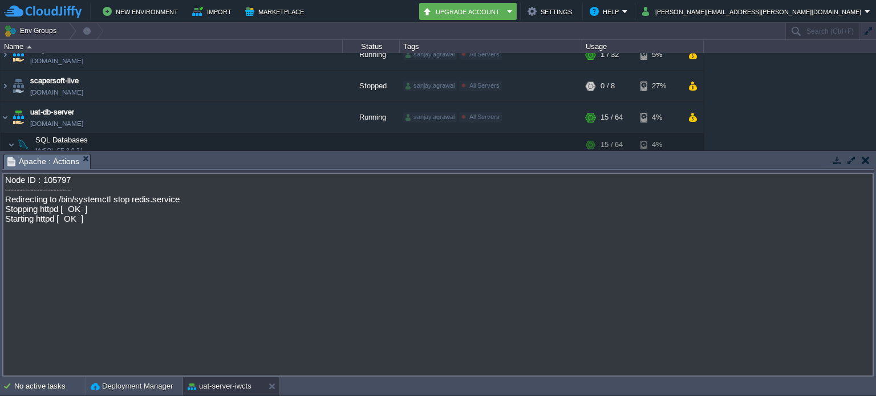
click at [862, 161] on button "button" at bounding box center [866, 160] width 8 height 10
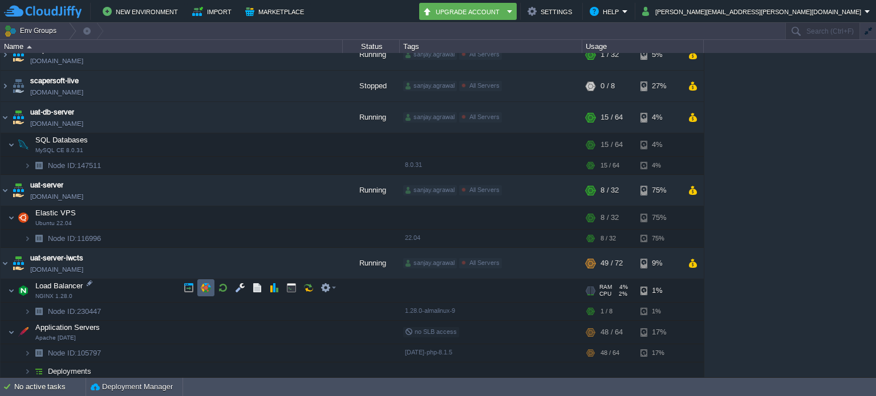
click at [205, 293] on button "button" at bounding box center [206, 288] width 10 height 10
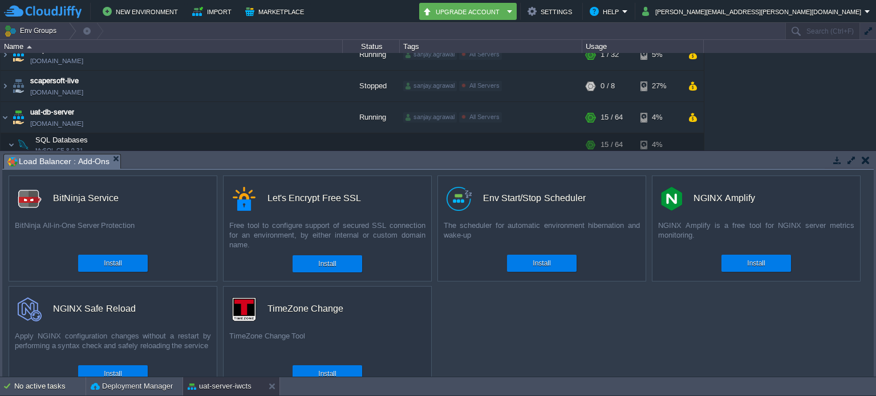
click at [865, 156] on button "button" at bounding box center [866, 160] width 8 height 10
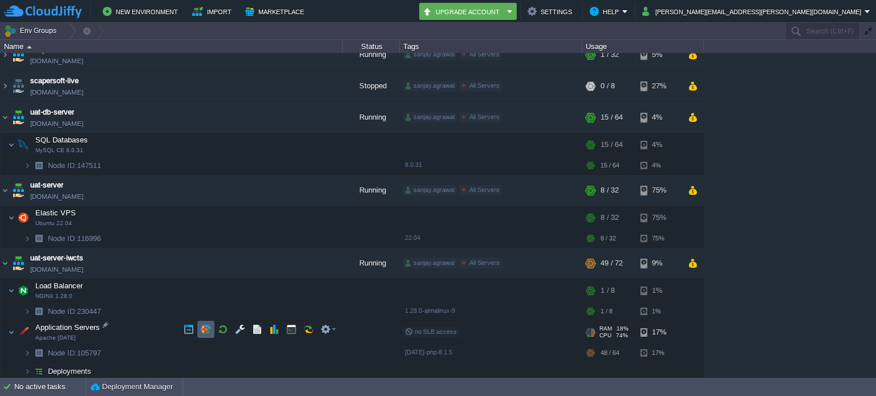
click at [203, 328] on button "button" at bounding box center [206, 330] width 10 height 10
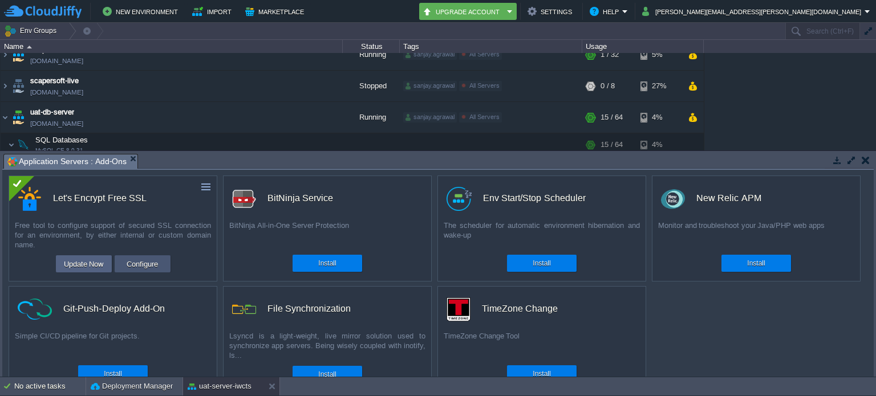
click at [144, 263] on button "Configure" at bounding box center [142, 264] width 38 height 14
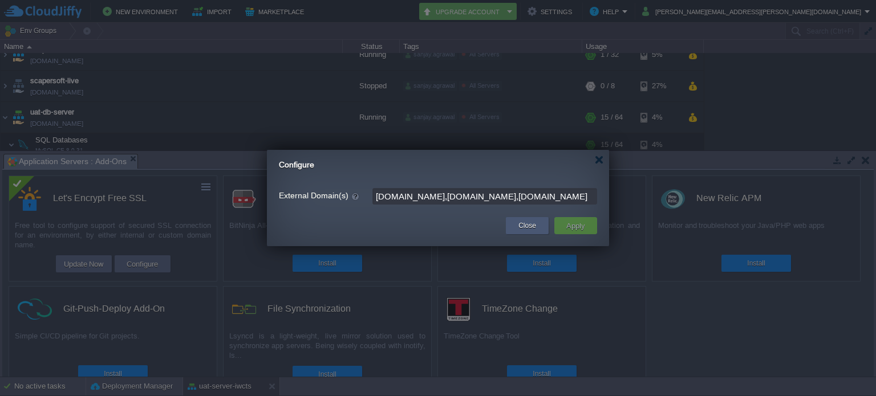
click at [517, 229] on div "Close" at bounding box center [527, 225] width 26 height 17
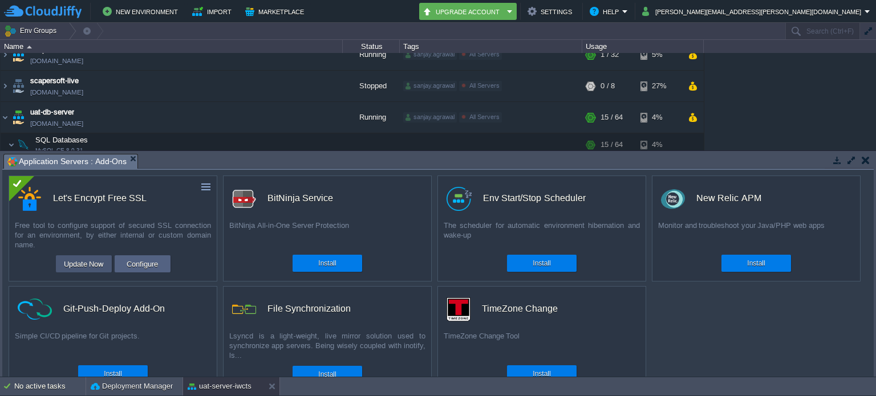
click at [93, 265] on button "Update Now" at bounding box center [83, 264] width 47 height 14
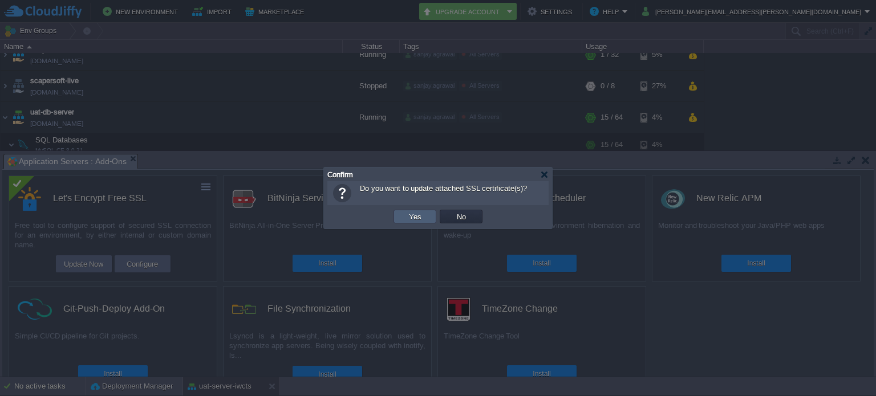
click at [397, 221] on td "Yes" at bounding box center [415, 217] width 43 height 14
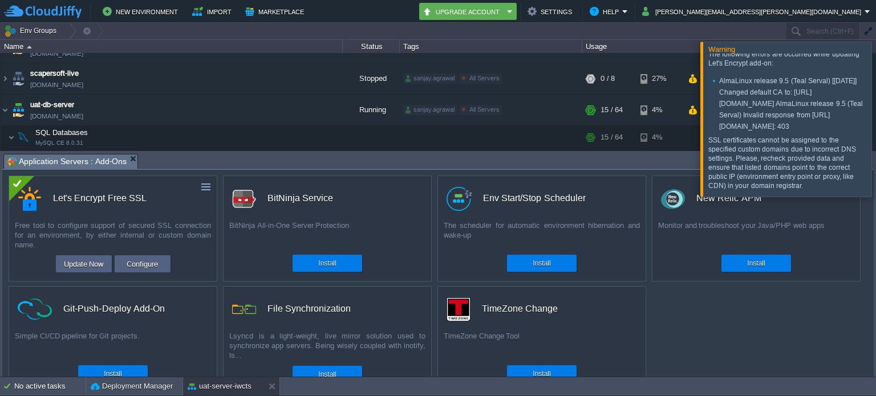
scroll to position [0, 0]
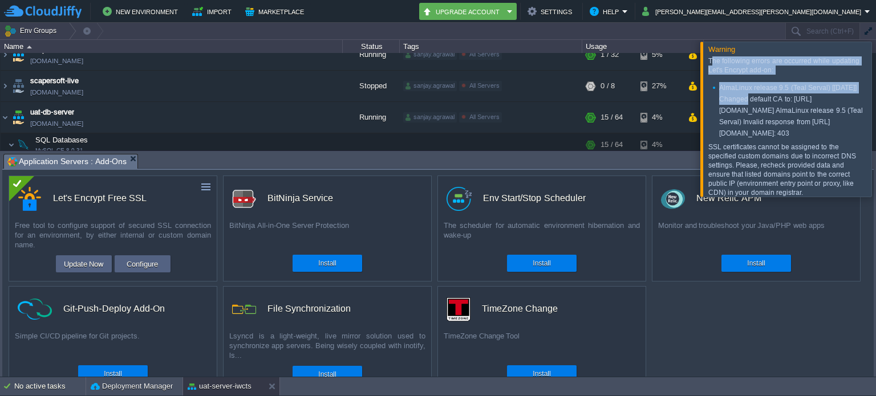
drag, startPoint x: 710, startPoint y: 61, endPoint x: 733, endPoint y: 95, distance: 41.1
click at [733, 95] on div "The following errors are occurred while updating Let's Encrypt add-on: AlmaLinu…" at bounding box center [786, 126] width 157 height 141
click at [733, 95] on li "AlmaLinux release 9.5 (Teal Serval) [[DATE]] Changed default CA to: [URL][DOMAI…" at bounding box center [788, 110] width 153 height 57
click at [717, 71] on p "The following errors are occurred while updating Let's Encrypt add-on:" at bounding box center [785, 65] width 154 height 18
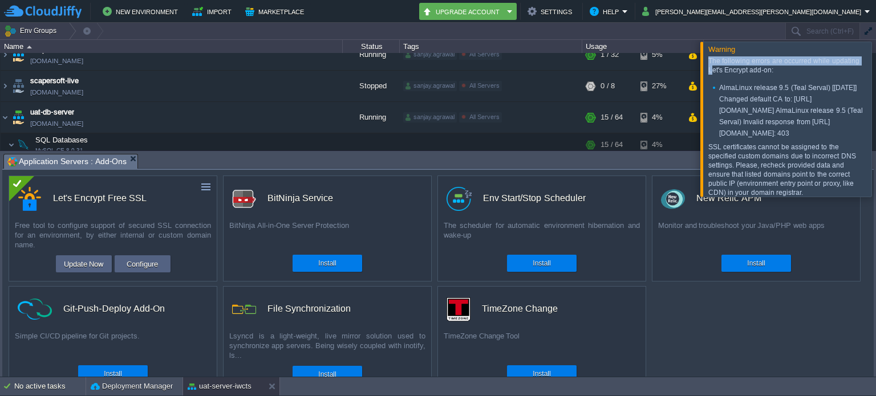
click at [712, 66] on p "The following errors are occurred while updating Let's Encrypt add-on:" at bounding box center [785, 65] width 154 height 18
click at [709, 63] on p "The following errors are occurred while updating Let's Encrypt add-on:" at bounding box center [785, 65] width 154 height 18
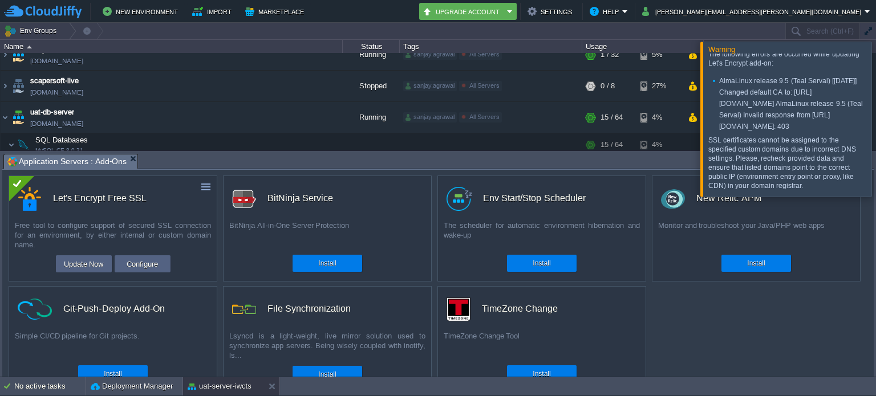
scroll to position [40, 0]
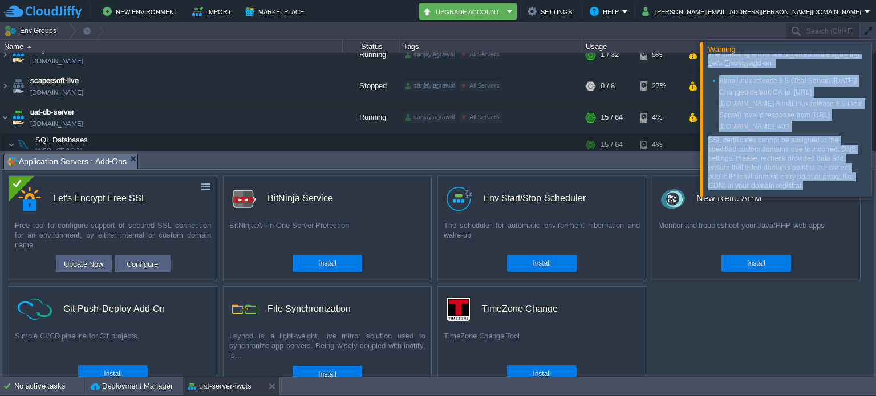
drag, startPoint x: 709, startPoint y: 61, endPoint x: 804, endPoint y: 186, distance: 157.2
click at [804, 186] on div "The following errors are occurred while updating Let's Encrypt add-on: AlmaLinu…" at bounding box center [786, 120] width 157 height 141
copy div "The following errors are occurred while updating Let's Encrypt add-on: AlmaLinu…"
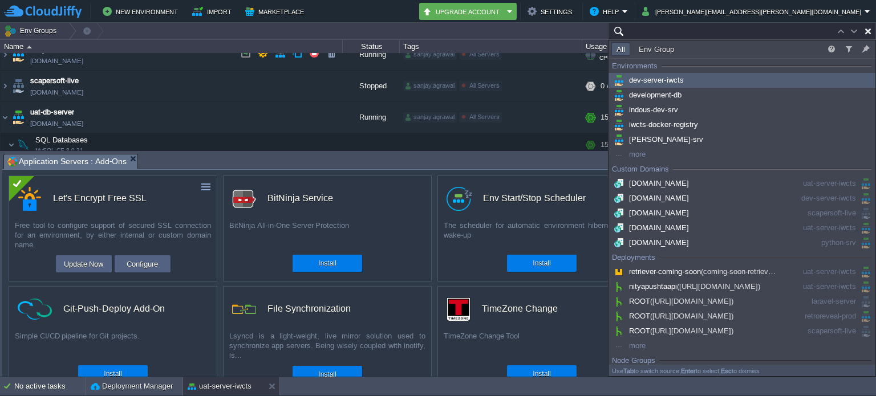
paste input "[TECHNICAL_ID]"
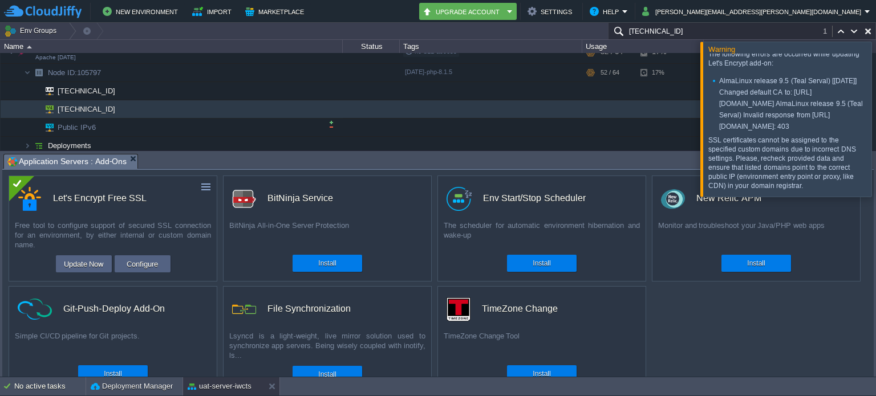
scroll to position [701, 0]
type input "[TECHNICAL_ID]"
click at [143, 262] on button "Configure" at bounding box center [142, 264] width 38 height 14
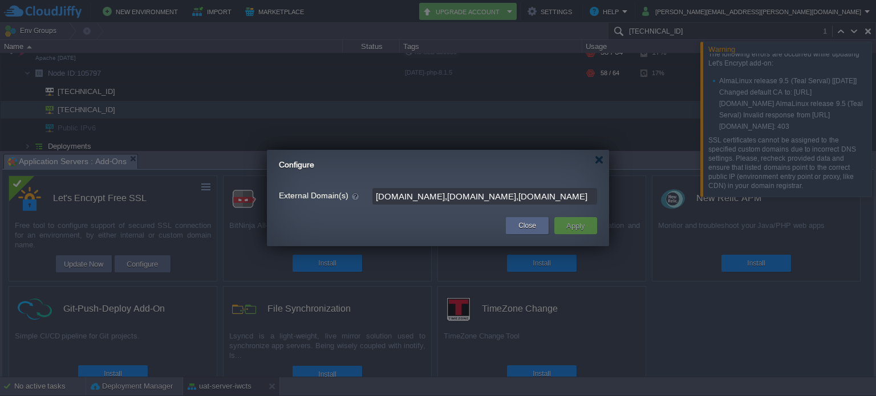
click at [559, 196] on input "[DOMAIN_NAME],[DOMAIN_NAME],[DOMAIN_NAME]" at bounding box center [484, 196] width 225 height 17
type input "[DOMAIN_NAME],[DOMAIN_NAME]"
click at [573, 225] on button "Apply" at bounding box center [576, 226] width 26 height 14
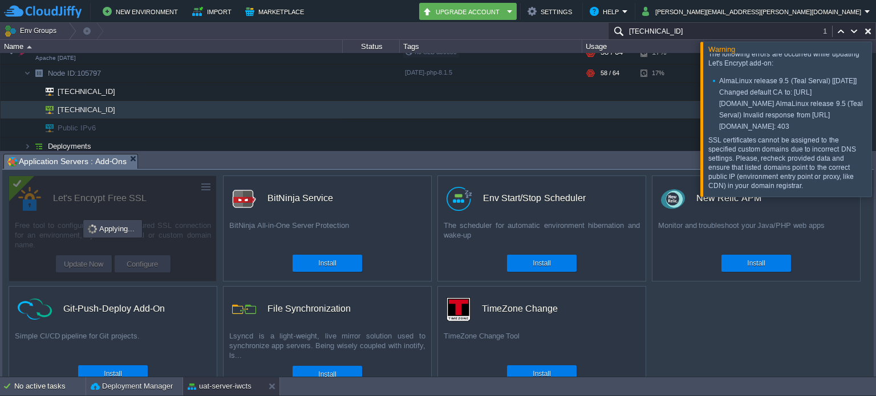
click at [875, 119] on div at bounding box center [890, 119] width 0 height 155
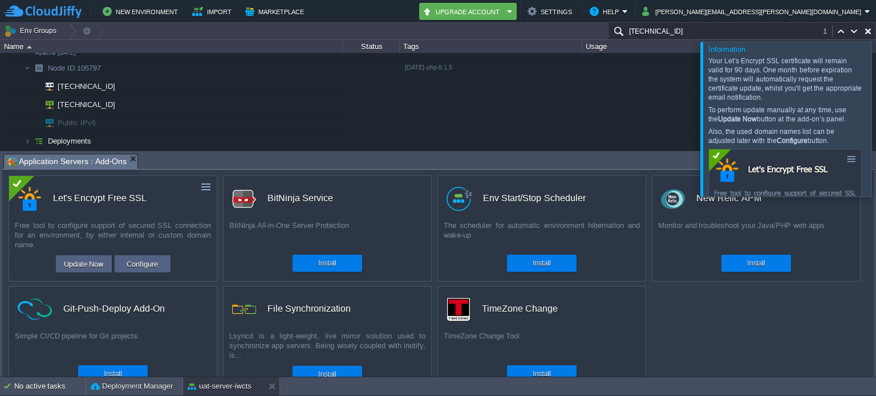
scroll to position [546, 0]
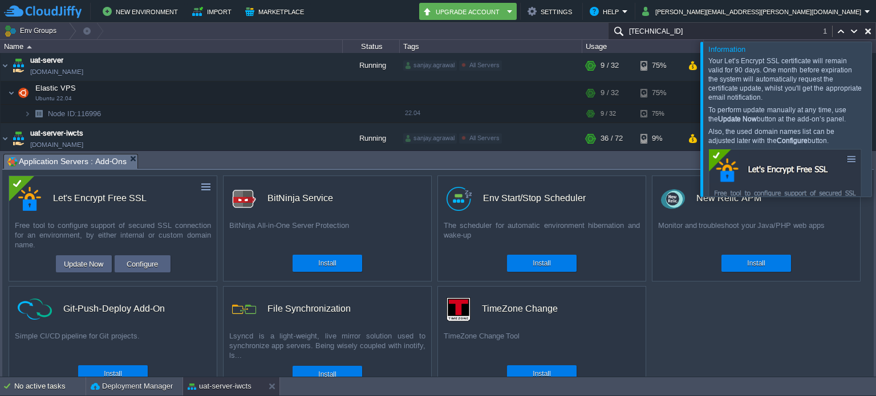
click at [875, 122] on div at bounding box center [890, 119] width 0 height 155
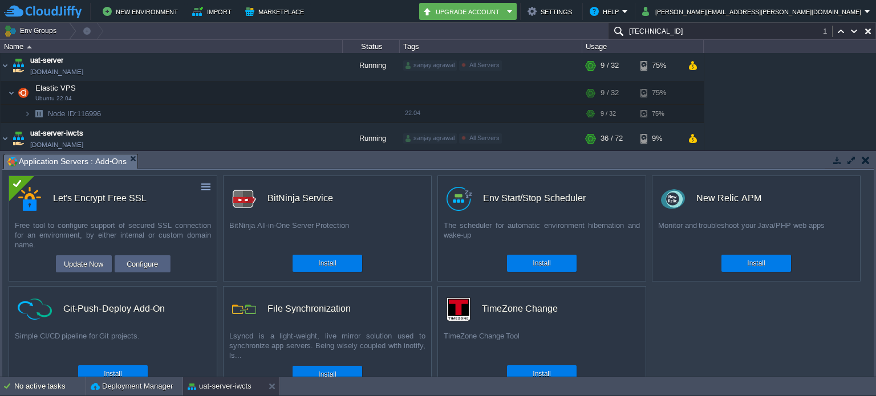
click at [865, 161] on button "button" at bounding box center [866, 160] width 8 height 10
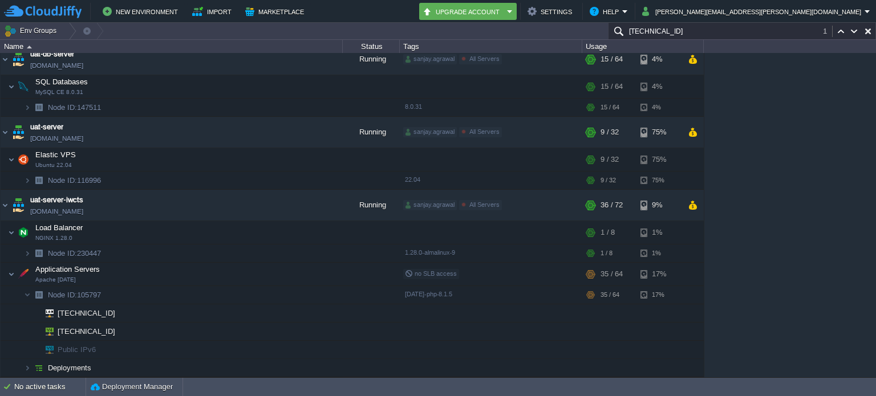
scroll to position [476, 0]
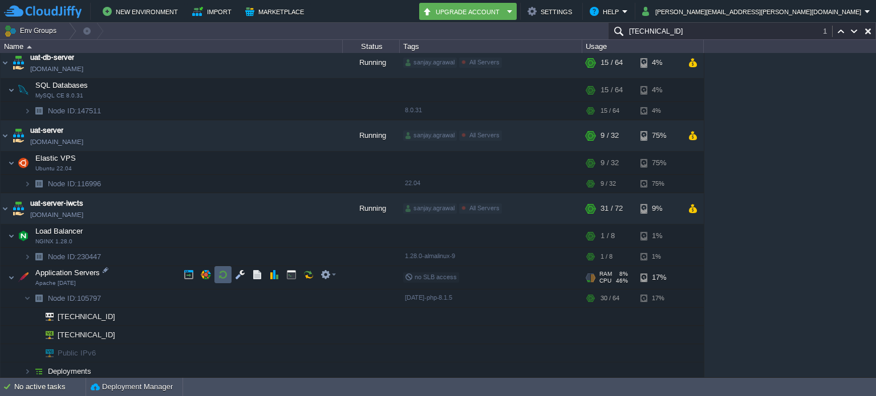
click at [226, 275] on button "button" at bounding box center [223, 275] width 10 height 10
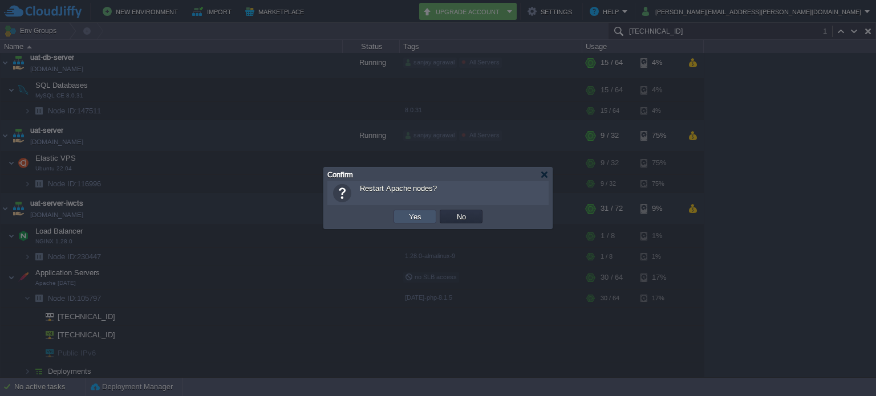
click at [416, 218] on button "Yes" at bounding box center [414, 217] width 19 height 10
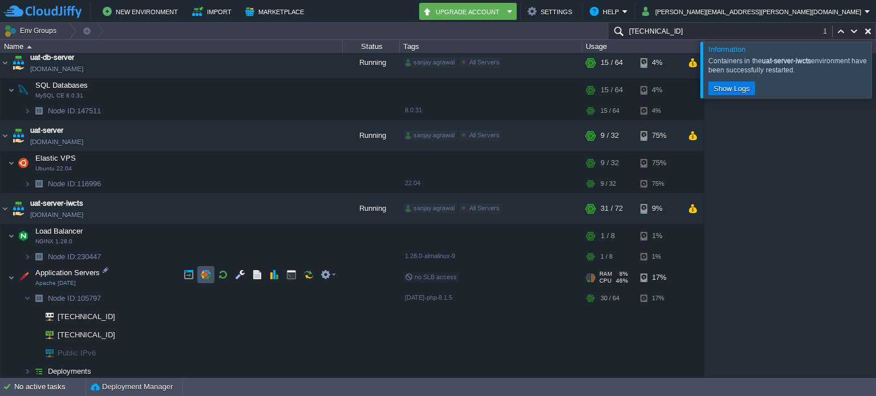
click at [210, 270] on button "button" at bounding box center [206, 275] width 10 height 10
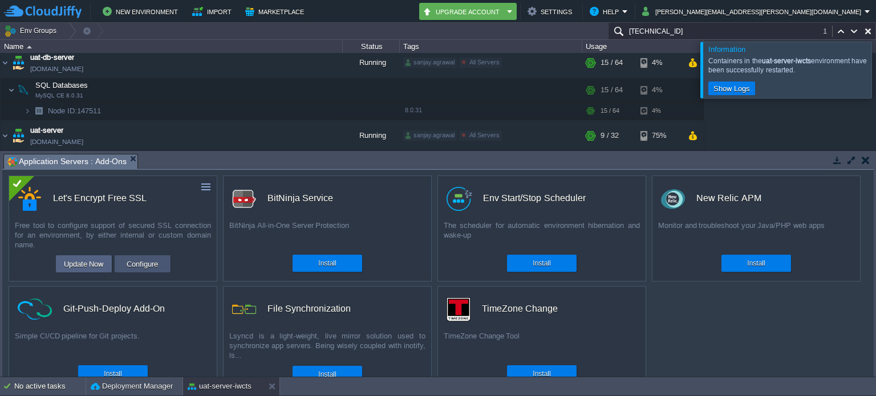
click at [151, 267] on button "Configure" at bounding box center [142, 264] width 38 height 14
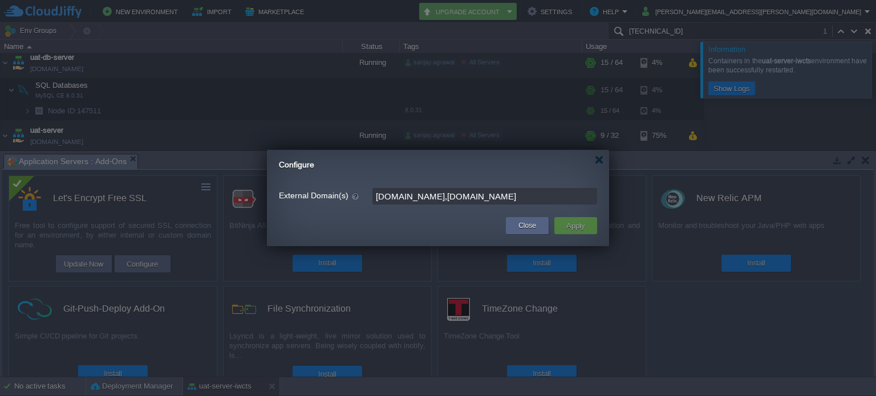
click at [500, 198] on input "[DOMAIN_NAME],[DOMAIN_NAME]" at bounding box center [484, 196] width 225 height 17
type input "[DOMAIN_NAME],[DOMAIN_NAME],[DOMAIN_NAME]"
click at [587, 228] on button "Apply" at bounding box center [576, 226] width 26 height 14
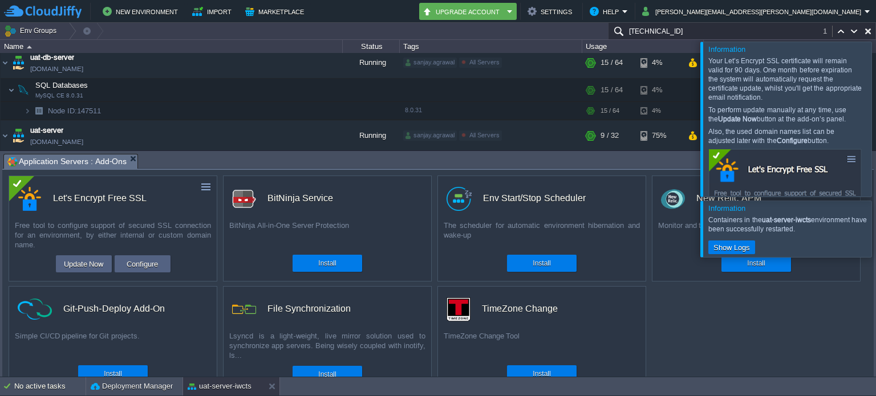
click at [875, 225] on div at bounding box center [890, 229] width 0 height 56
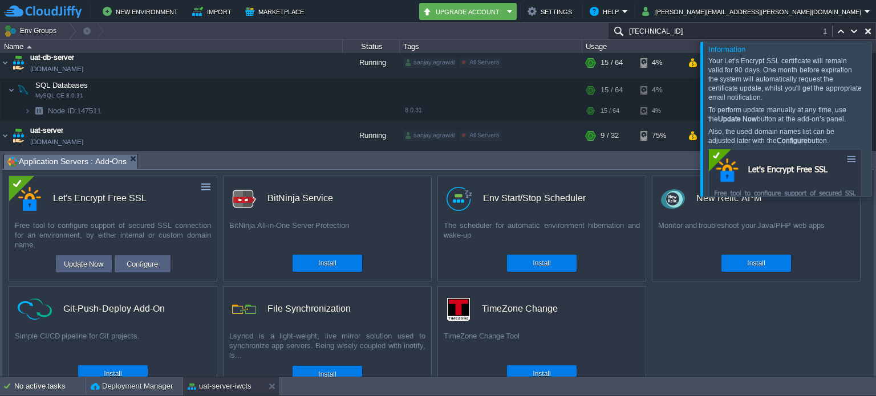
click at [875, 119] on div at bounding box center [890, 119] width 0 height 155
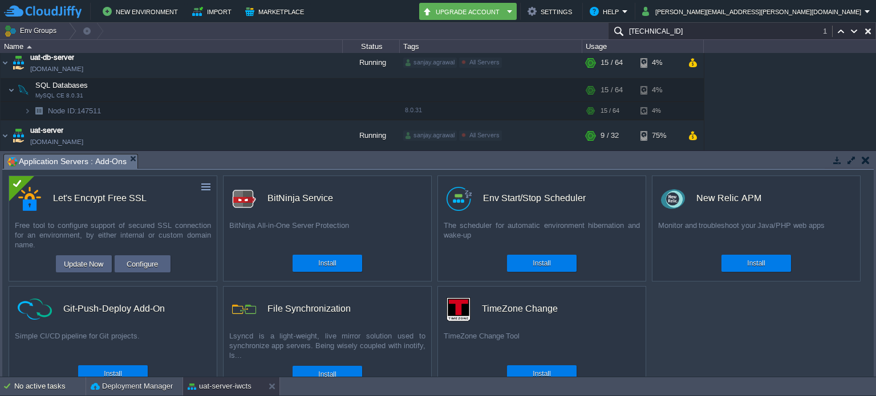
click at [869, 160] on button "button" at bounding box center [866, 160] width 8 height 10
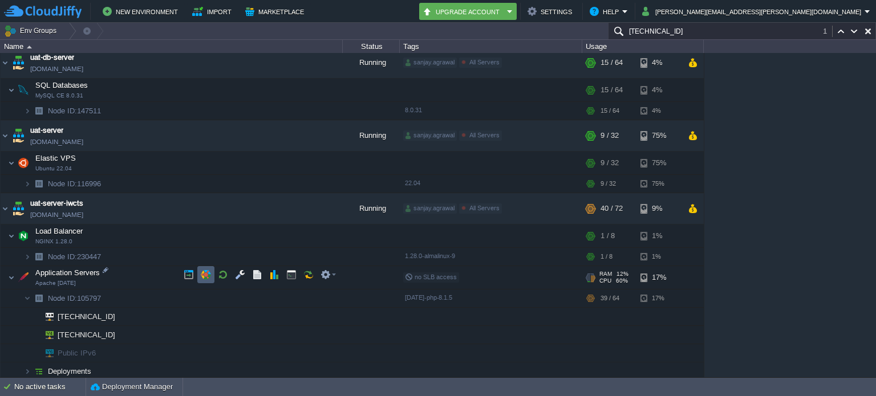
click at [210, 277] on button "button" at bounding box center [206, 275] width 10 height 10
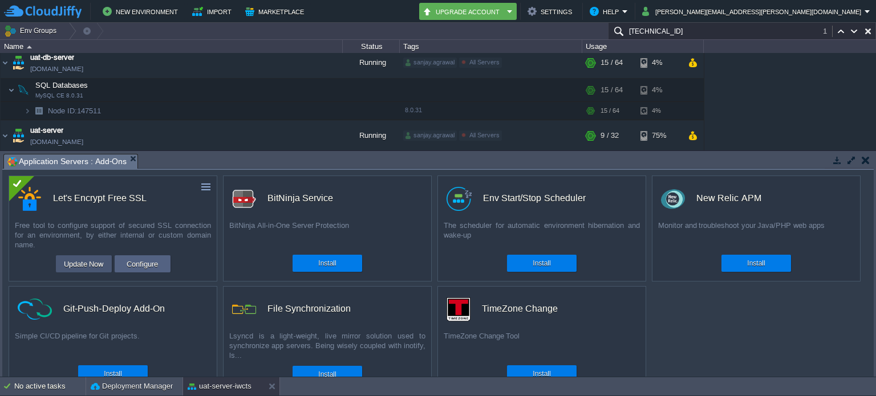
click at [96, 265] on button "Update Now" at bounding box center [83, 264] width 47 height 14
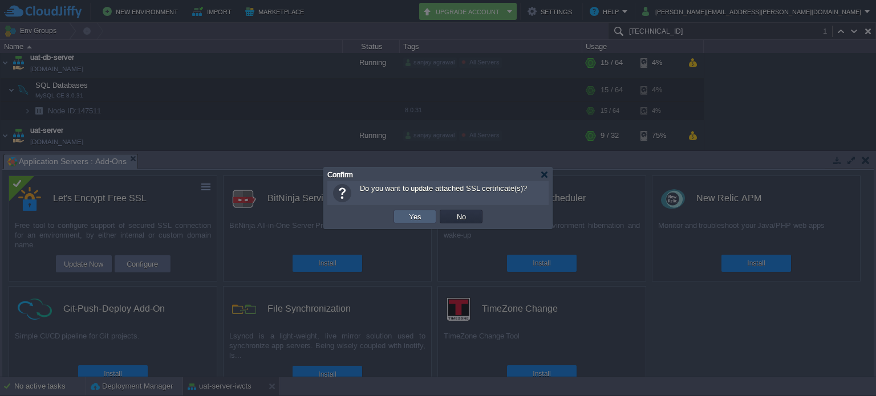
click at [404, 220] on td "Yes" at bounding box center [415, 217] width 43 height 14
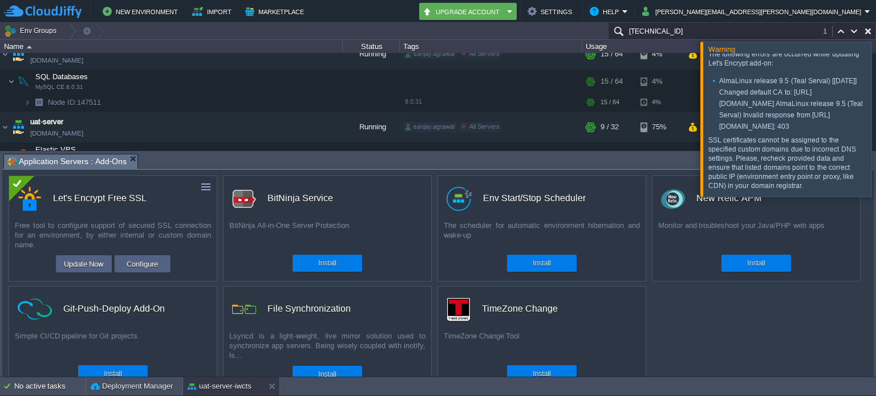
scroll to position [40, 0]
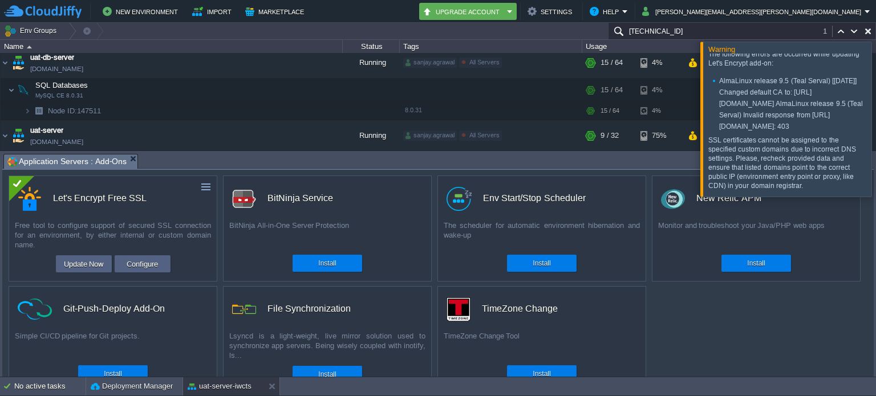
drag, startPoint x: 720, startPoint y: 103, endPoint x: 737, endPoint y: 108, distance: 17.7
click at [737, 108] on li "AlmaLinux release 9.5 (Teal Serval) [[DATE]] Changed default CA to: [URL][DOMAI…" at bounding box center [788, 103] width 153 height 57
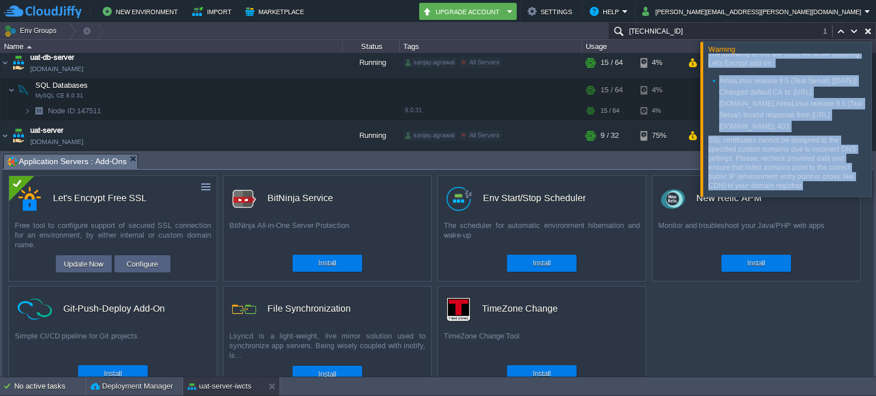
drag, startPoint x: 708, startPoint y: 62, endPoint x: 802, endPoint y: 190, distance: 159.5
click at [802, 190] on div "The following errors are occurred while updating Let's Encrypt add-on: AlmaLinu…" at bounding box center [786, 120] width 157 height 141
copy div "The following errors are occurred while updating Let's Encrypt add-on: AlmaLinu…"
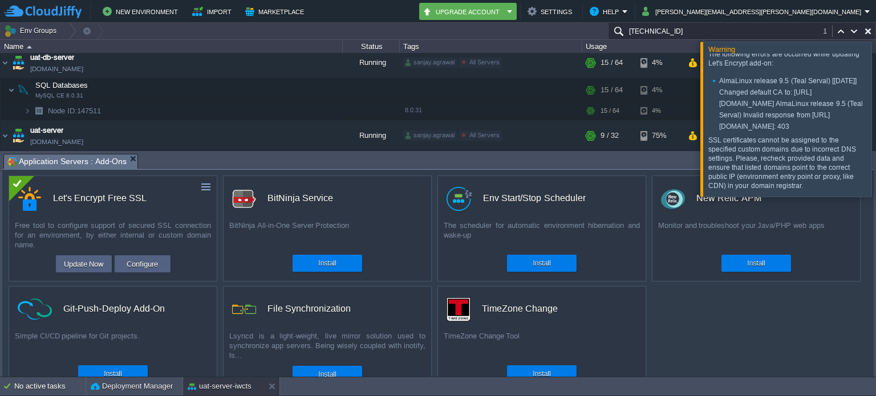
click at [875, 115] on div at bounding box center [890, 119] width 0 height 155
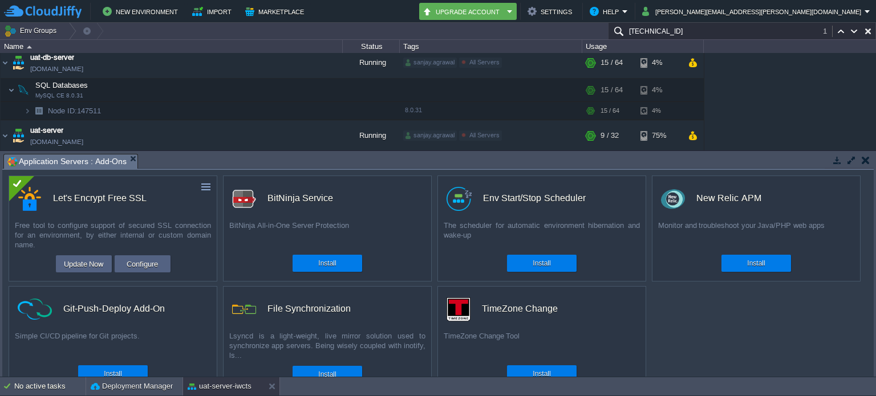
click at [860, 162] on td at bounding box center [865, 160] width 14 height 14
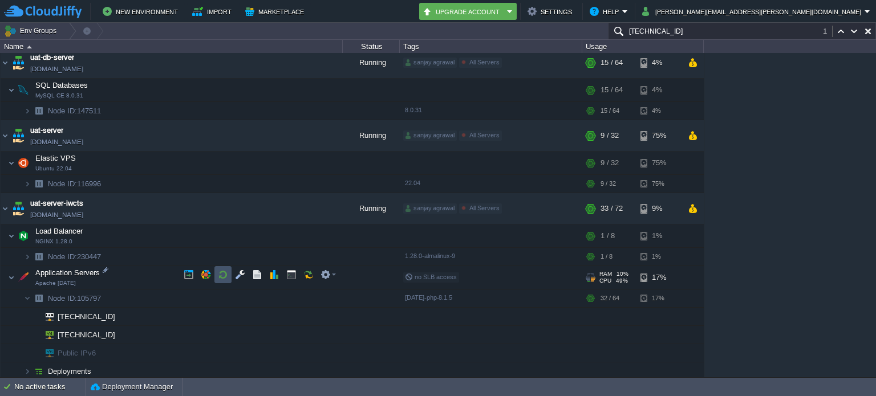
click at [222, 273] on button "button" at bounding box center [223, 275] width 10 height 10
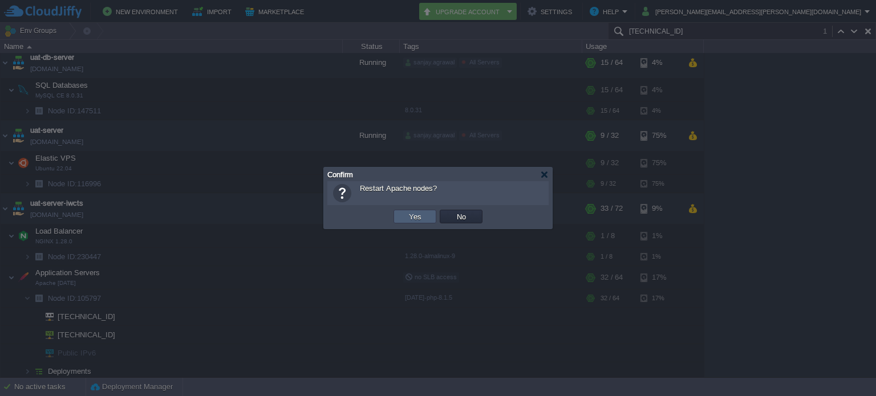
click at [407, 221] on button "Yes" at bounding box center [414, 217] width 19 height 10
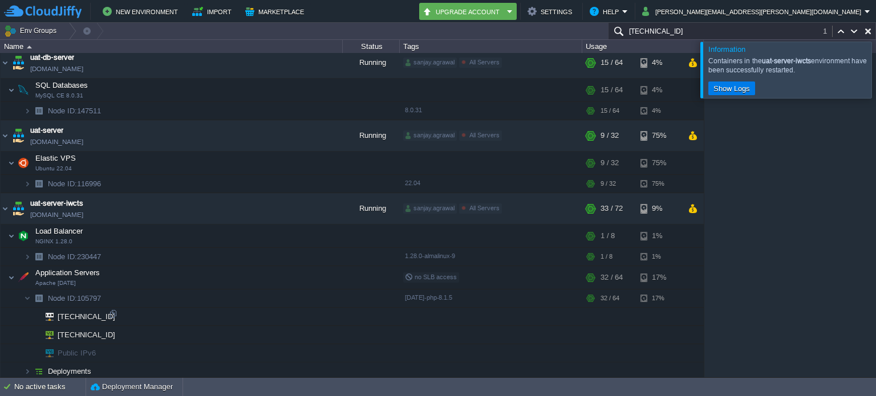
scroll to position [476, 0]
click at [209, 275] on button "button" at bounding box center [206, 275] width 10 height 10
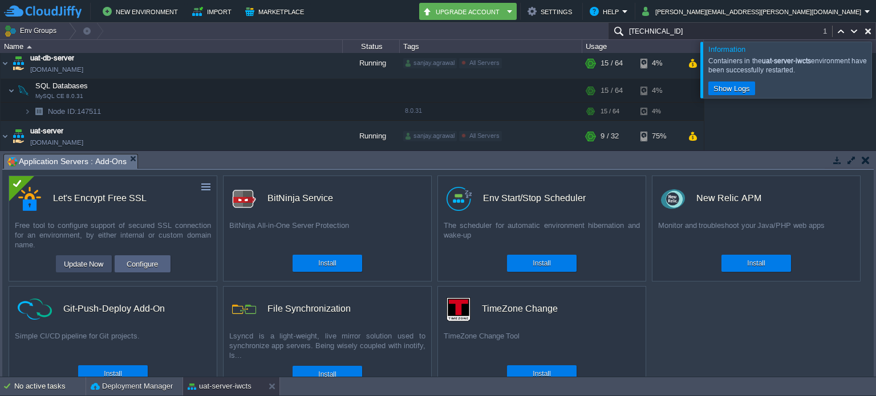
click at [96, 263] on button "Update Now" at bounding box center [83, 264] width 47 height 14
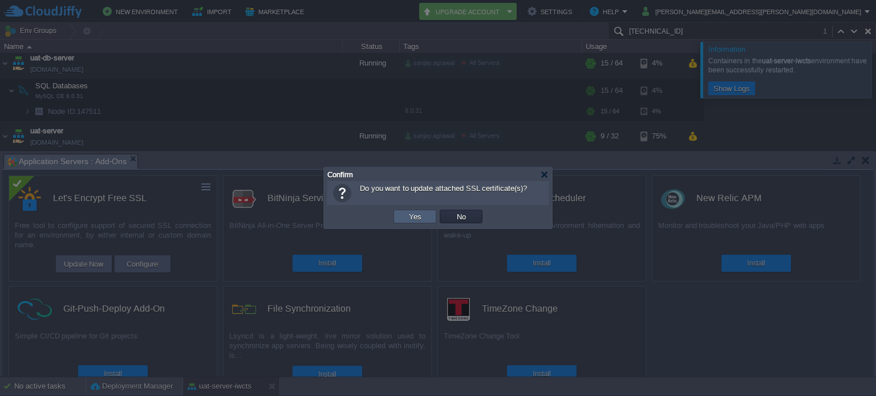
click at [426, 219] on td "Yes" at bounding box center [415, 217] width 43 height 14
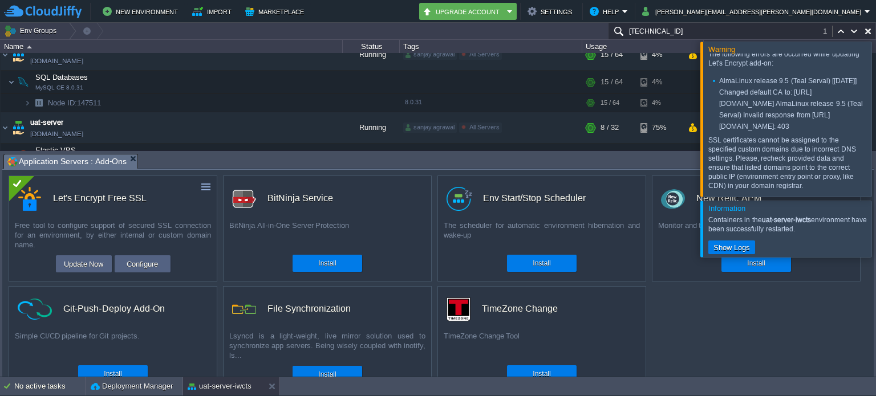
scroll to position [0, 0]
